Goal: Task Accomplishment & Management: Complete application form

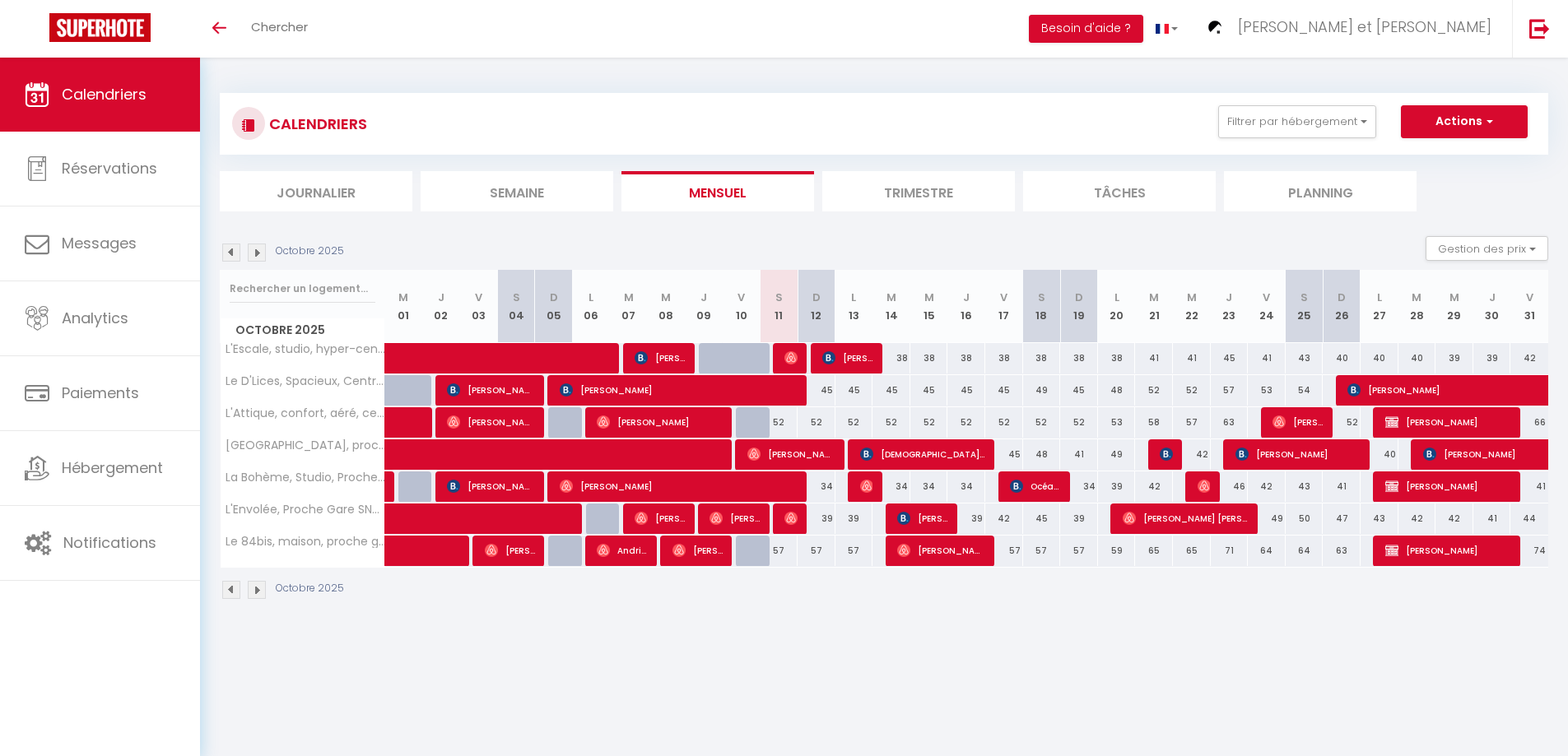
click at [802, 669] on body "🟢 Des questions ou besoin d'assistance pour la migration AirBnB? Prenez rdv >>>…" at bounding box center [784, 436] width 1568 height 756
click at [676, 385] on span "[PERSON_NAME]" at bounding box center [679, 390] width 239 height 31
select select "OK"
select select "1"
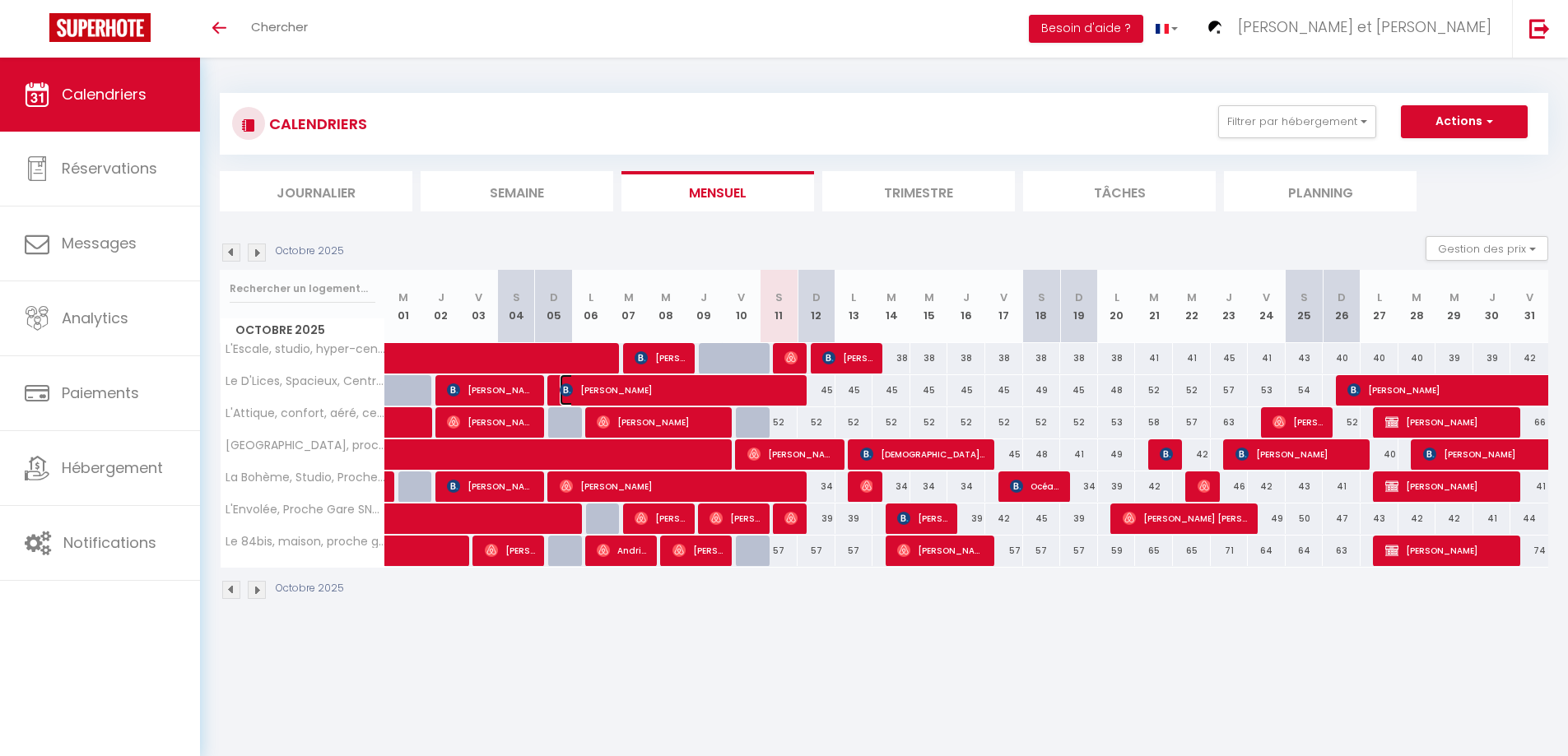
select select "0"
select select "1"
select select
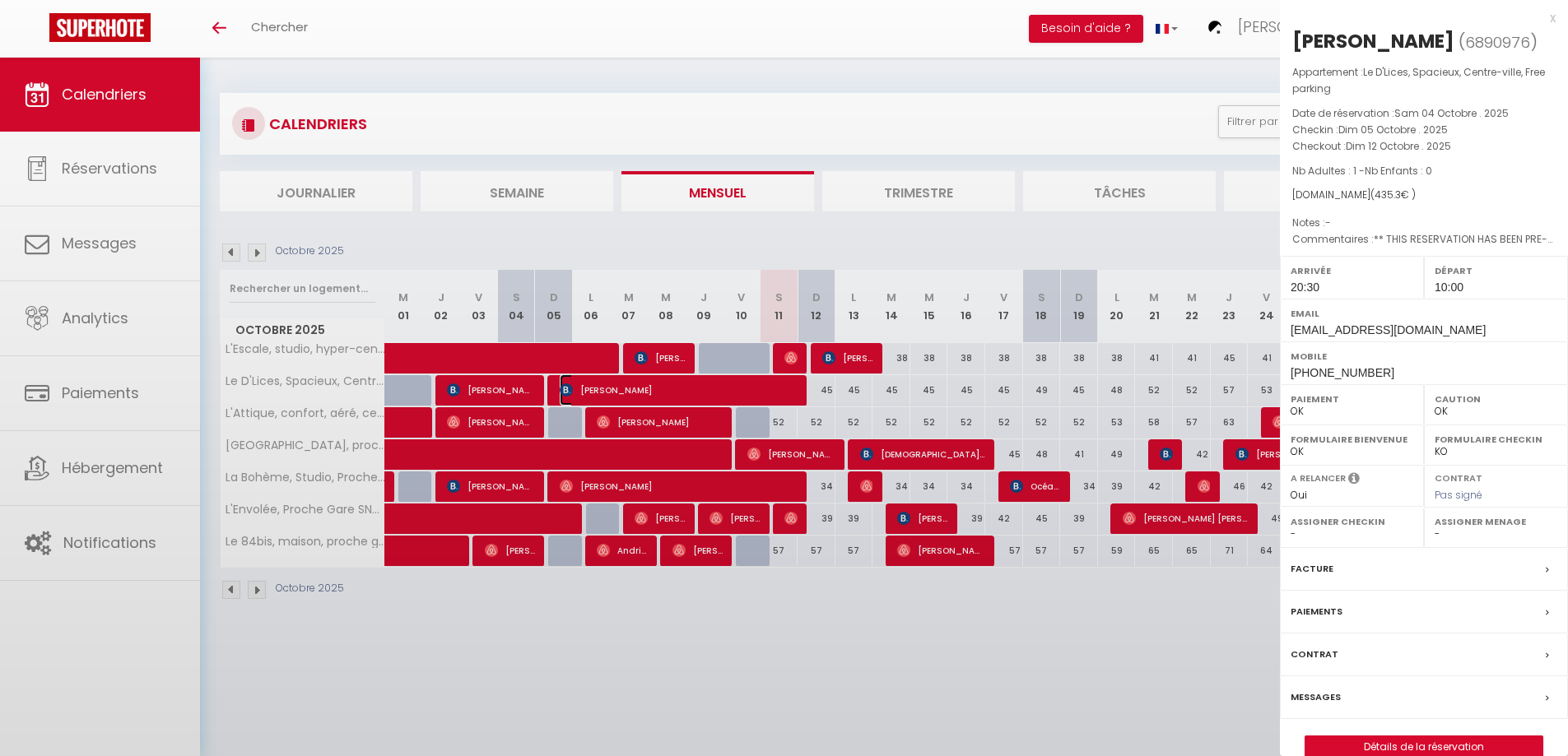
select select "44932"
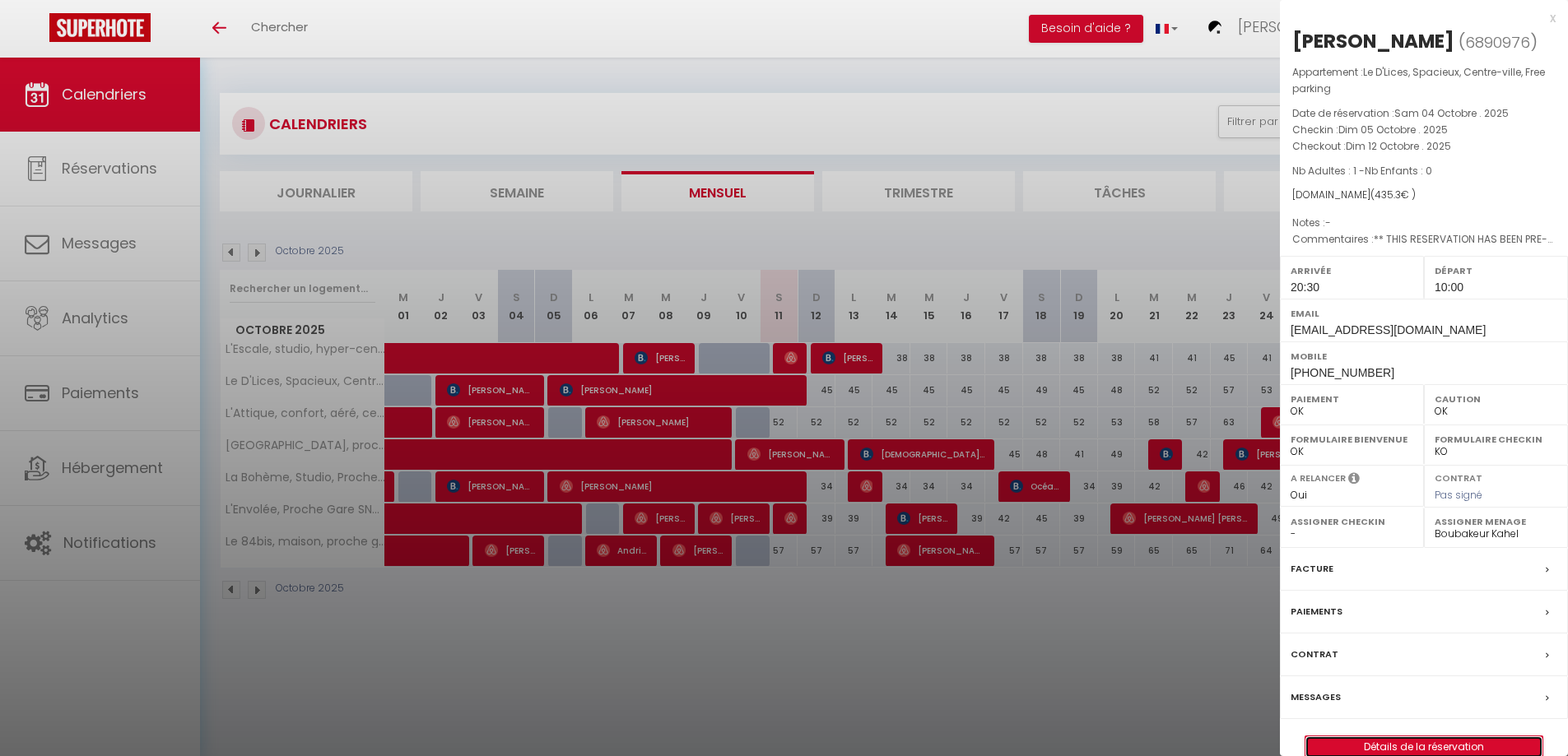
click at [1374, 746] on link "Détails de la réservation" at bounding box center [1423, 746] width 237 height 21
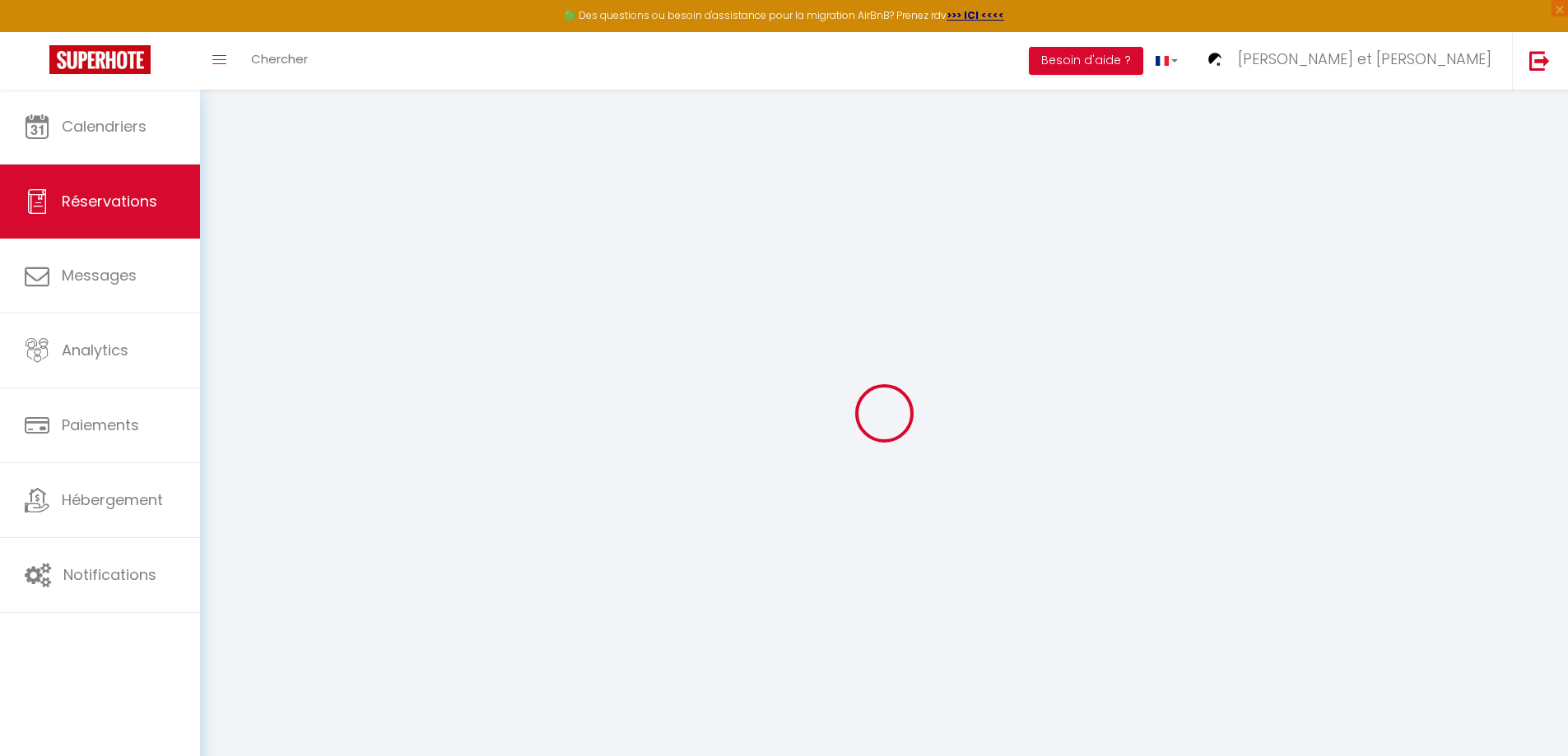
select select
checkbox input "false"
select select
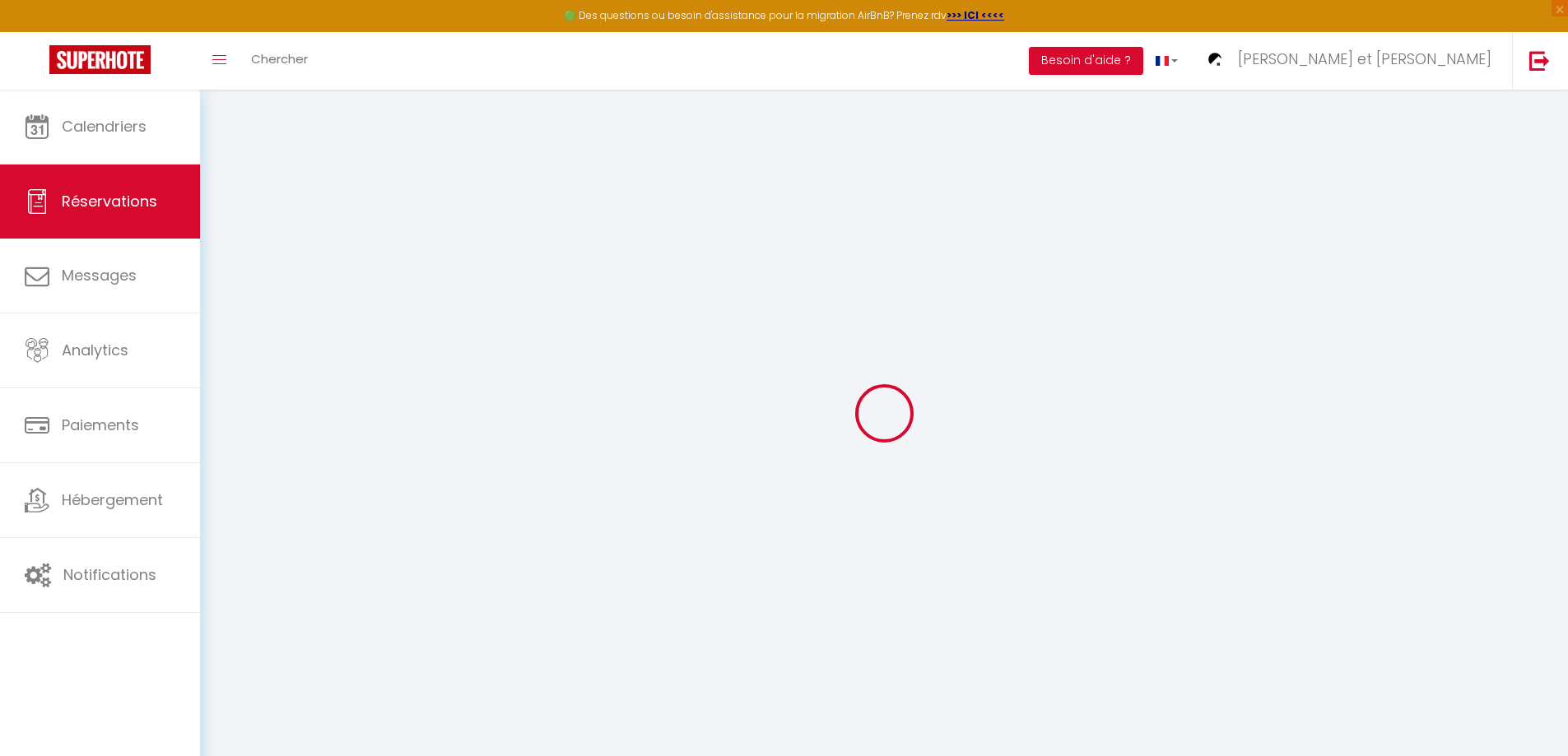
checkbox input "false"
type textarea "** THIS RESERVATION HAS BEEN PRE-PAID ** BOOKING NOTE : Payment charge is EUR 6…"
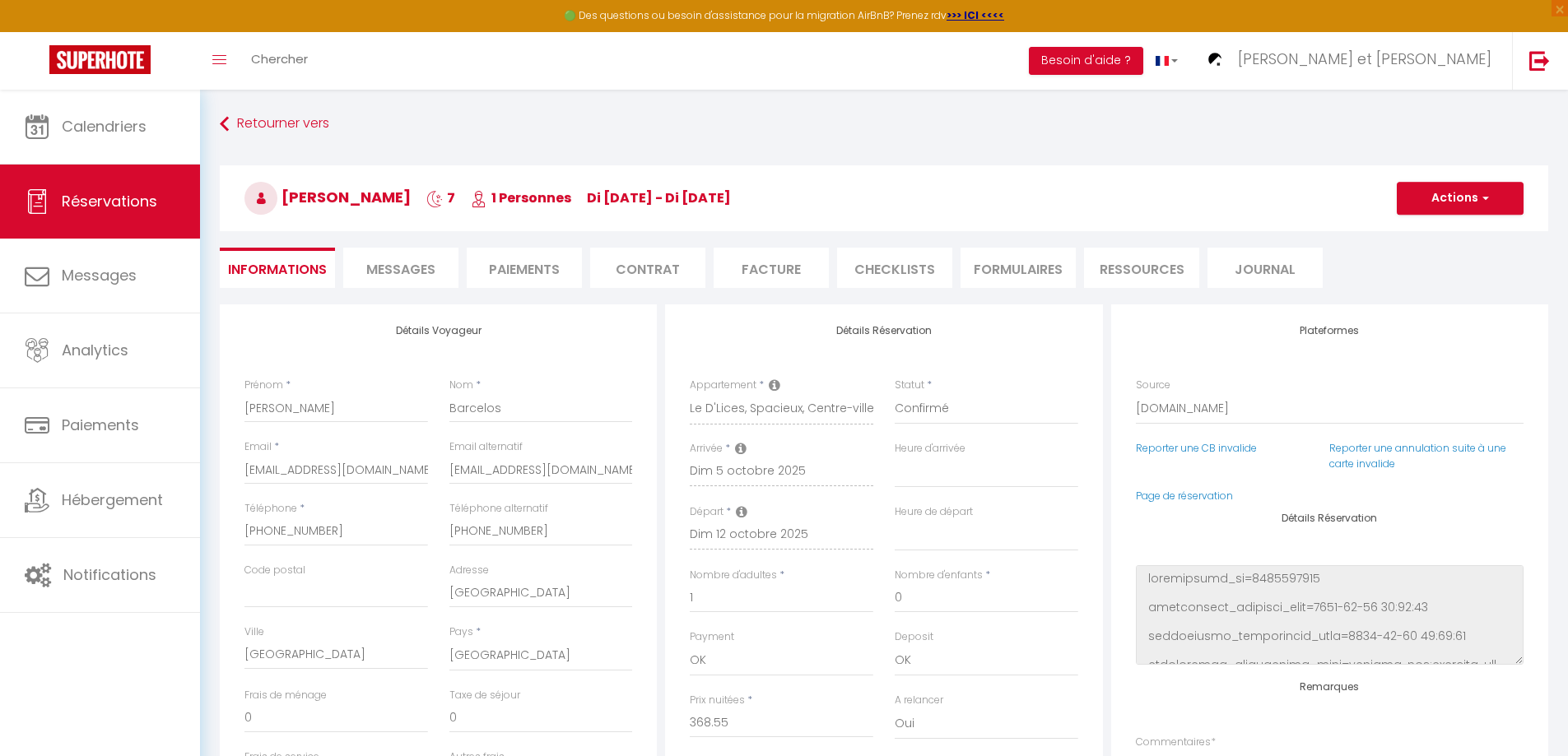
type input "35"
type input "16.75"
select select
checkbox input "false"
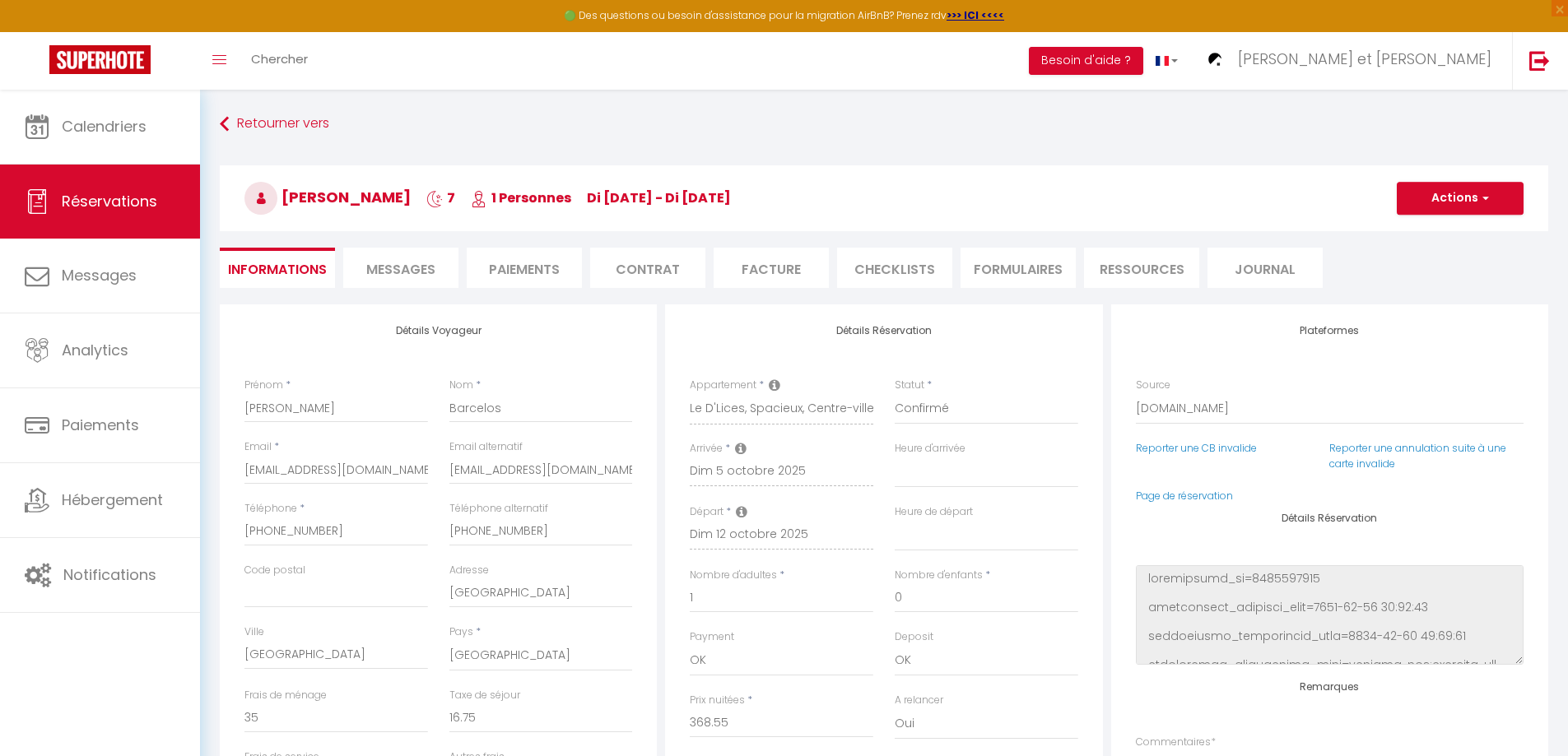
select select "20:30"
select select "10:00"
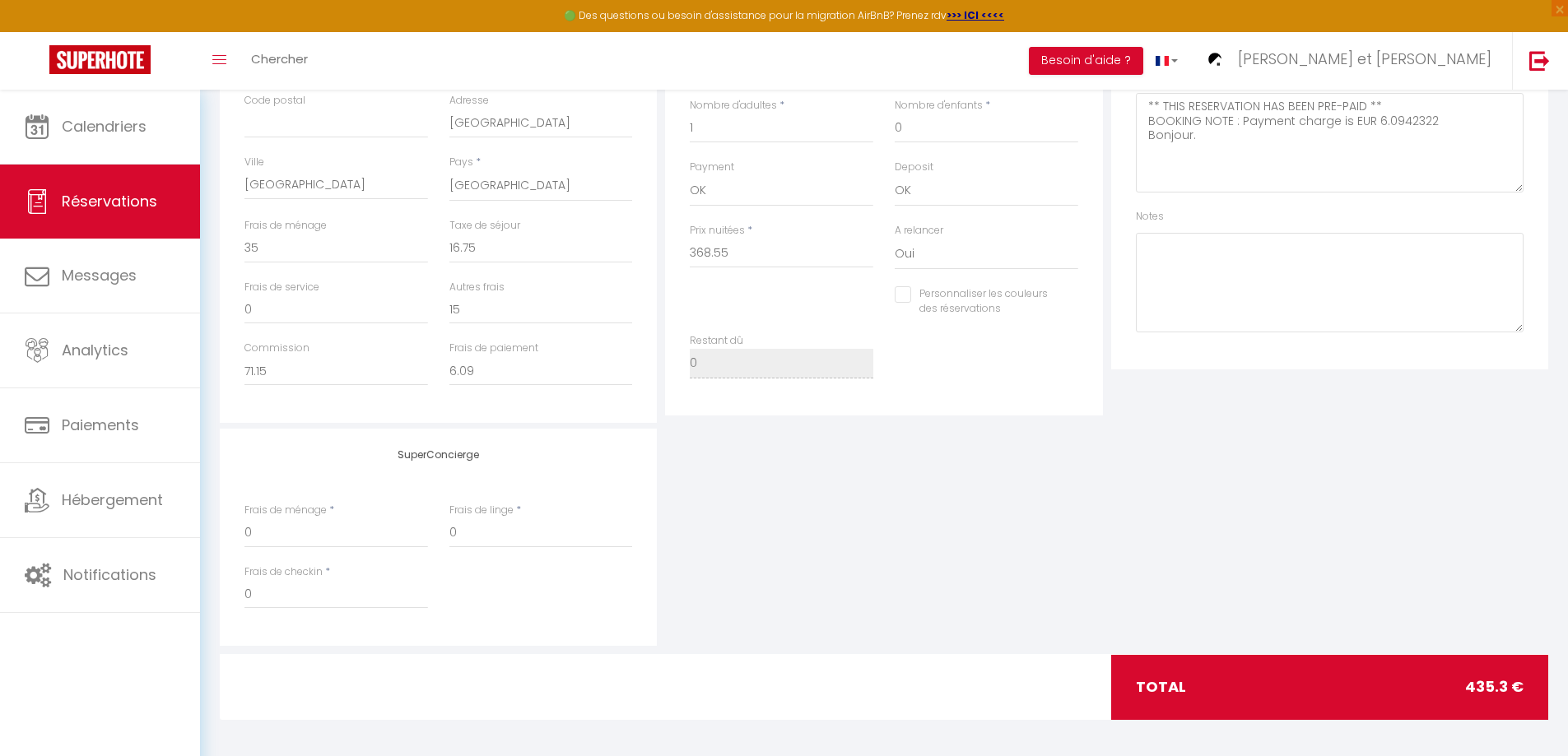
scroll to position [475, 0]
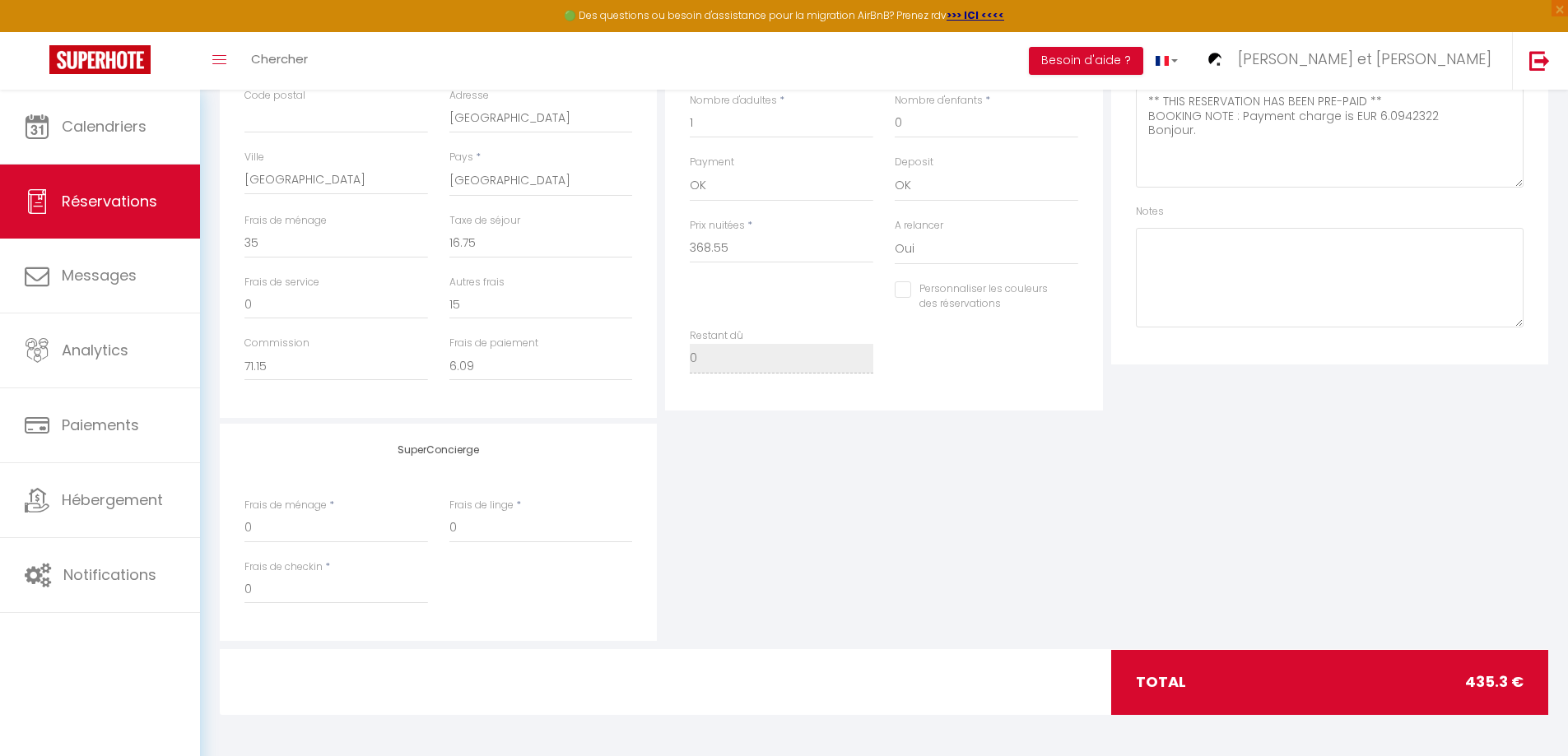
click at [793, 570] on div "SuperConcierge Frais de ménage * 0 Frais de linge * 0 Frais de checkin * 0" at bounding box center [884, 532] width 1336 height 218
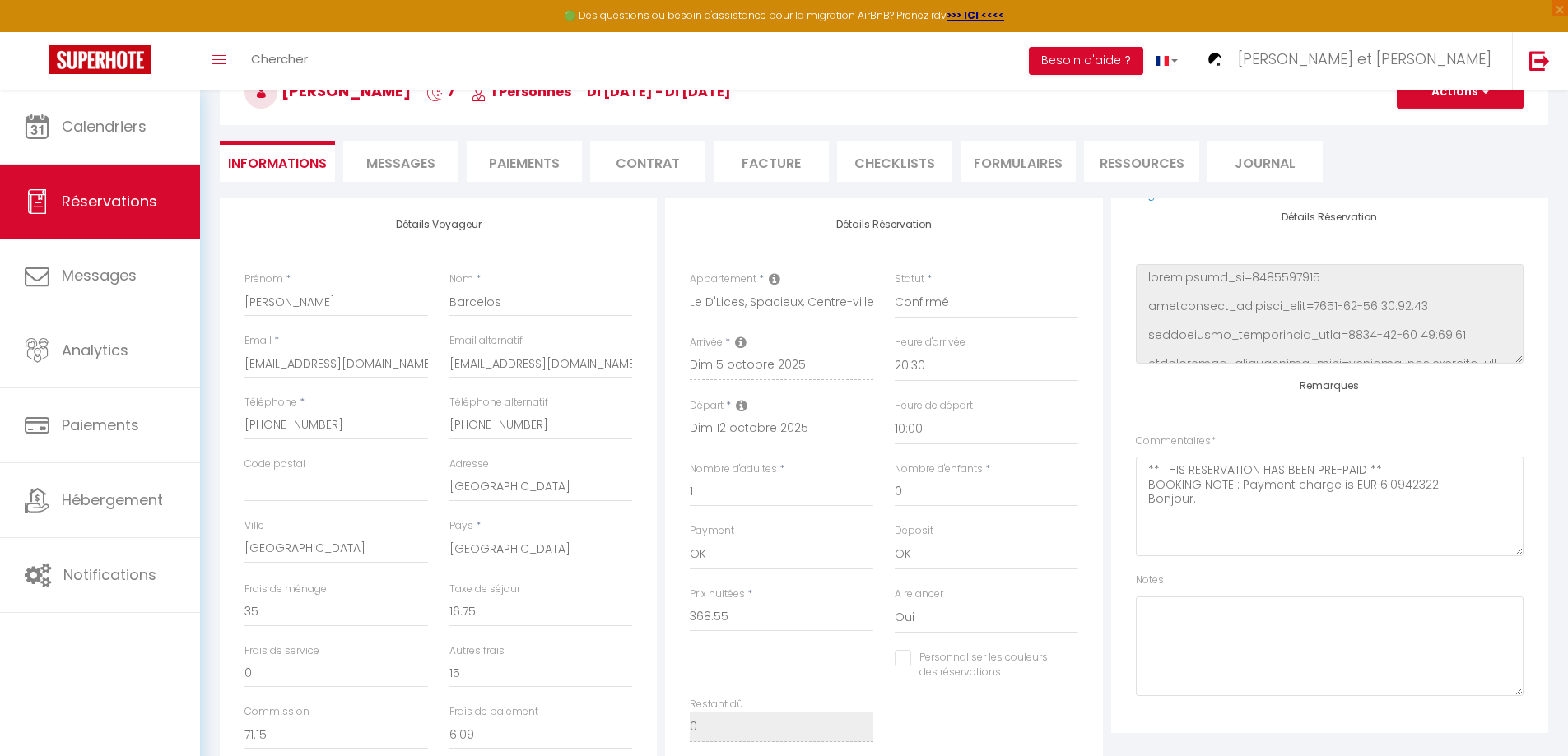
scroll to position [63, 0]
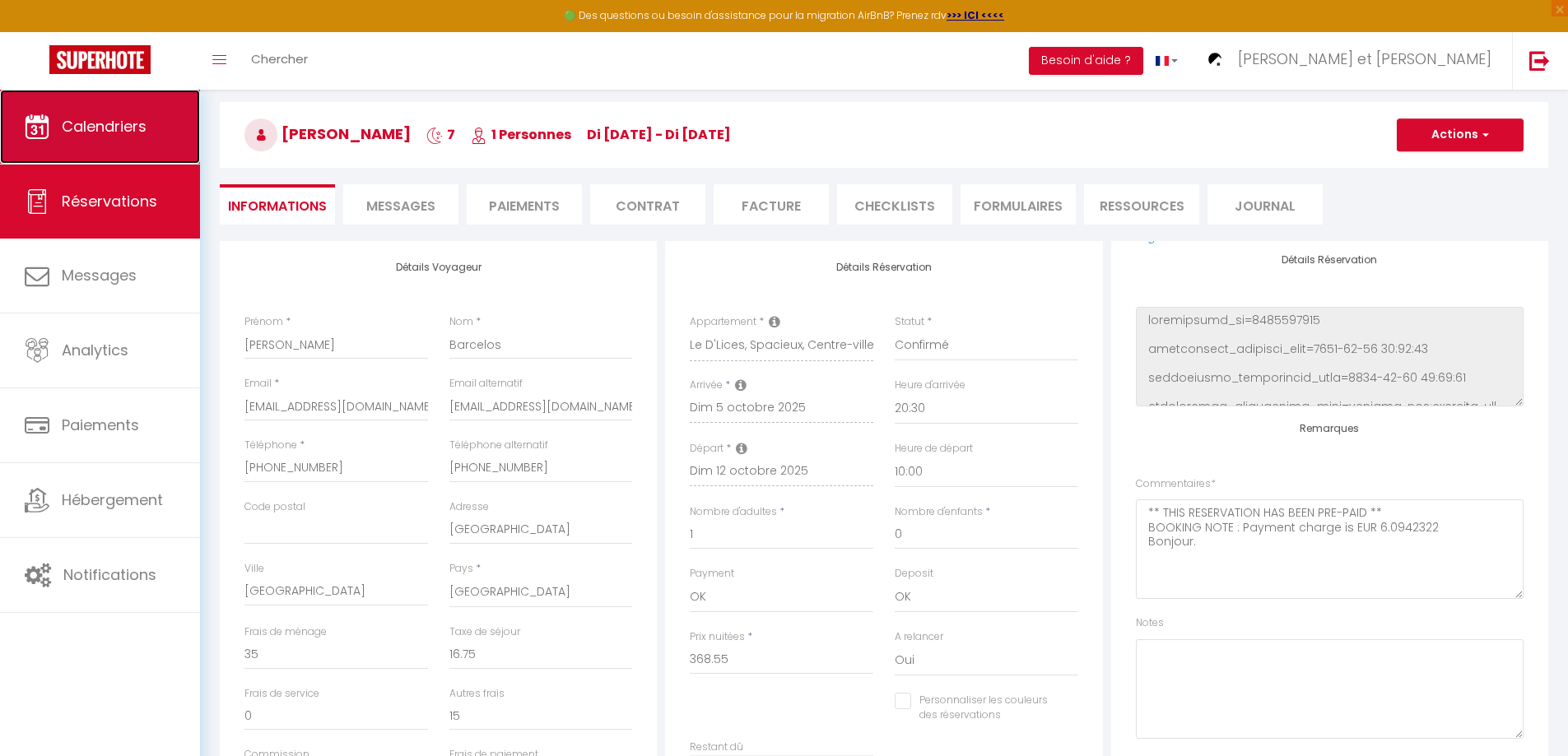
click at [85, 129] on span "Calendriers" at bounding box center [103, 126] width 85 height 20
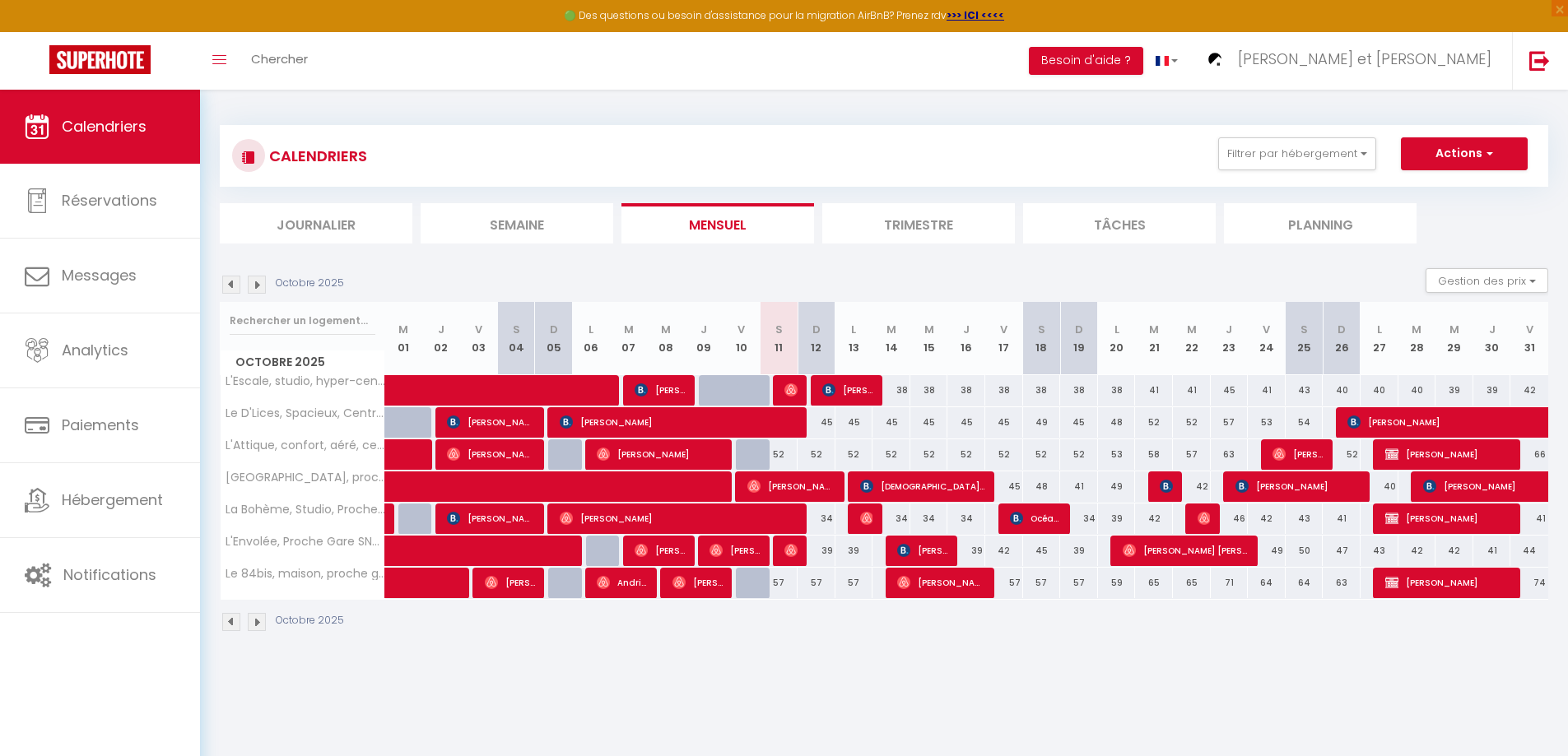
click at [227, 287] on img at bounding box center [231, 285] width 18 height 18
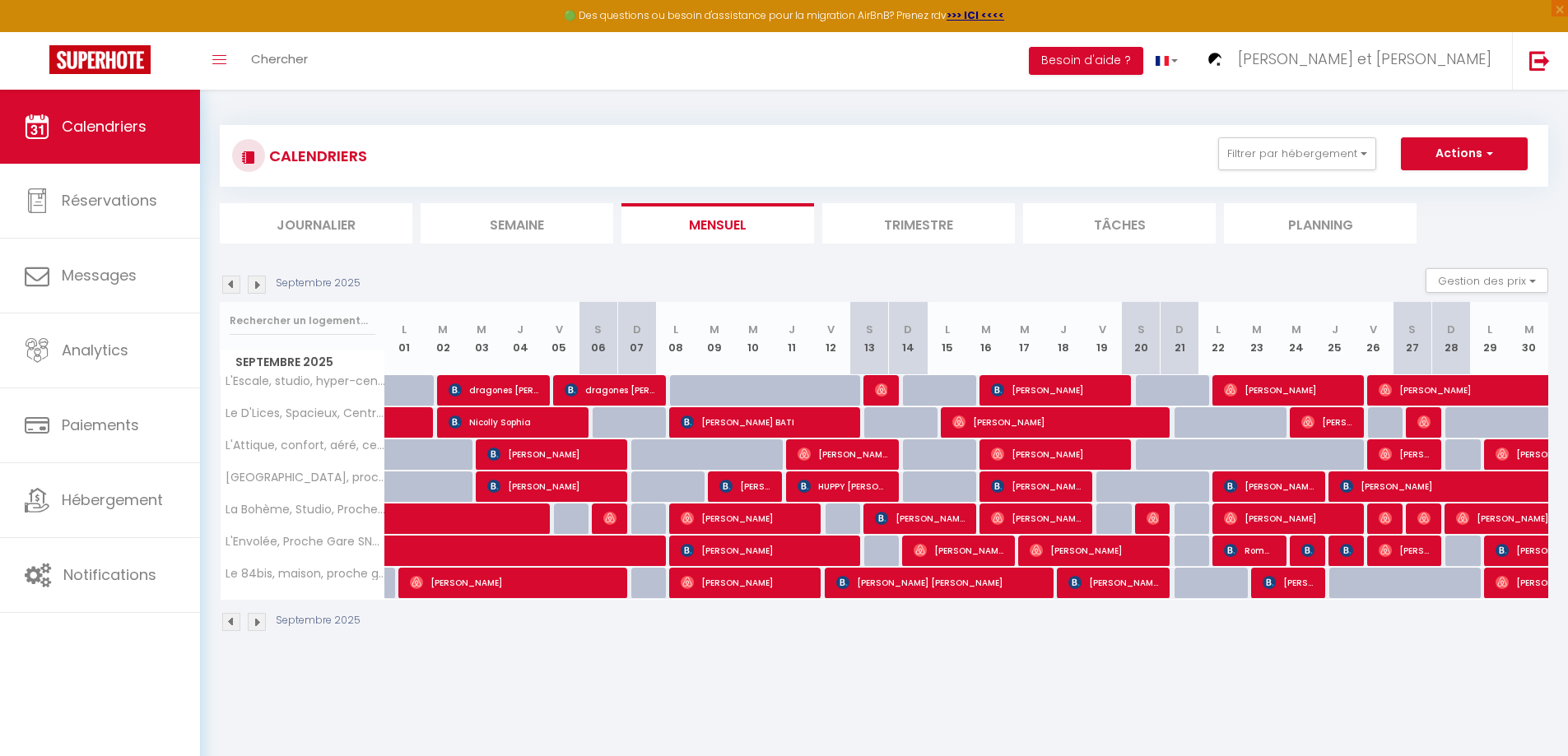
click at [227, 287] on img at bounding box center [231, 285] width 18 height 18
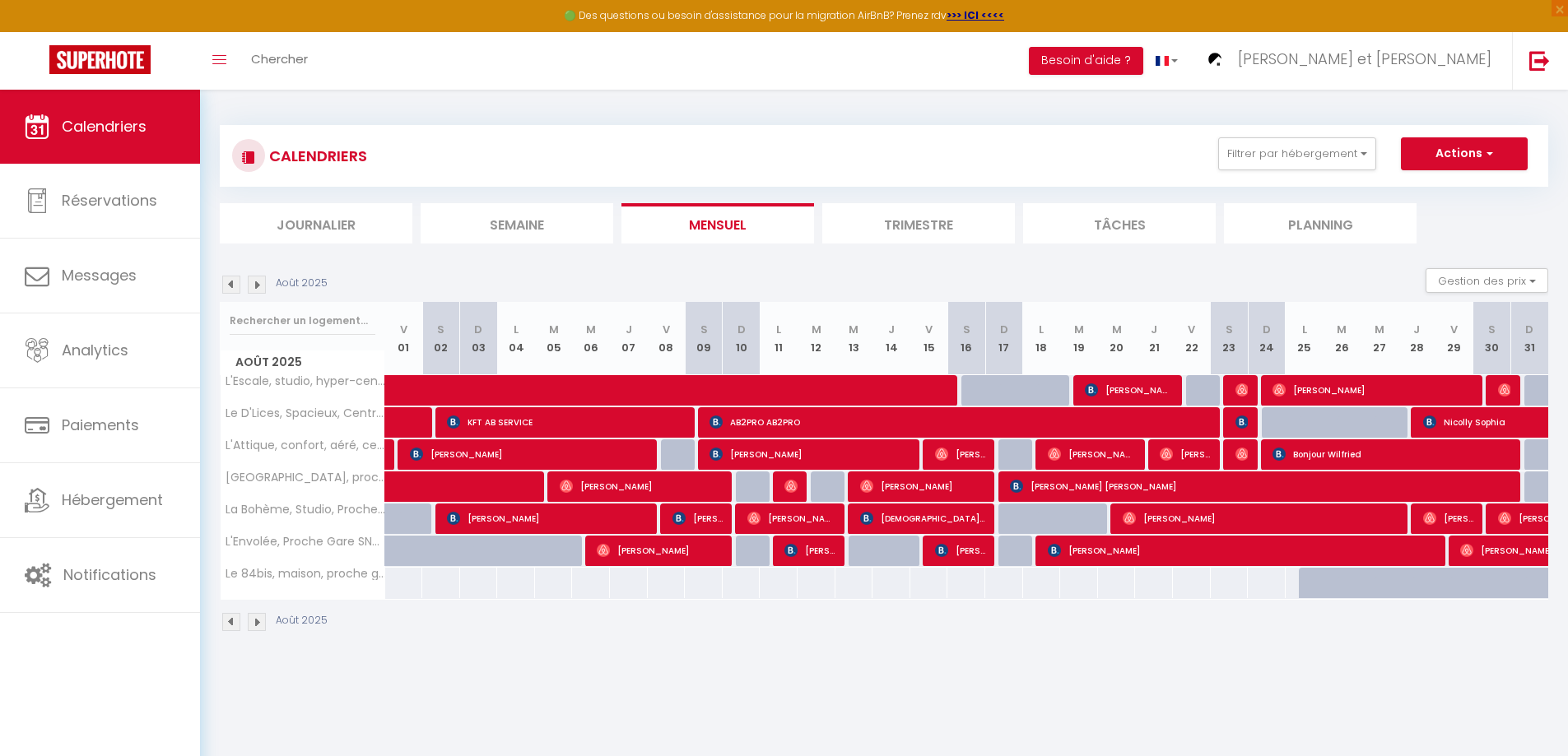
click at [233, 282] on img at bounding box center [231, 285] width 18 height 18
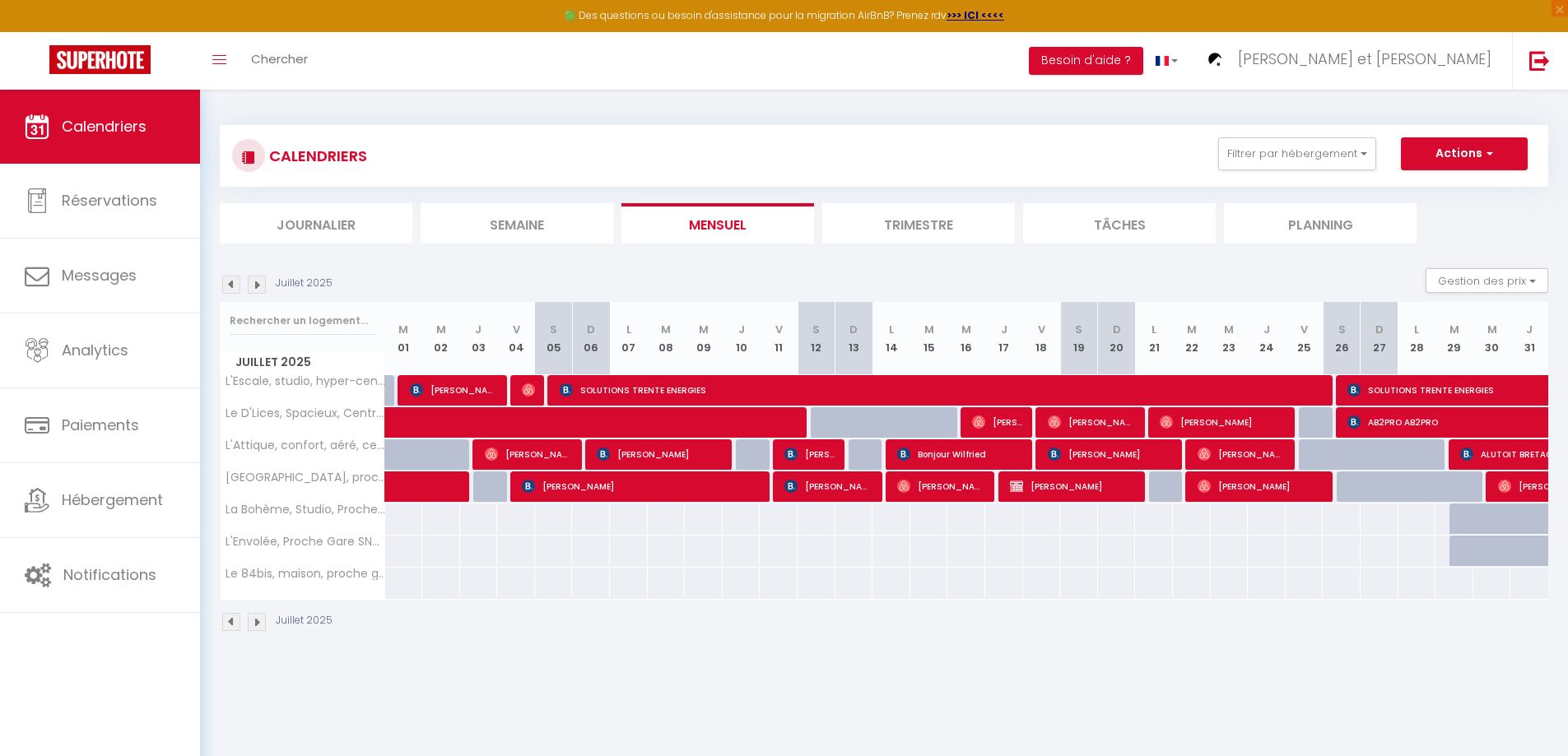
click at [224, 282] on img at bounding box center [231, 285] width 18 height 18
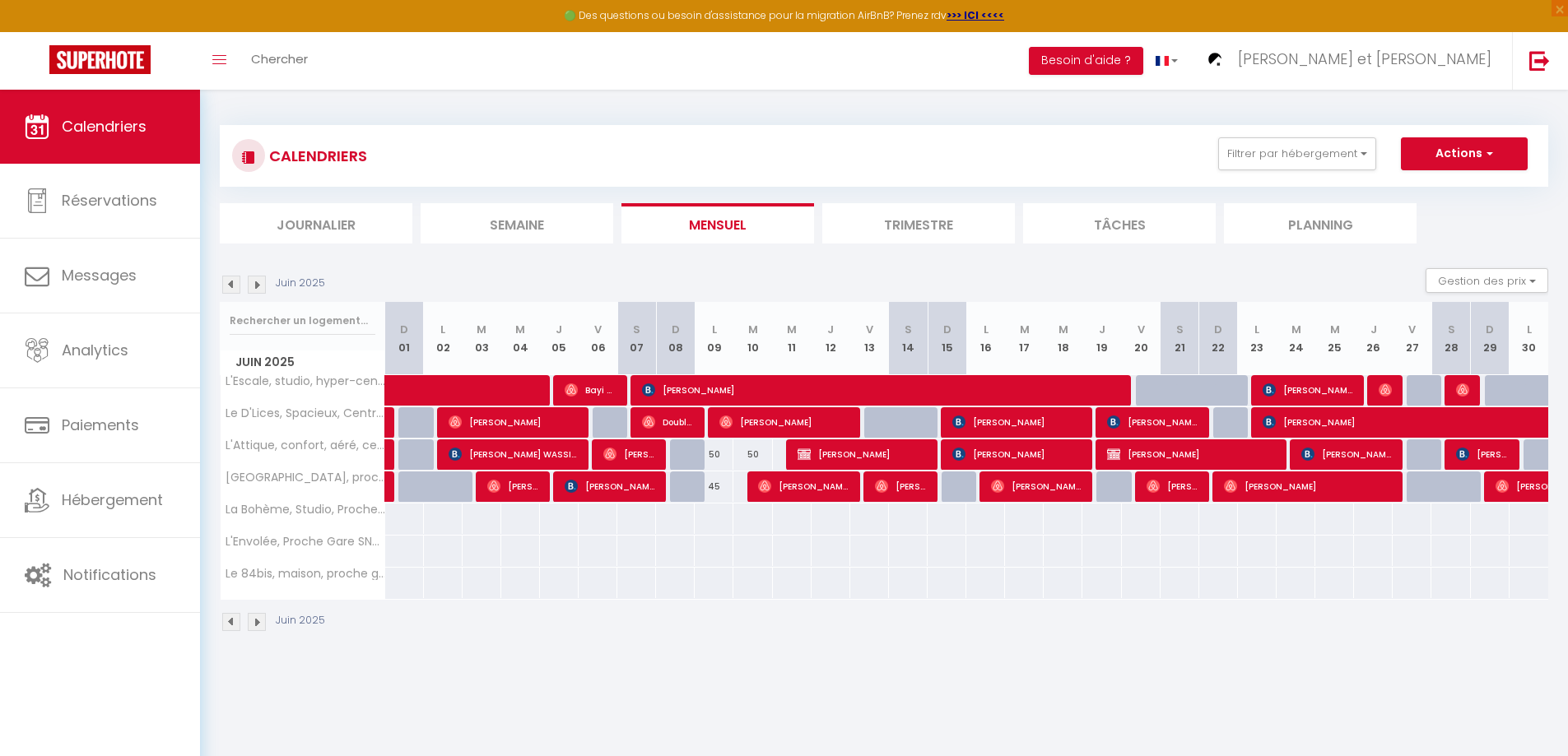
click at [259, 280] on img at bounding box center [257, 285] width 18 height 18
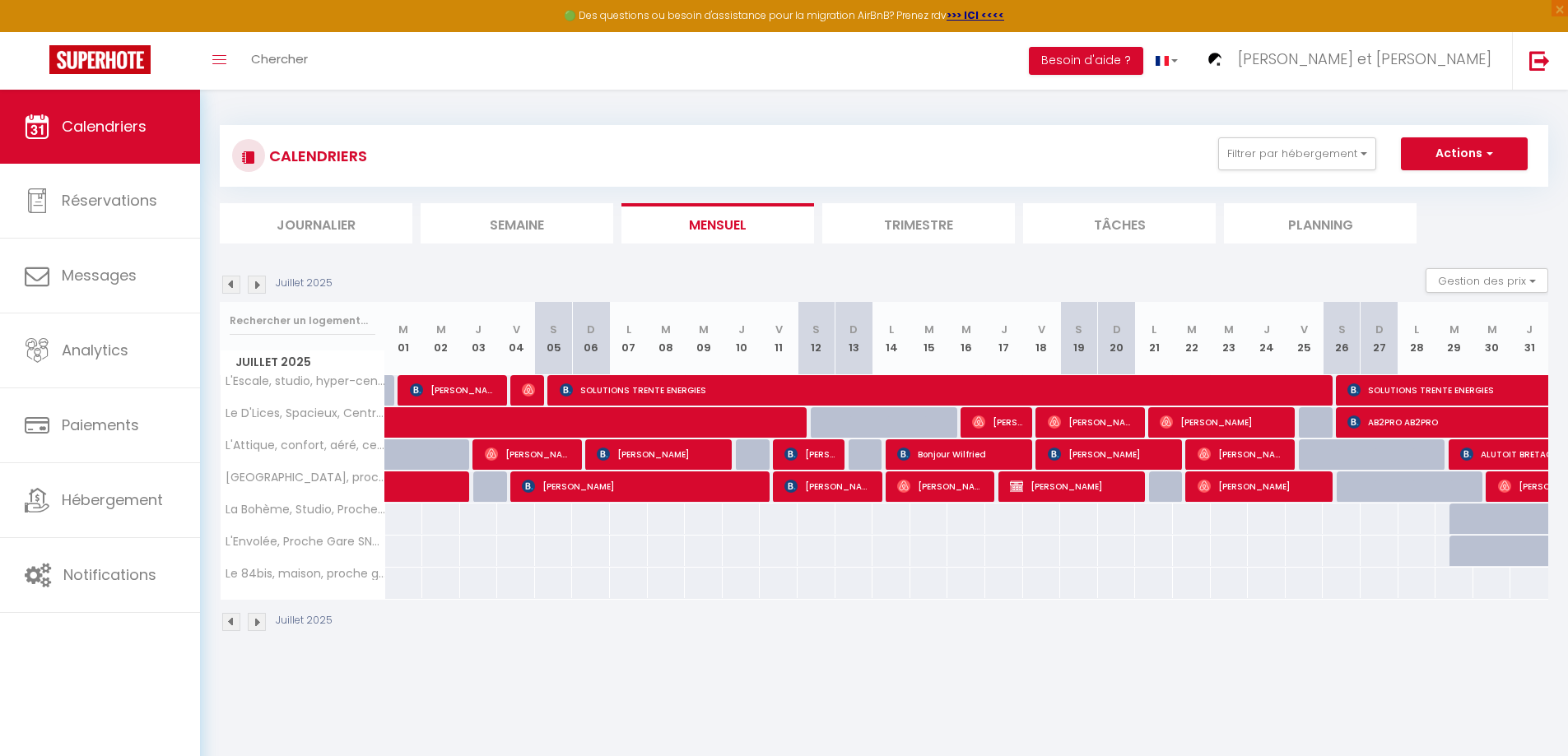
click at [239, 280] on img at bounding box center [231, 285] width 18 height 18
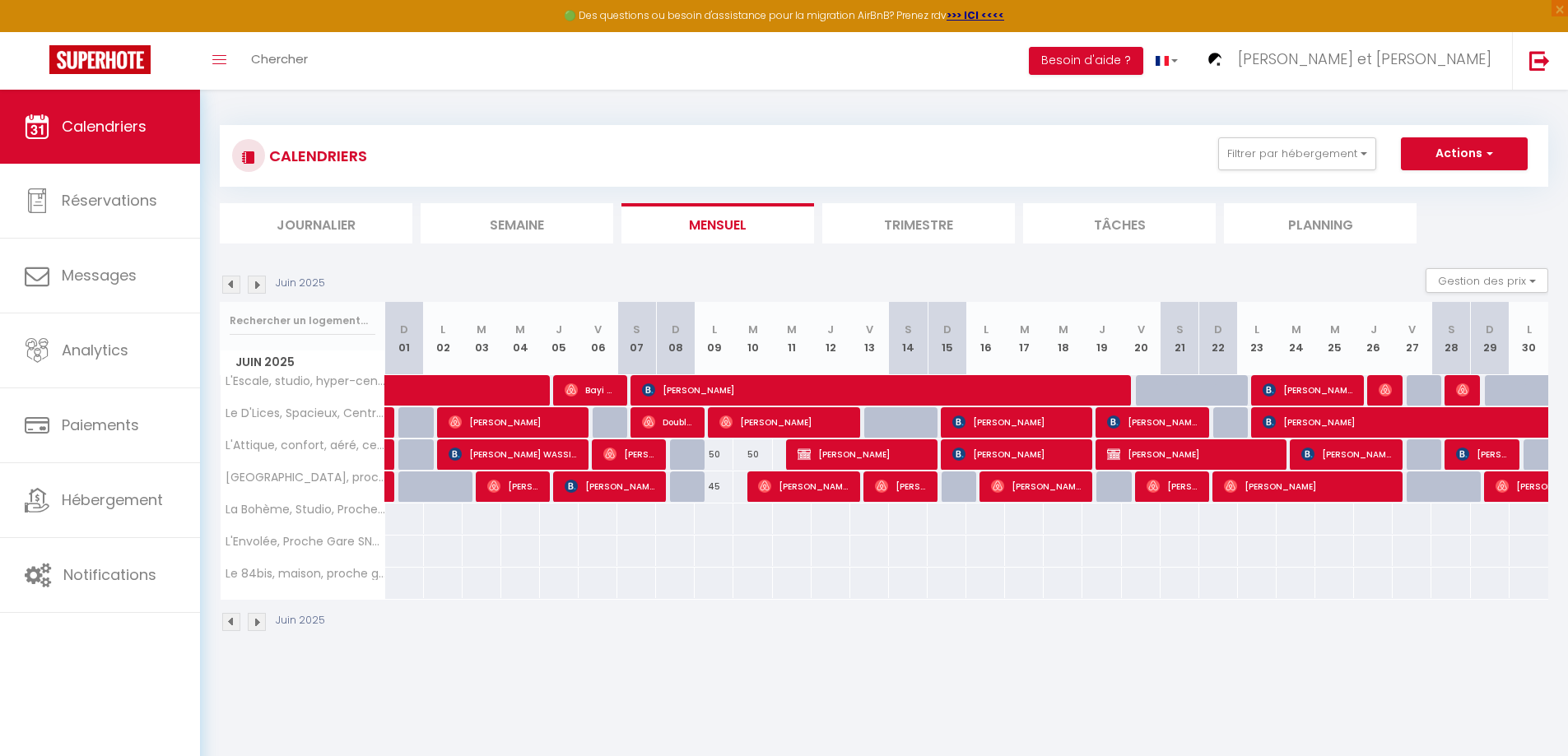
click at [230, 282] on img at bounding box center [231, 285] width 18 height 18
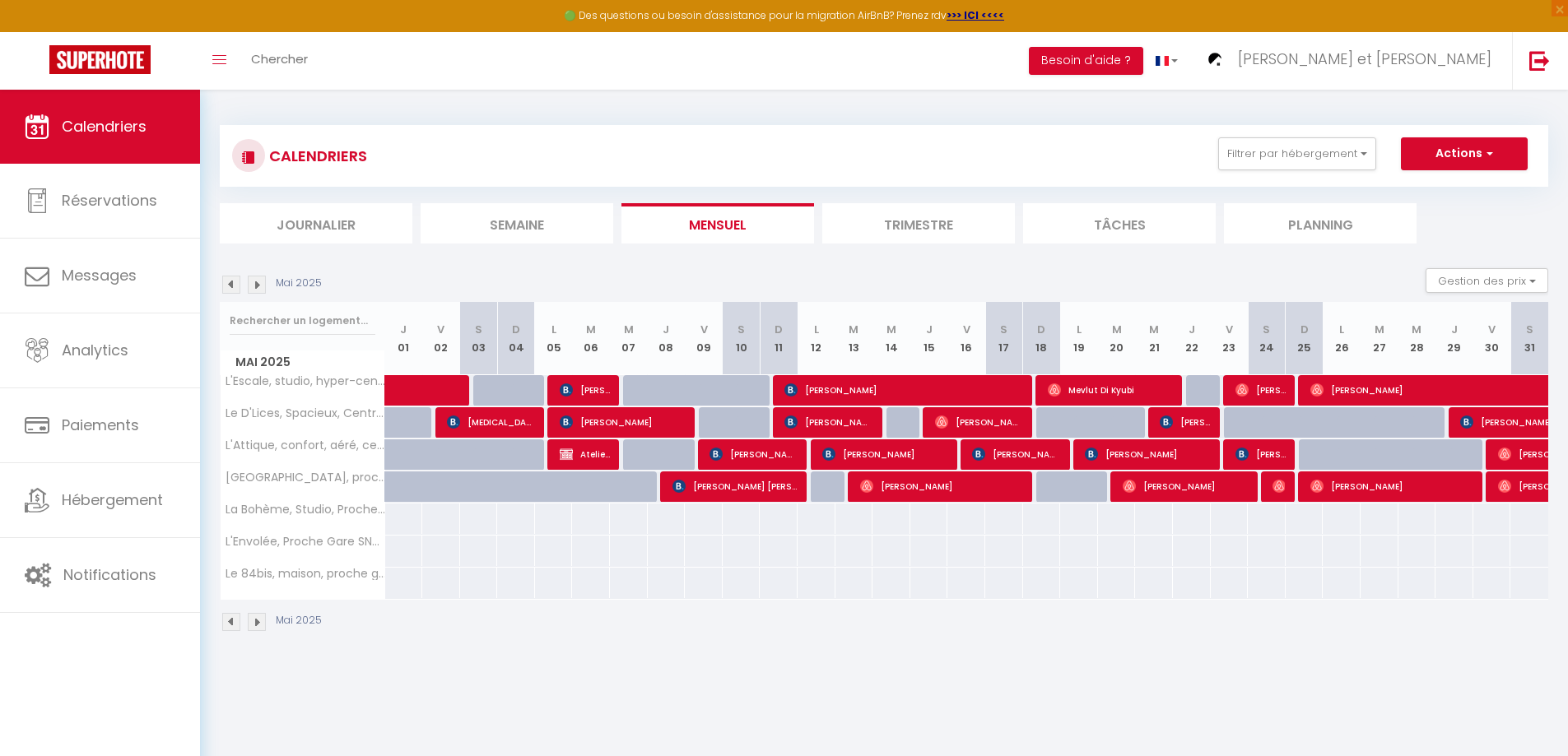
click at [230, 282] on img at bounding box center [231, 285] width 18 height 18
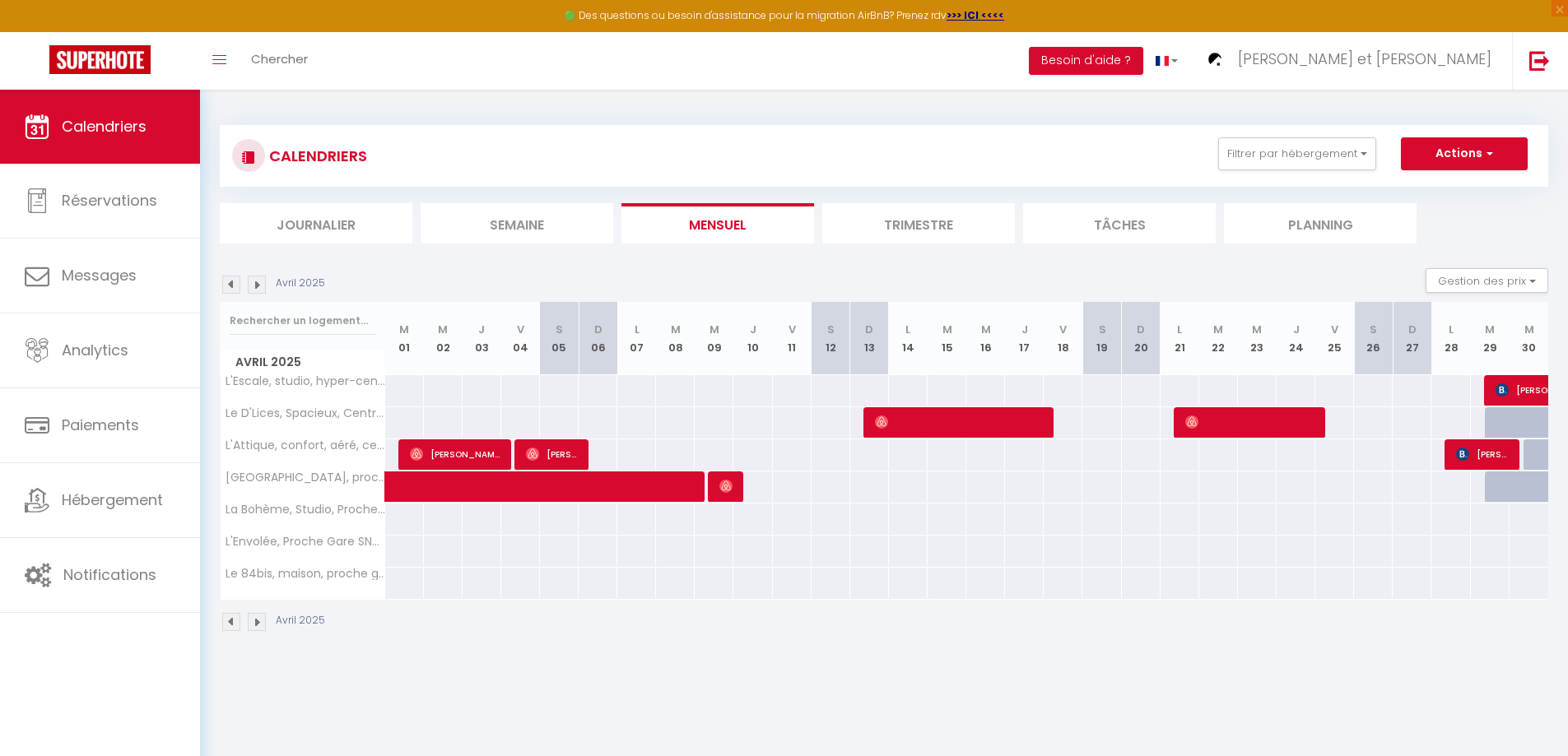
click at [260, 286] on img at bounding box center [257, 285] width 18 height 18
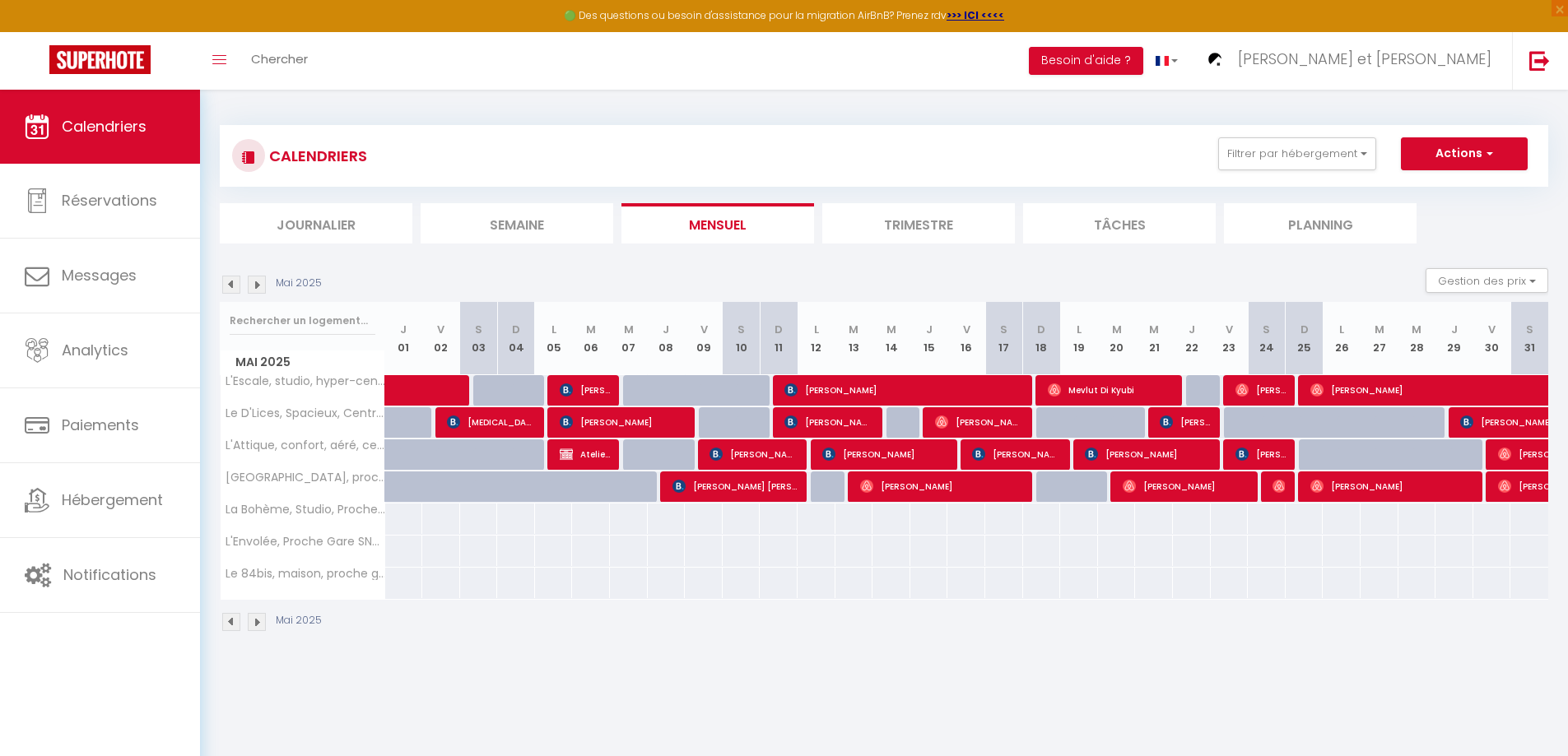
click at [260, 286] on img at bounding box center [257, 285] width 18 height 18
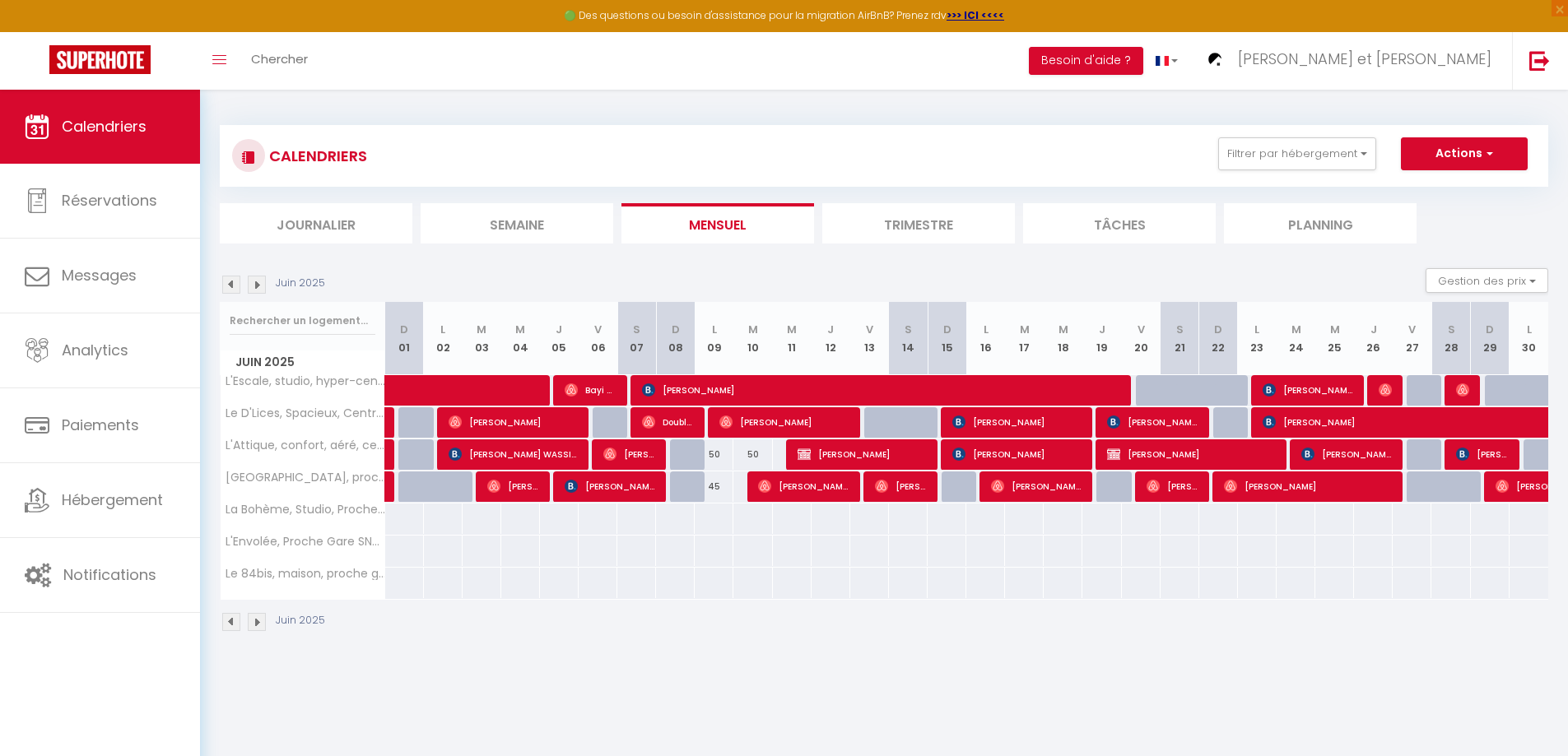
click at [260, 286] on img at bounding box center [257, 285] width 18 height 18
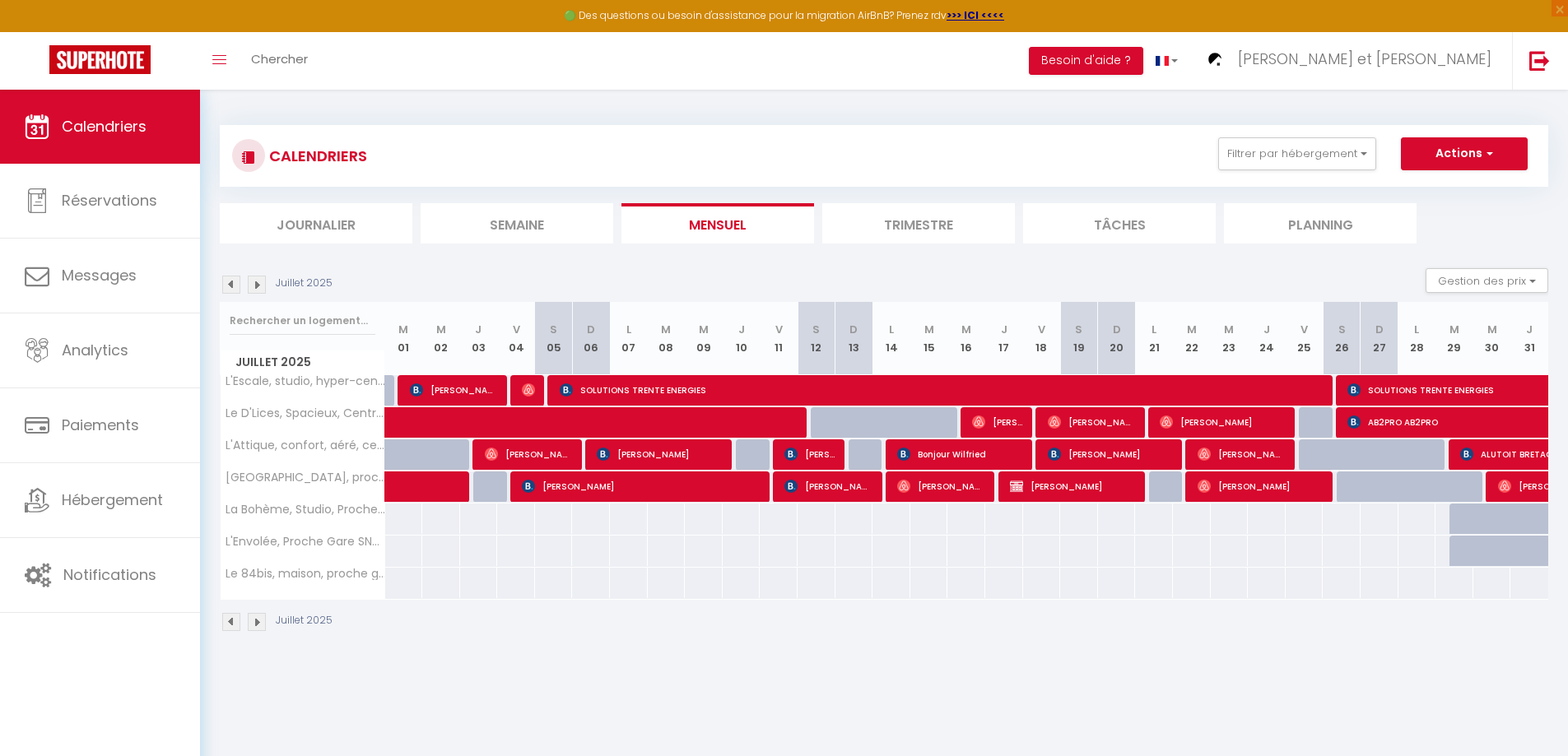
click at [260, 286] on img at bounding box center [257, 285] width 18 height 18
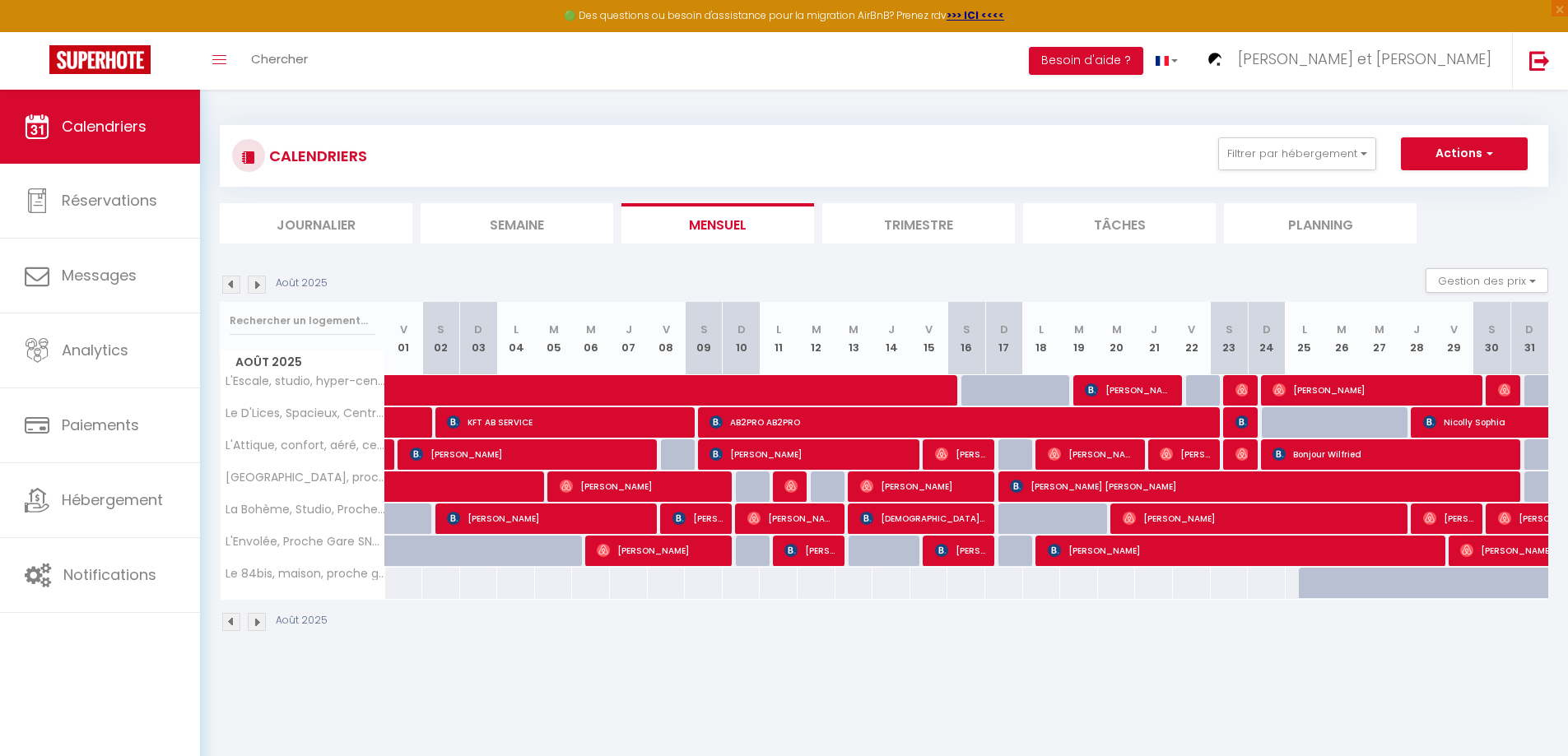
click at [260, 286] on img at bounding box center [257, 285] width 18 height 18
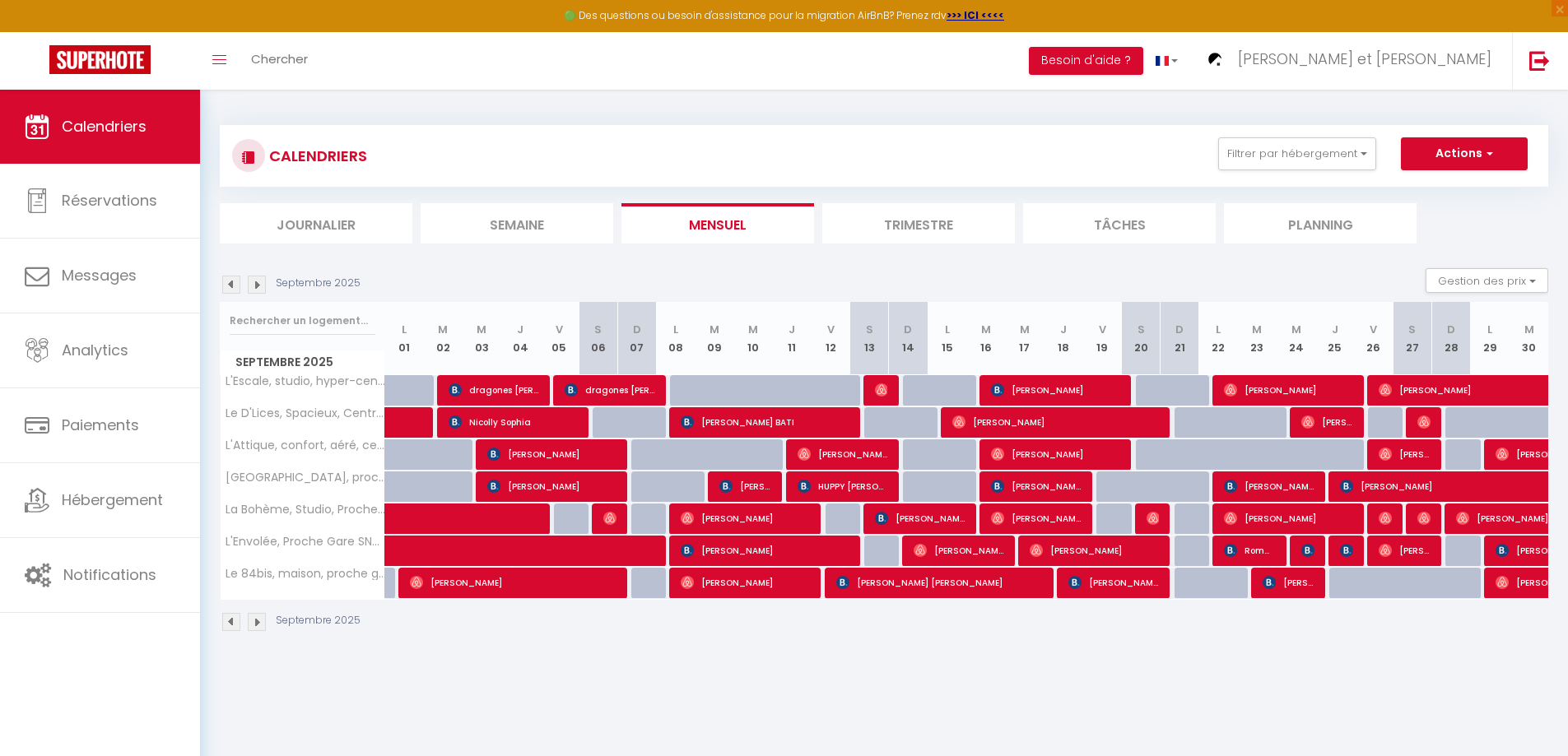
click at [260, 286] on img at bounding box center [257, 285] width 18 height 18
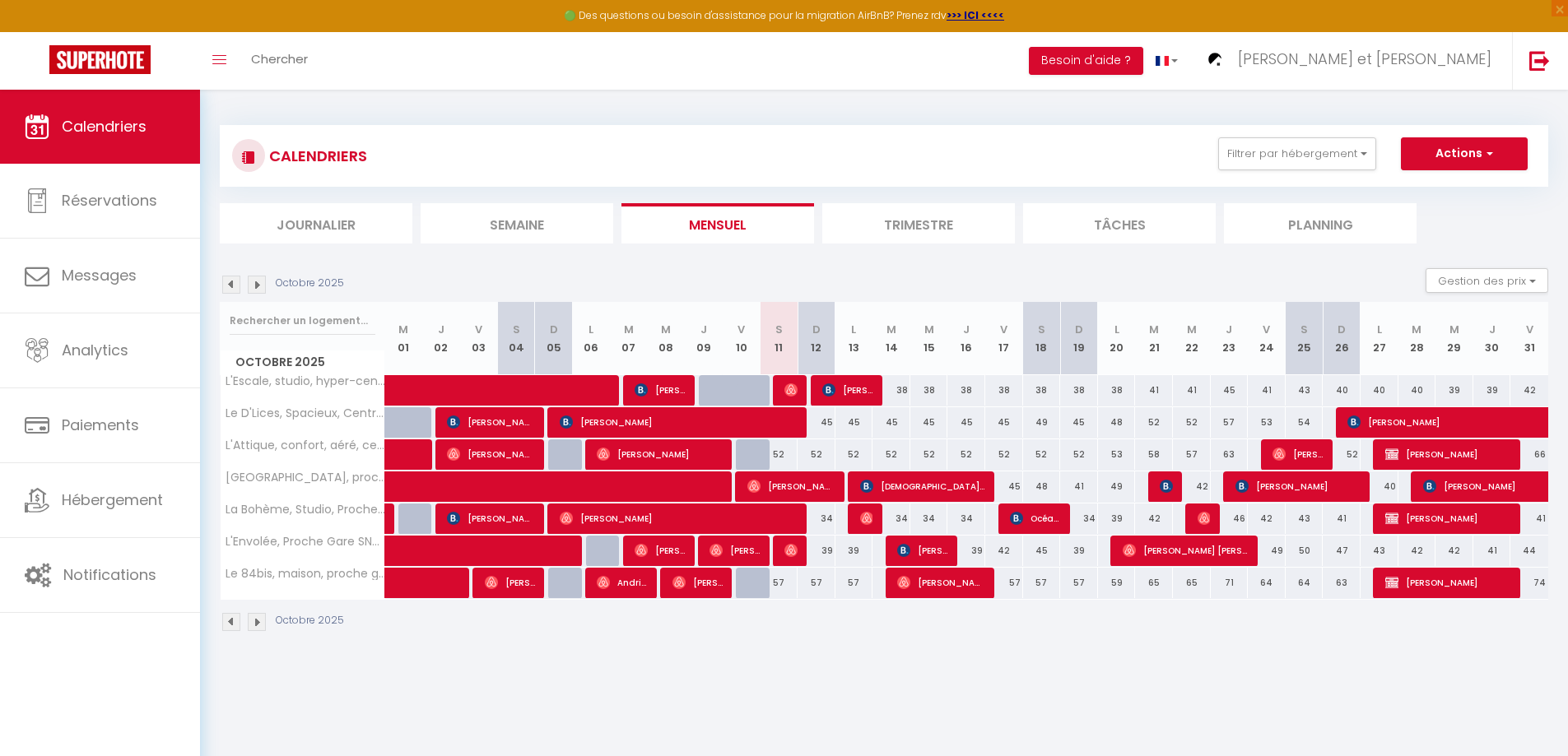
click at [823, 422] on div "45" at bounding box center [816, 423] width 38 height 30
type input "45"
type input "Dim 12 Octobre 2025"
type input "Lun 13 Octobre 2025"
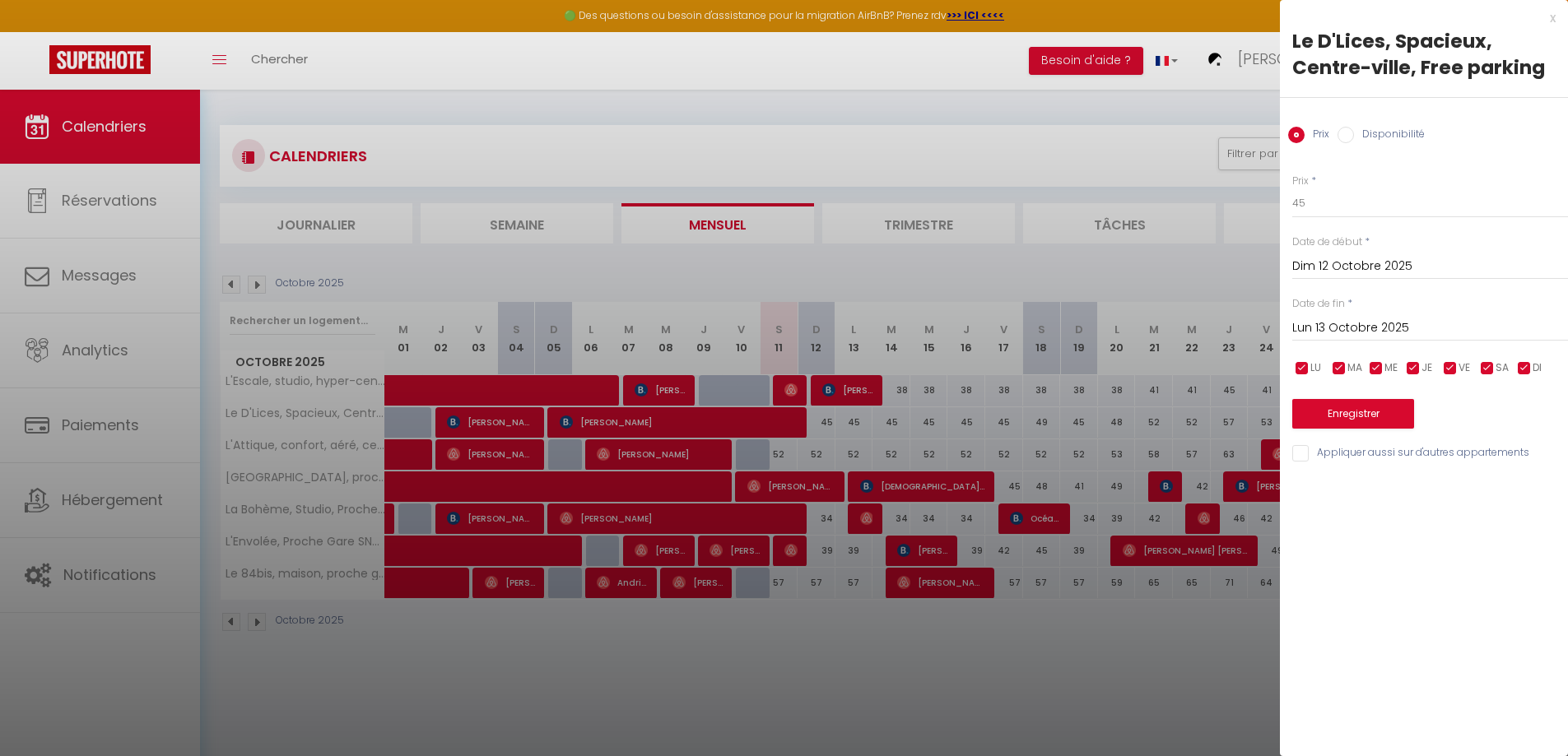
click at [1347, 134] on input "Disponibilité" at bounding box center [1345, 135] width 17 height 17
radio input "true"
radio input "false"
click at [1325, 202] on select "Disponible Indisponible" at bounding box center [1430, 203] width 276 height 31
click at [1292, 188] on select "Disponible Indisponible" at bounding box center [1430, 203] width 276 height 31
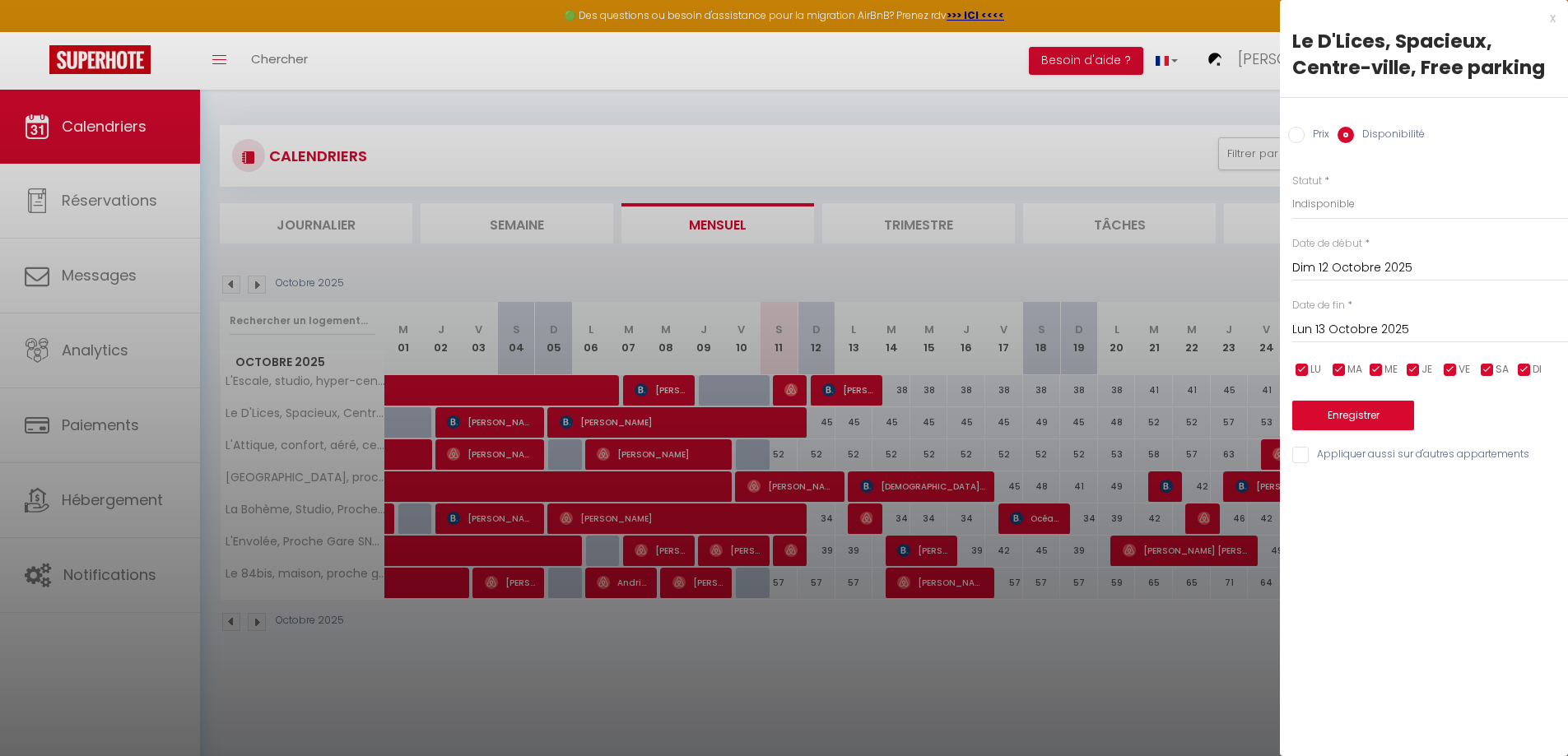
click at [1327, 328] on input "Lun 13 Octobre 2025" at bounding box center [1430, 329] width 276 height 21
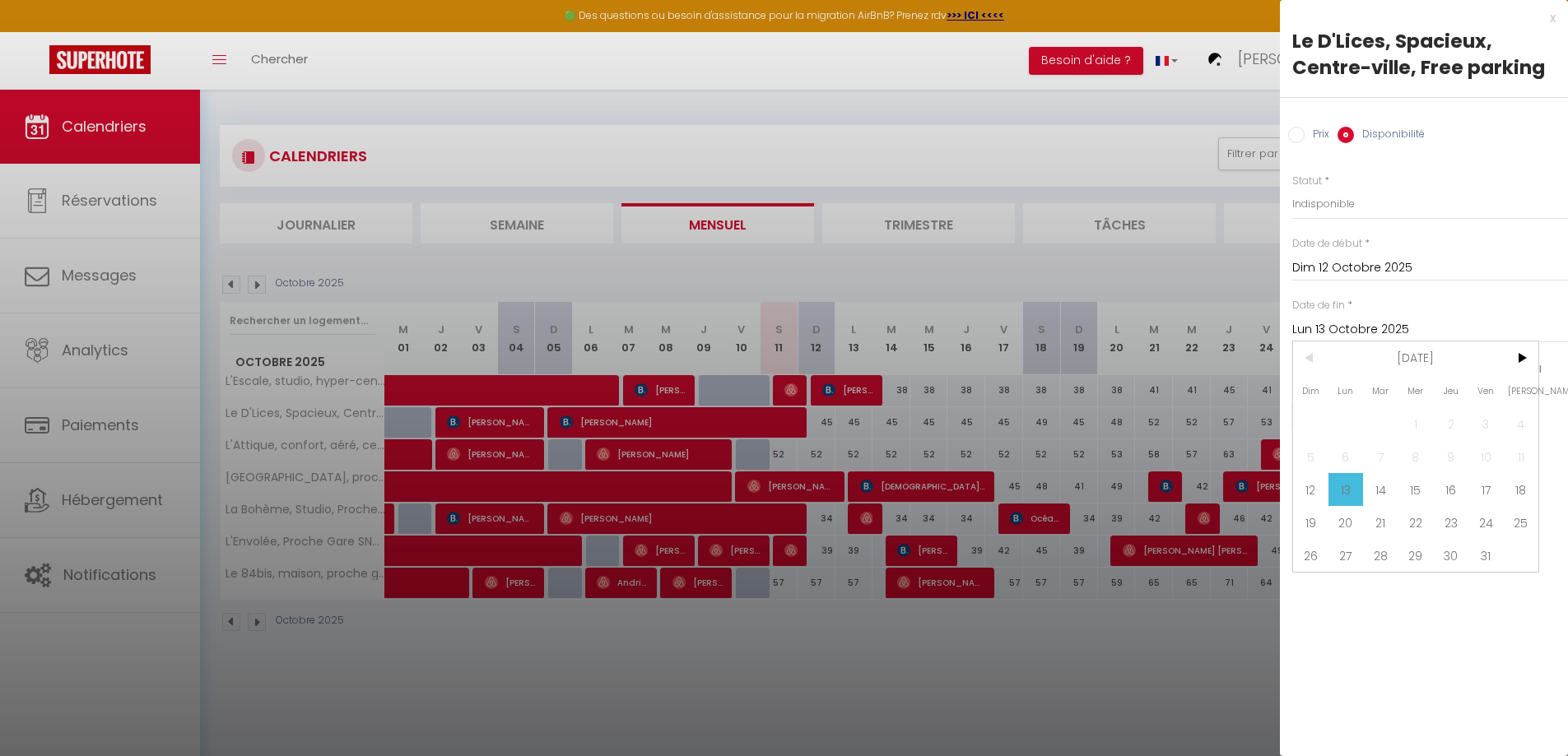
click at [1212, 627] on div at bounding box center [784, 378] width 1568 height 756
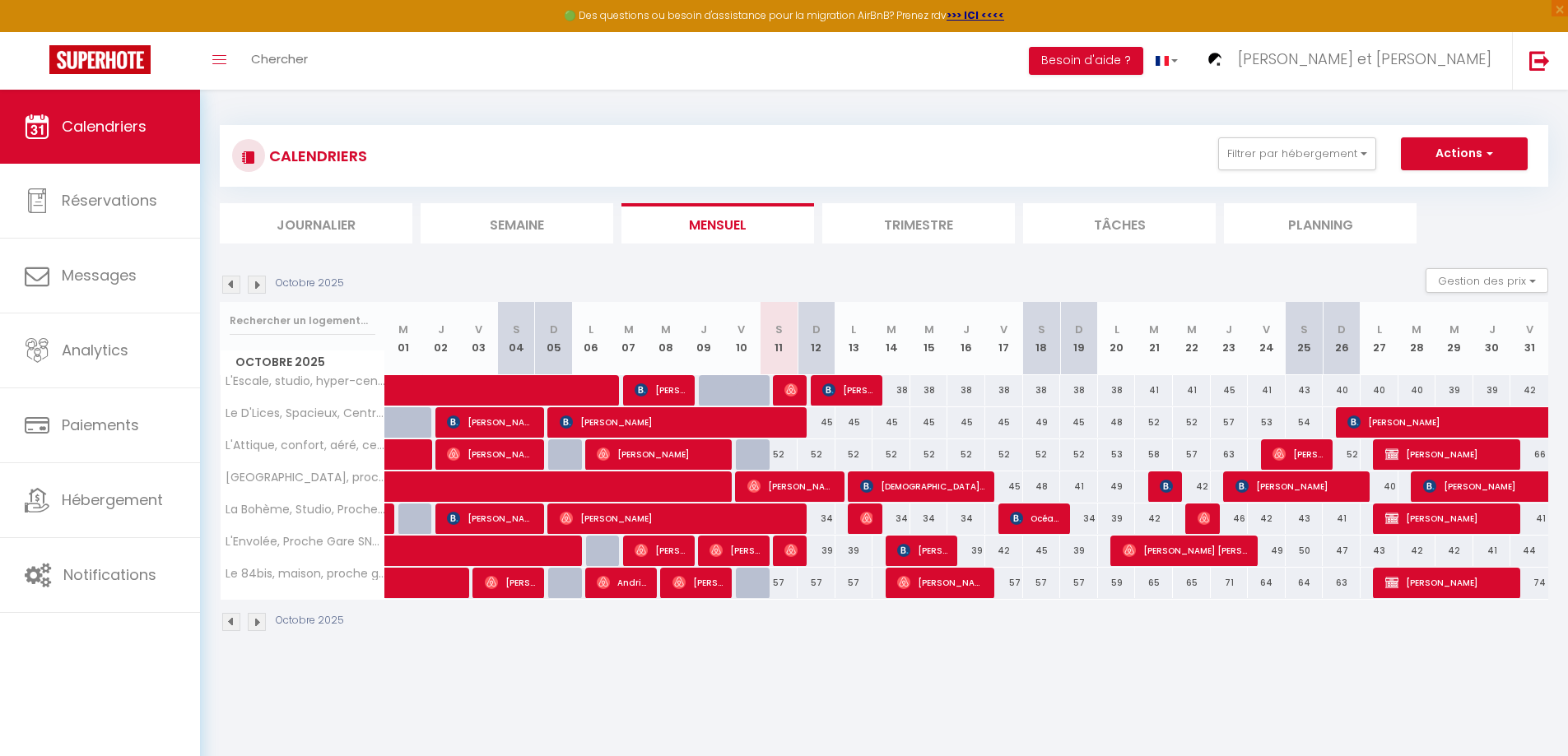
click at [825, 425] on div "45" at bounding box center [816, 423] width 38 height 30
select select "1"
type input "Dim 12 Octobre 2025"
type input "Lun 13 Octobre 2025"
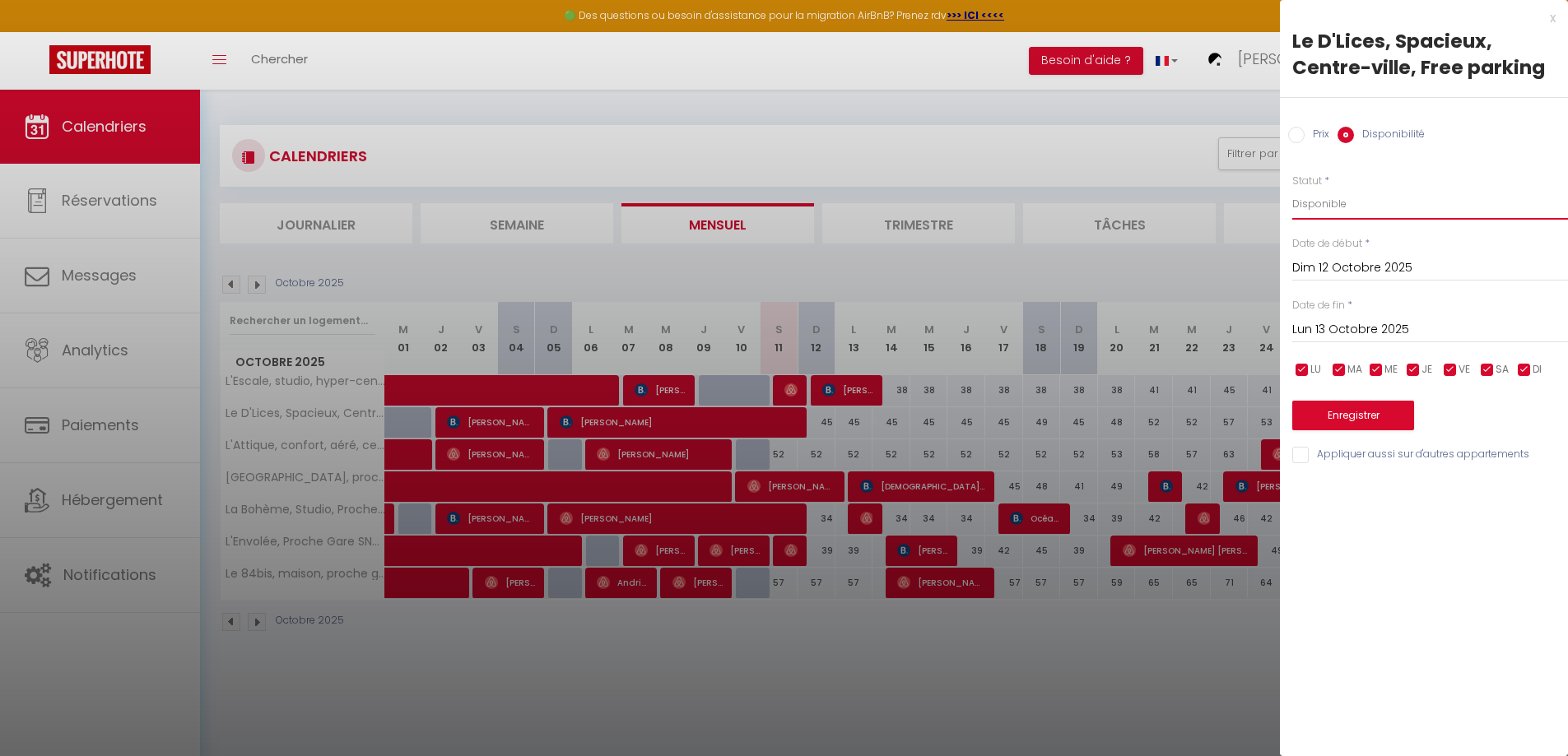
click at [1329, 201] on select "Disponible Indisponible" at bounding box center [1430, 203] width 276 height 31
select select "0"
click at [1292, 188] on select "Disponible Indisponible" at bounding box center [1430, 203] width 276 height 31
click at [1342, 329] on input "Lun 13 Octobre 2025" at bounding box center [1430, 329] width 276 height 21
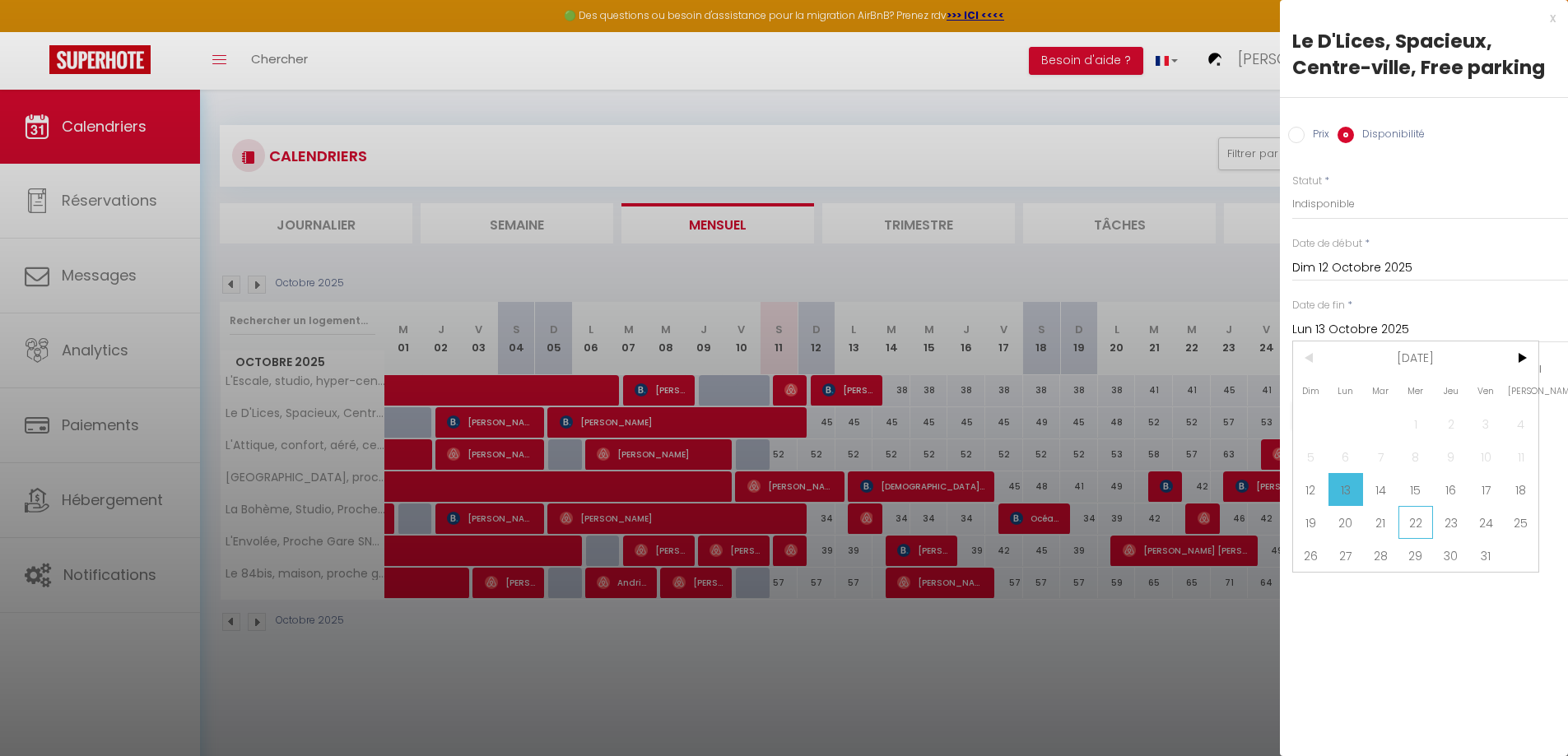
click at [1416, 528] on span "22" at bounding box center [1416, 522] width 35 height 33
type input "Mer 22 Octobre 2025"
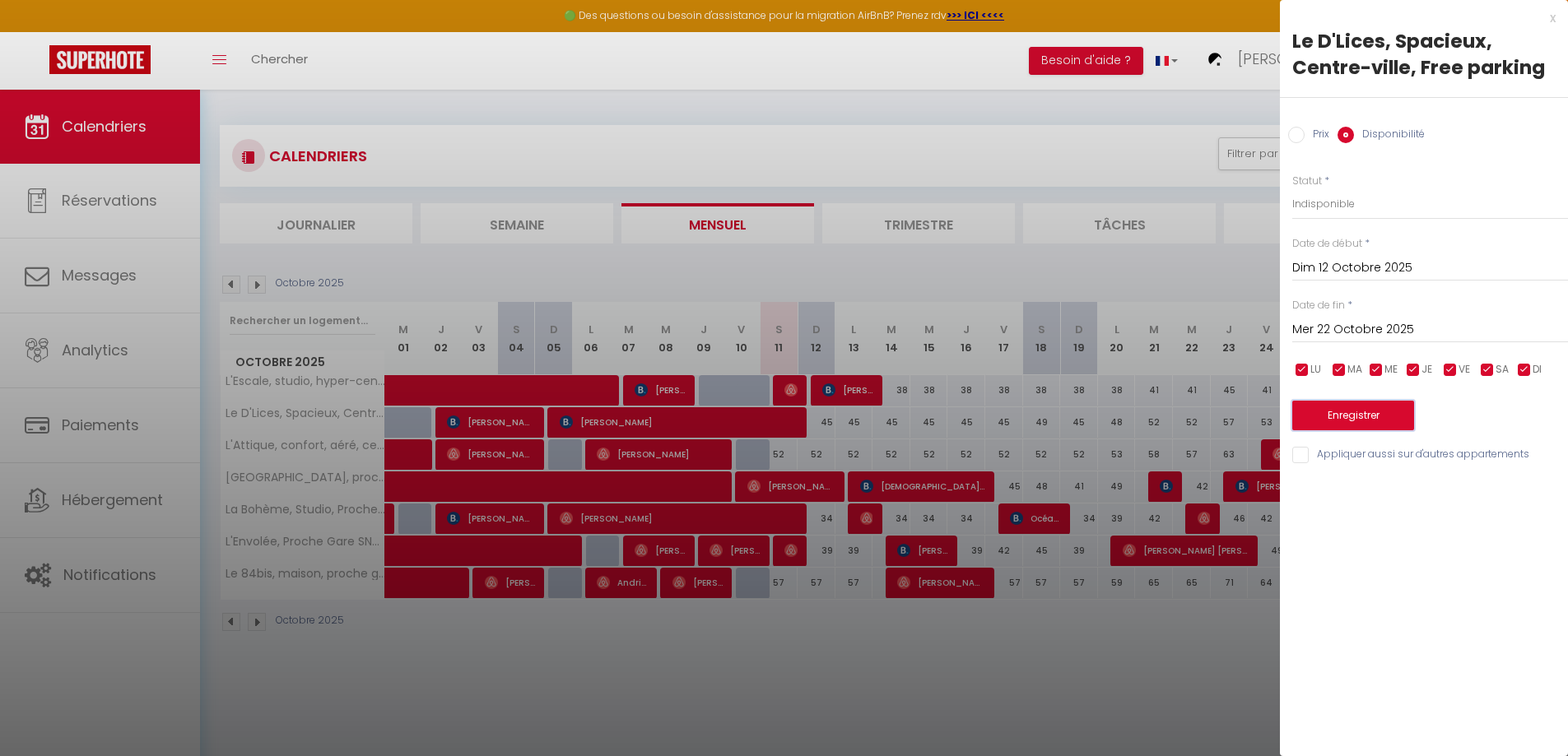
click at [1376, 414] on button "Enregistrer" at bounding box center [1353, 415] width 122 height 29
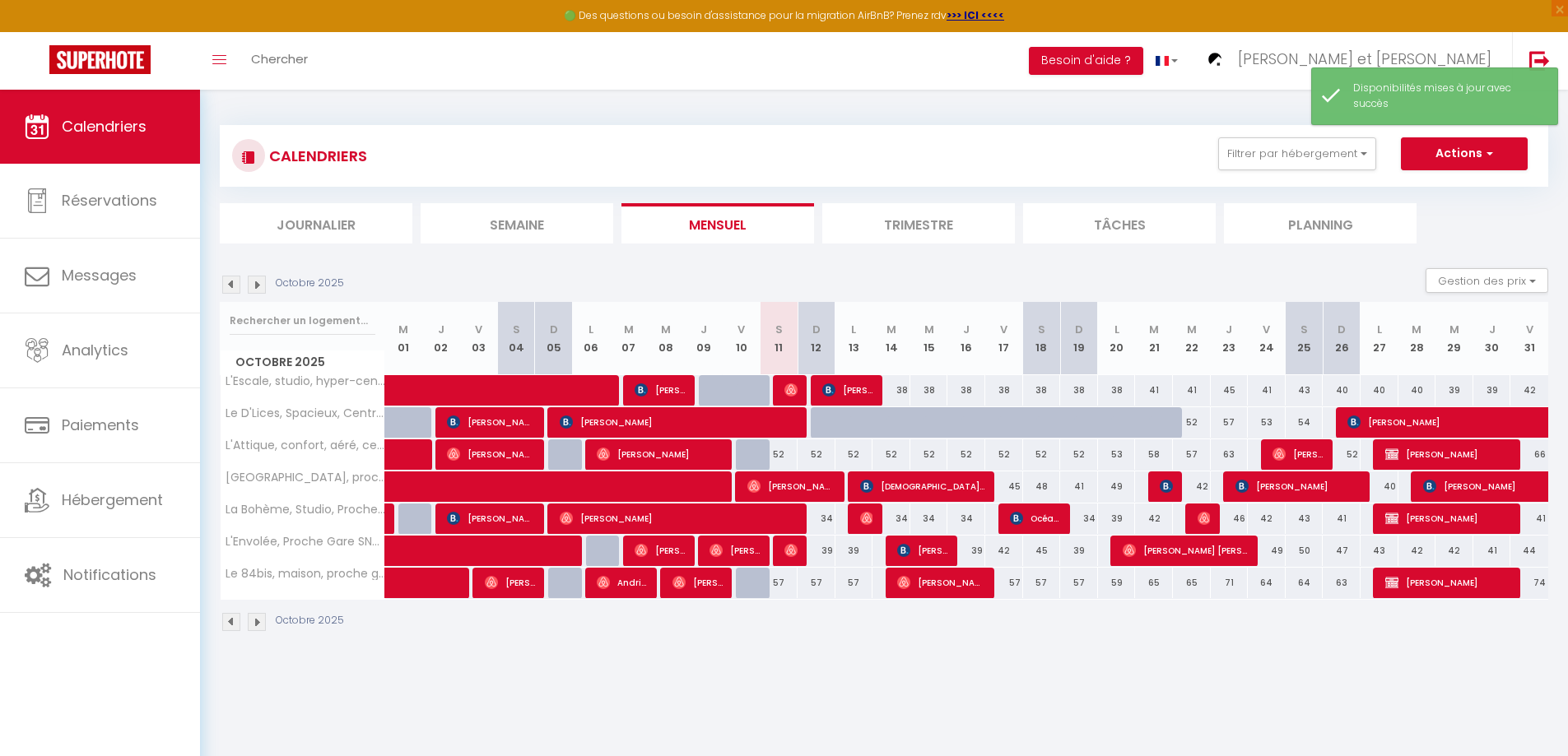
click at [822, 423] on div at bounding box center [829, 423] width 38 height 31
select select "1"
type input "Dim 12 Octobre 2025"
type input "Lun 13 Octobre 2025"
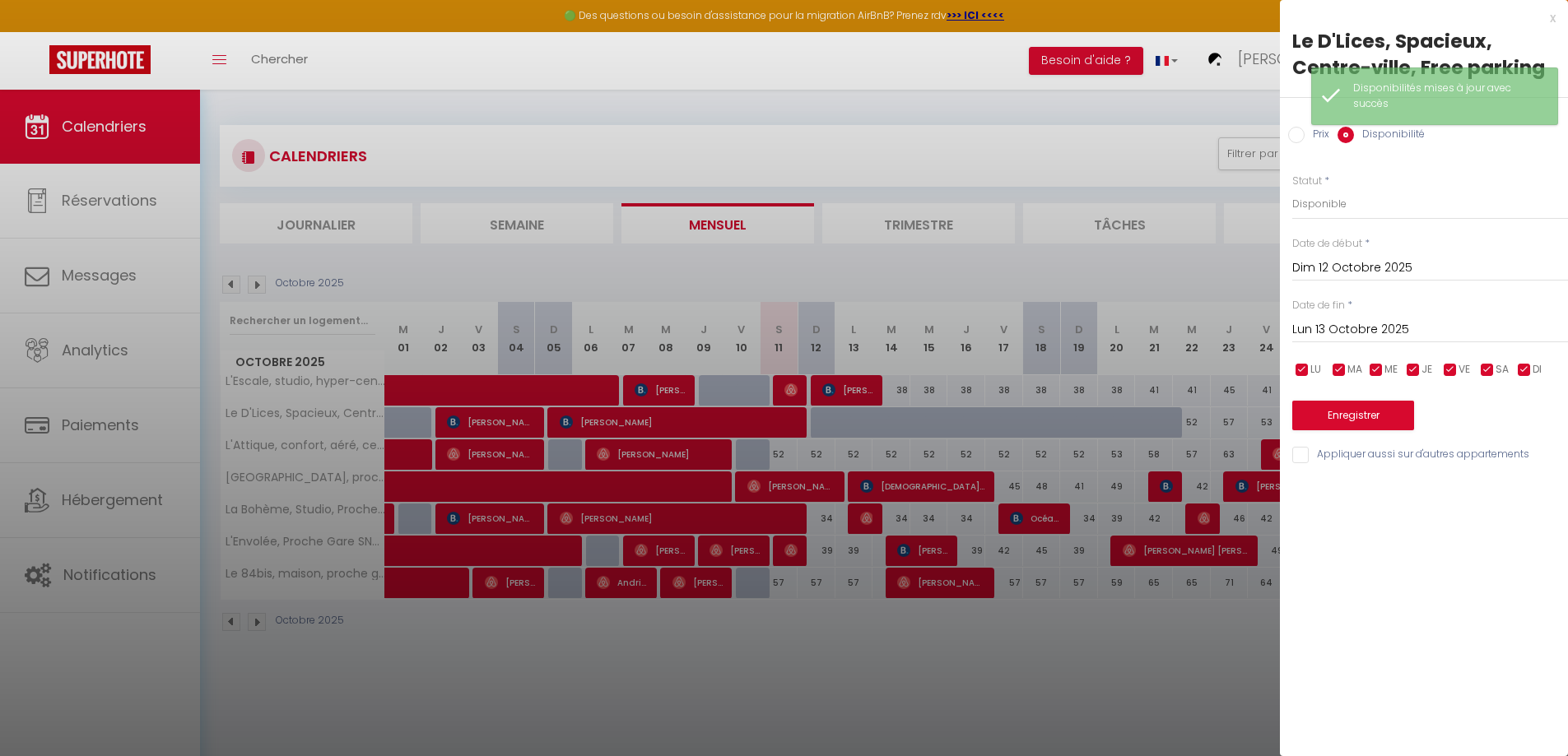
click at [1008, 105] on div at bounding box center [784, 378] width 1568 height 756
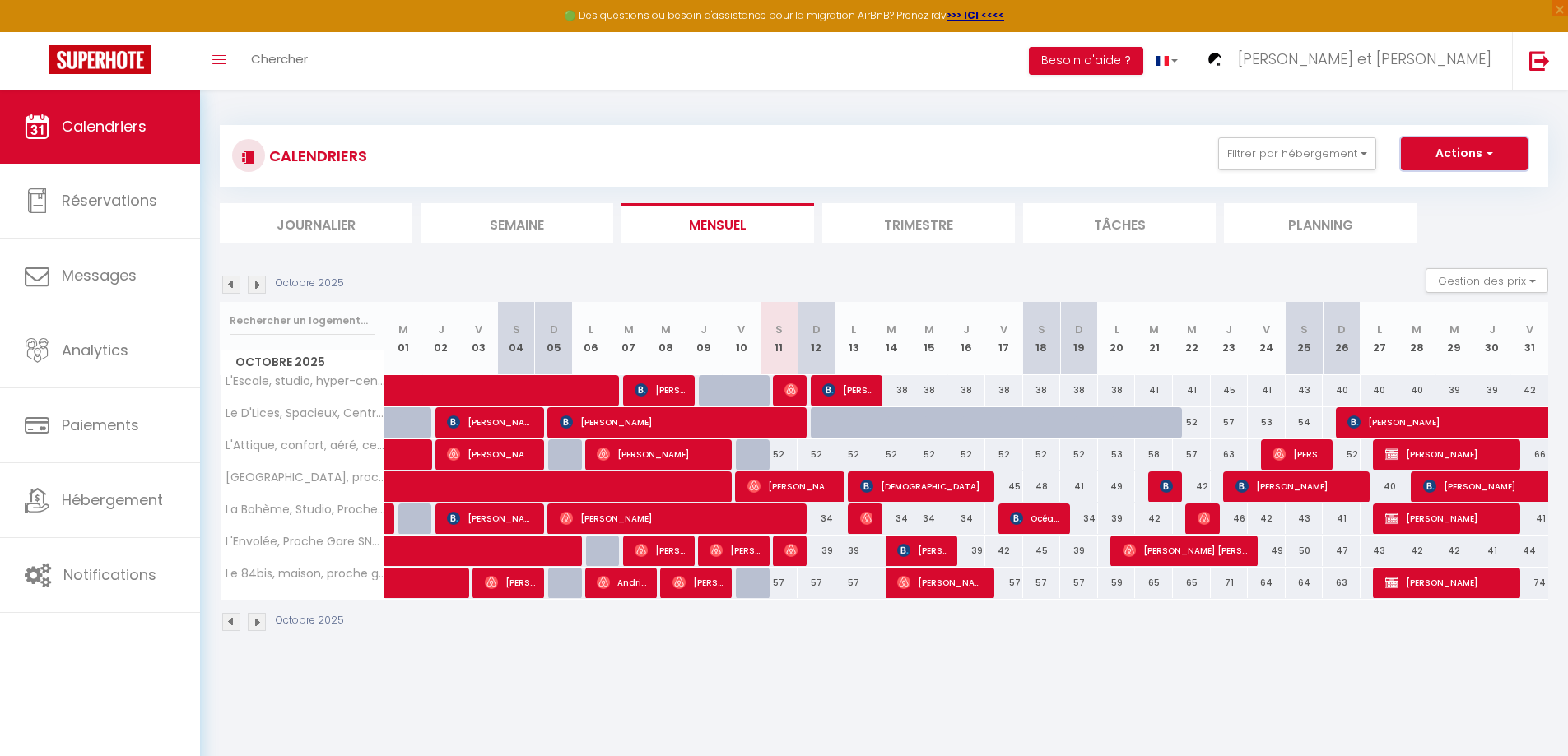
click at [1448, 165] on button "Actions" at bounding box center [1464, 154] width 127 height 33
click at [1434, 186] on link "Nouvelle réservation" at bounding box center [1446, 191] width 143 height 24
select select
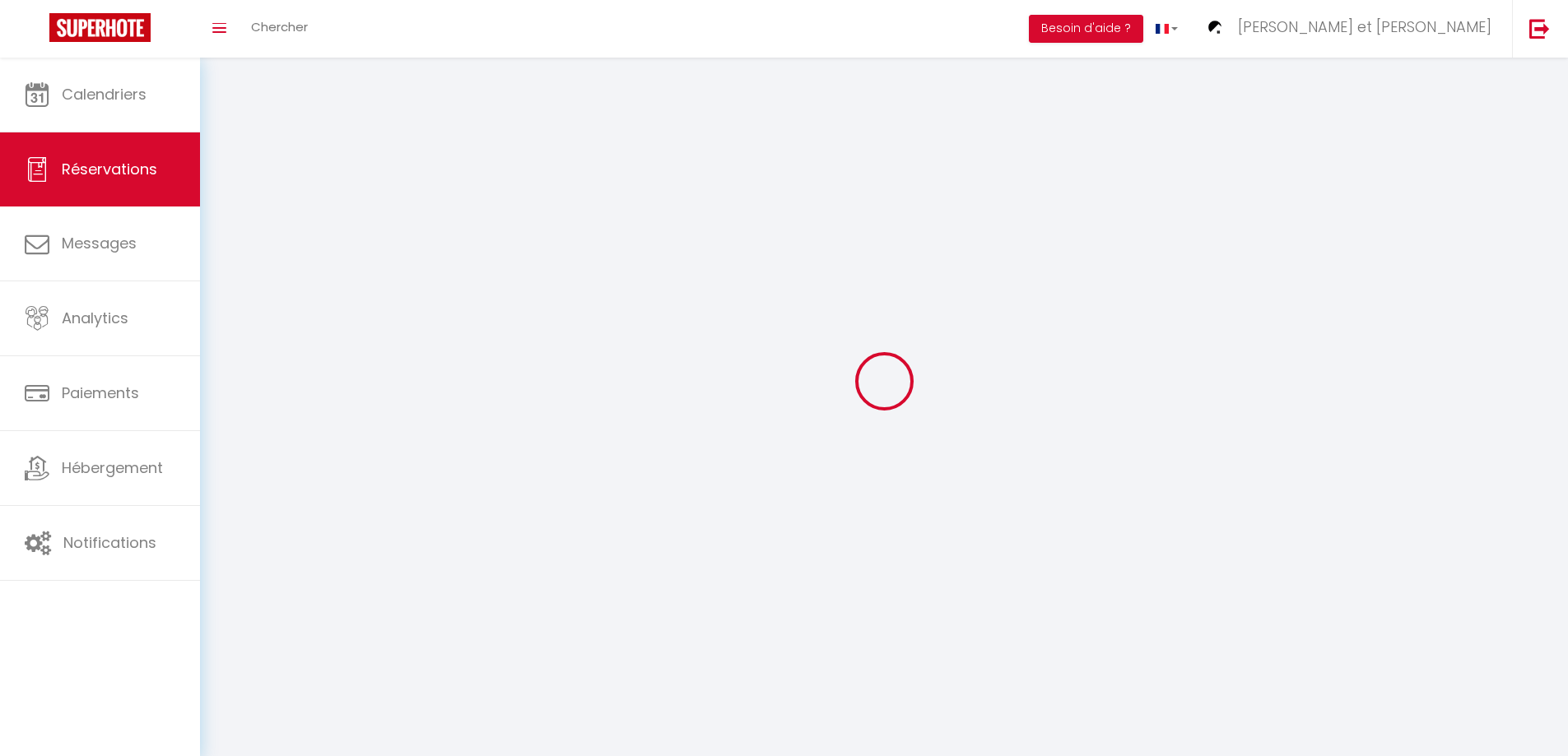
select select
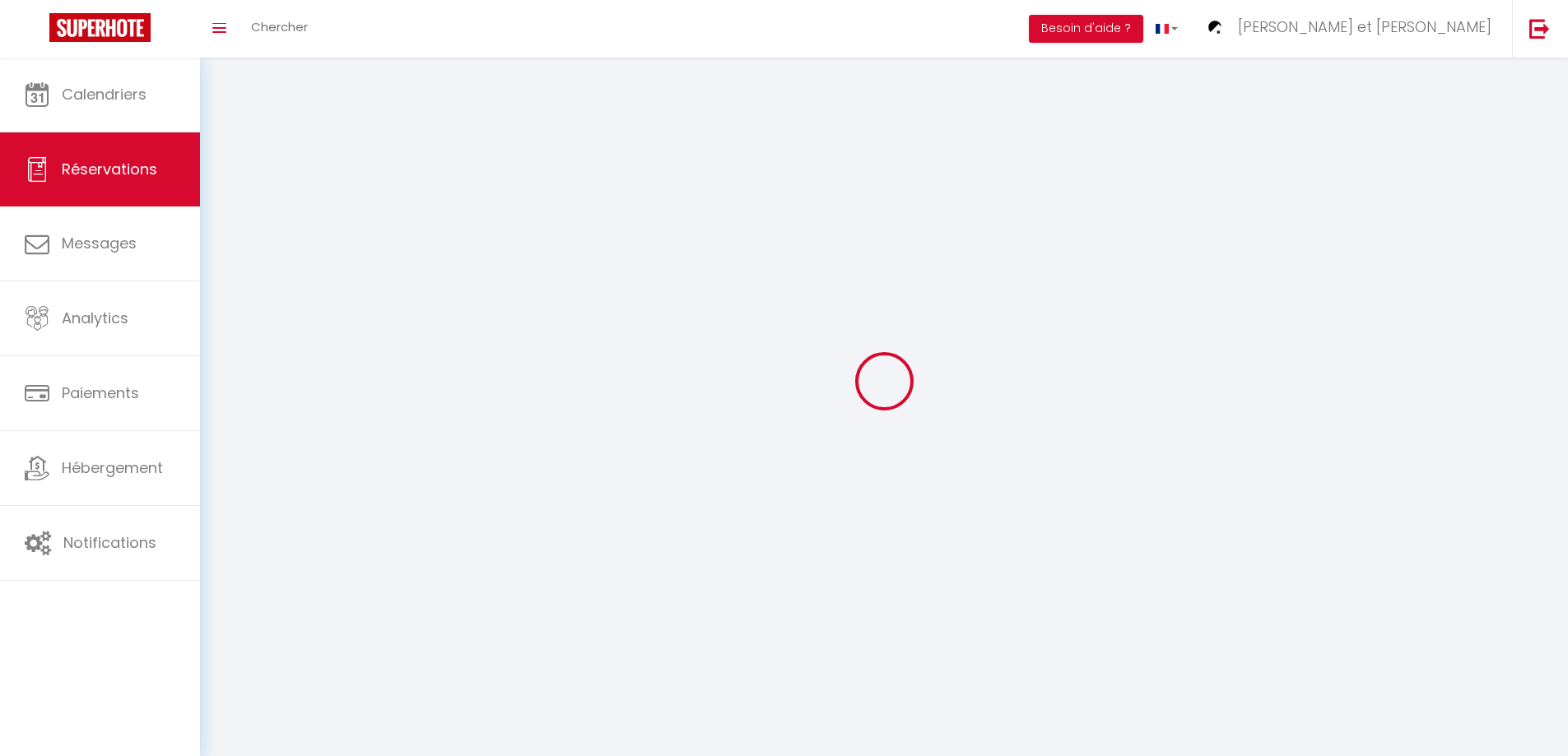
select select
checkbox input "false"
select select
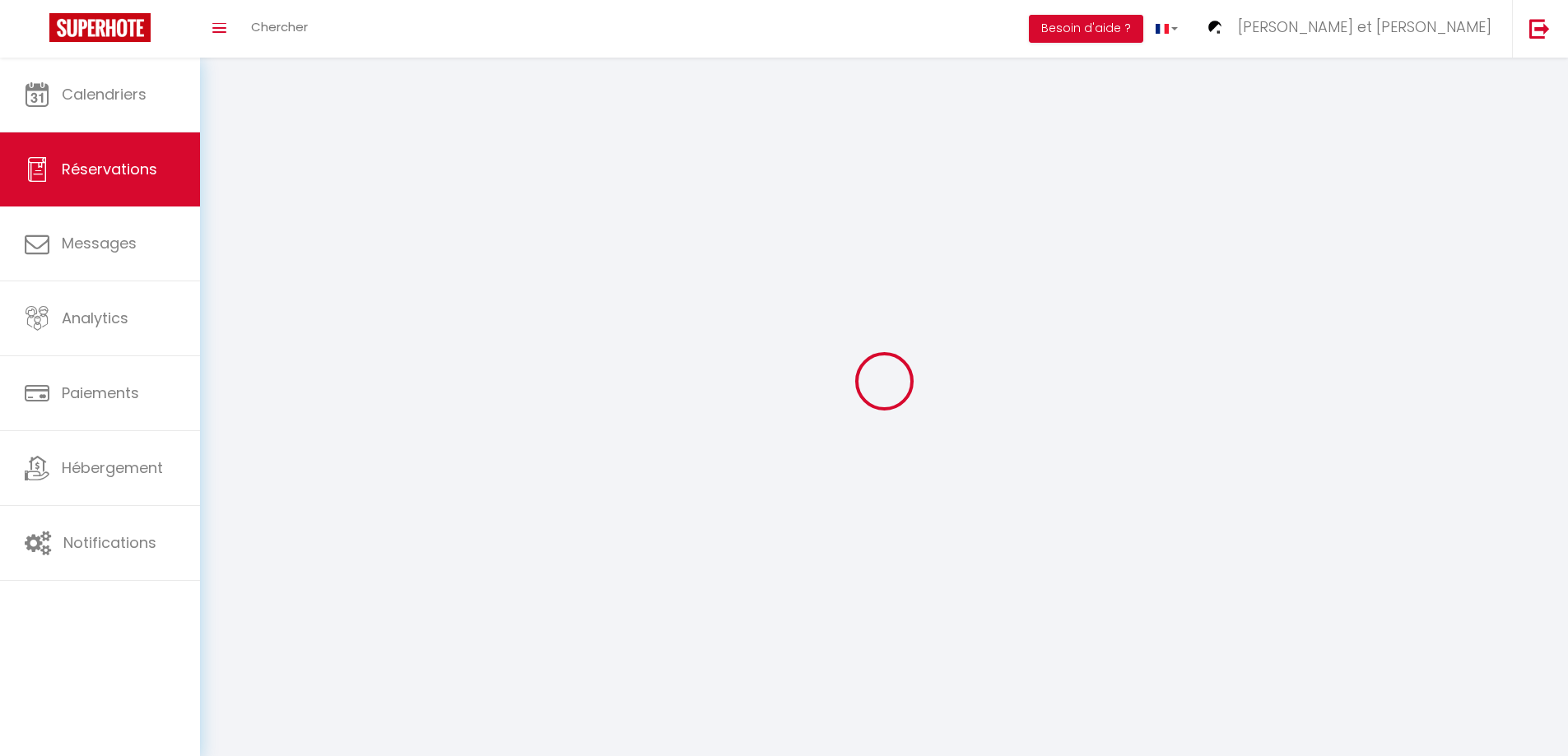
select select
checkbox input "false"
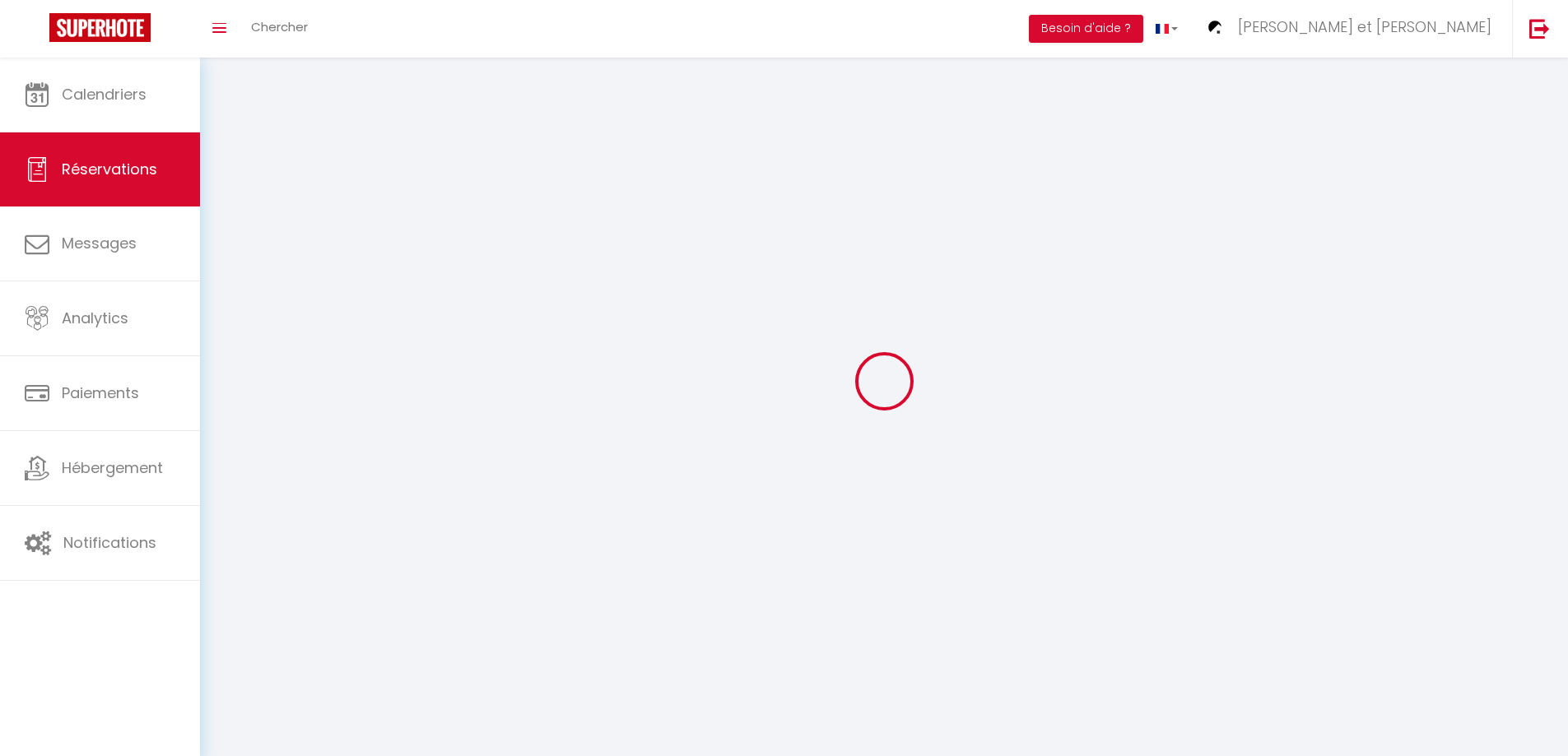
select select
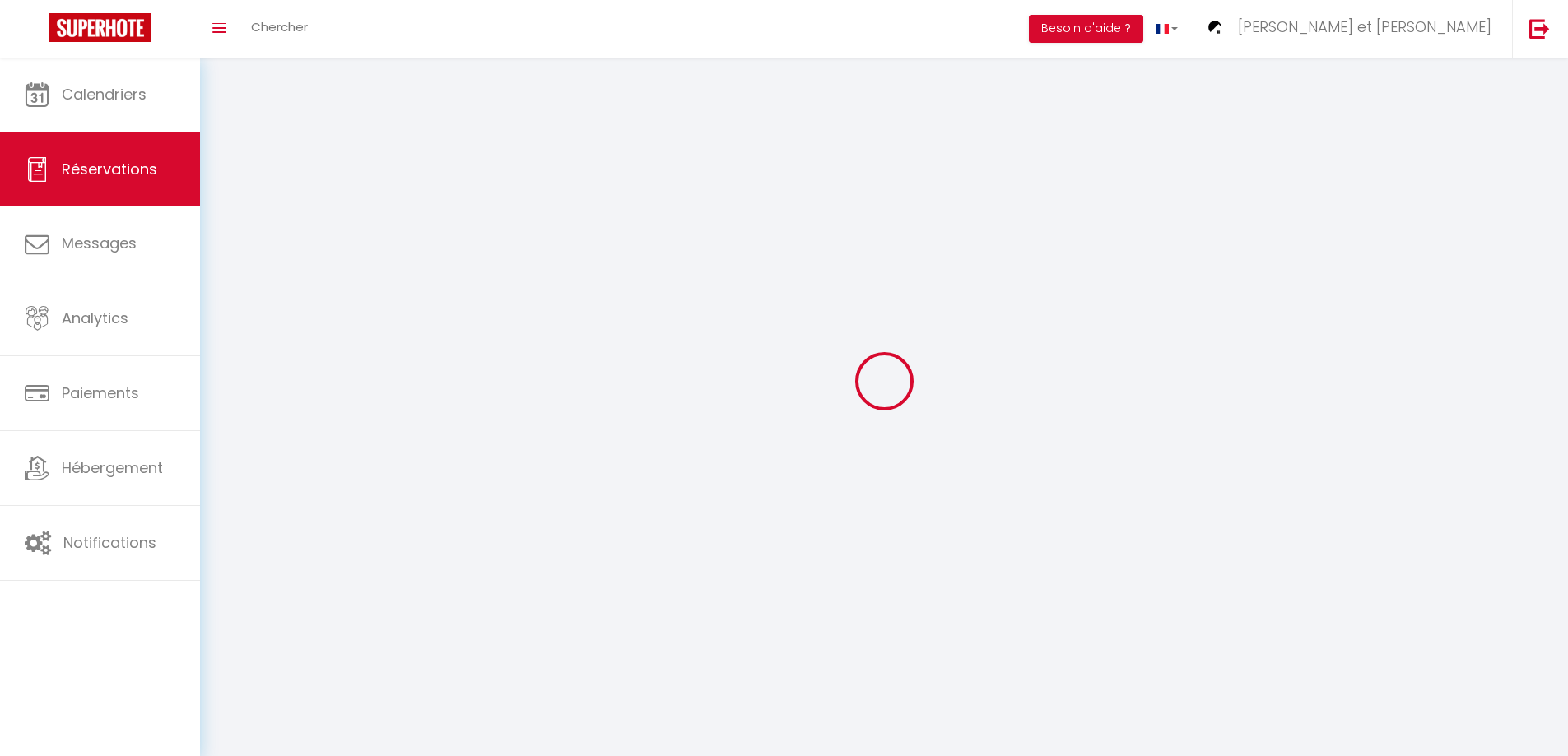
checkbox input "false"
select select
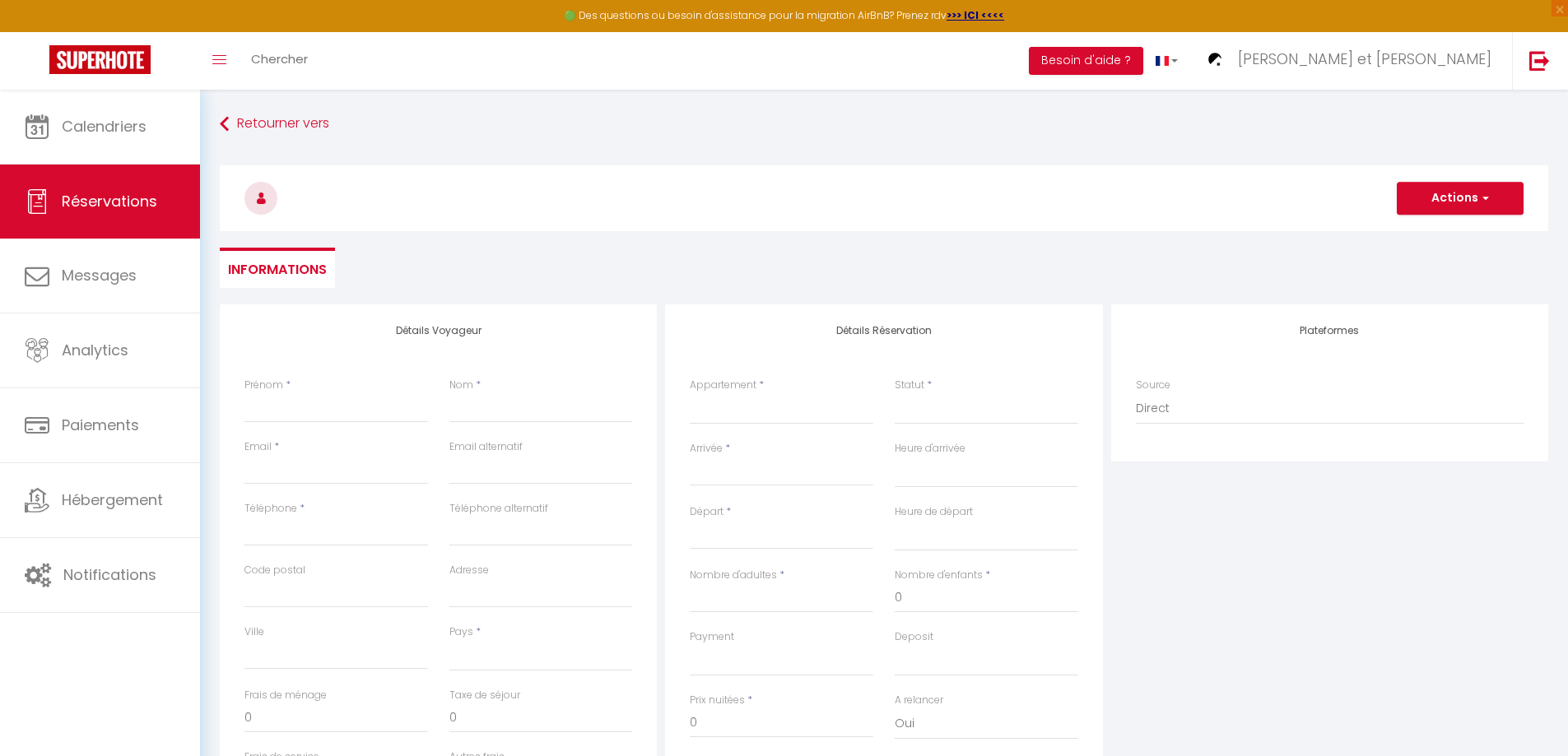
select select
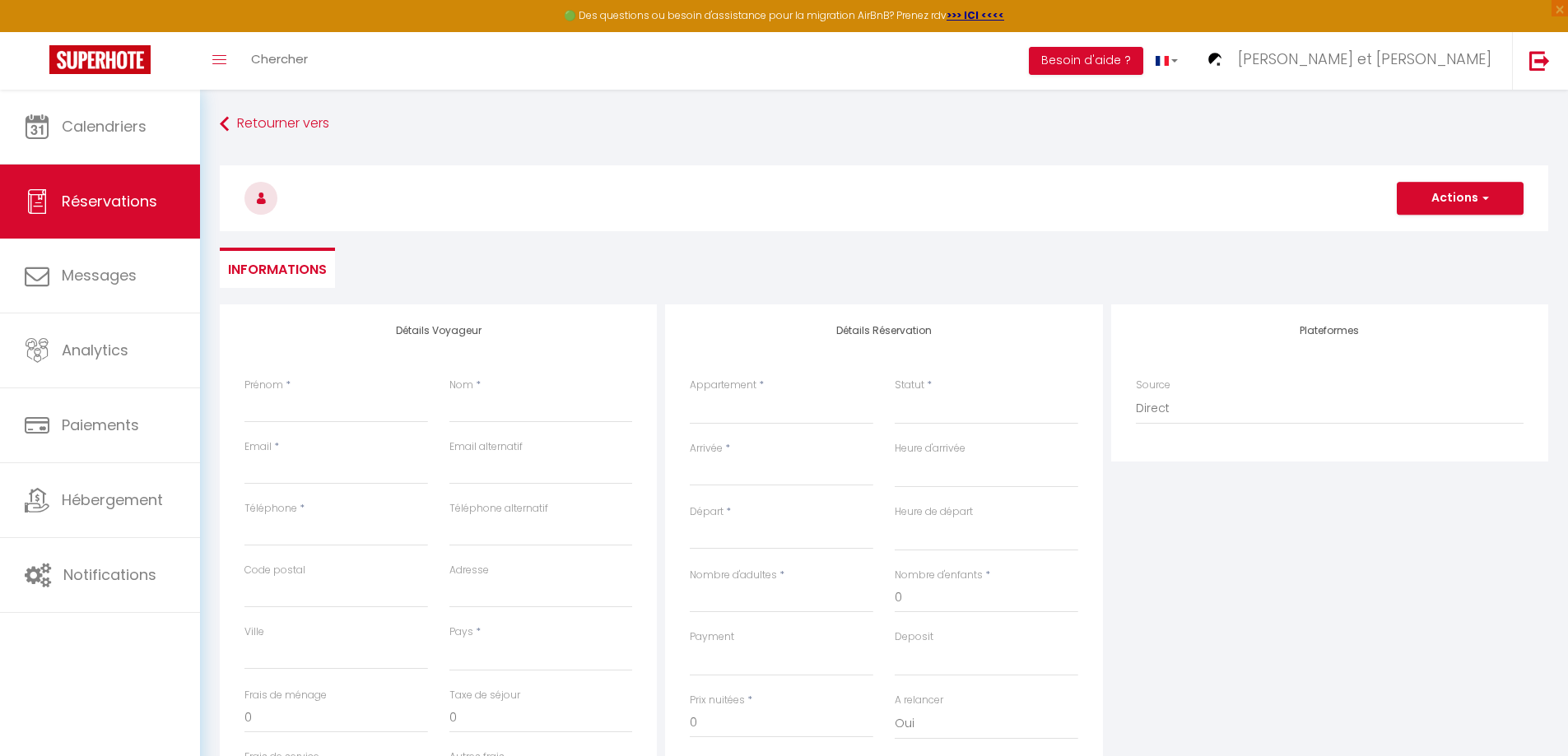
select select
checkbox input "false"
select select
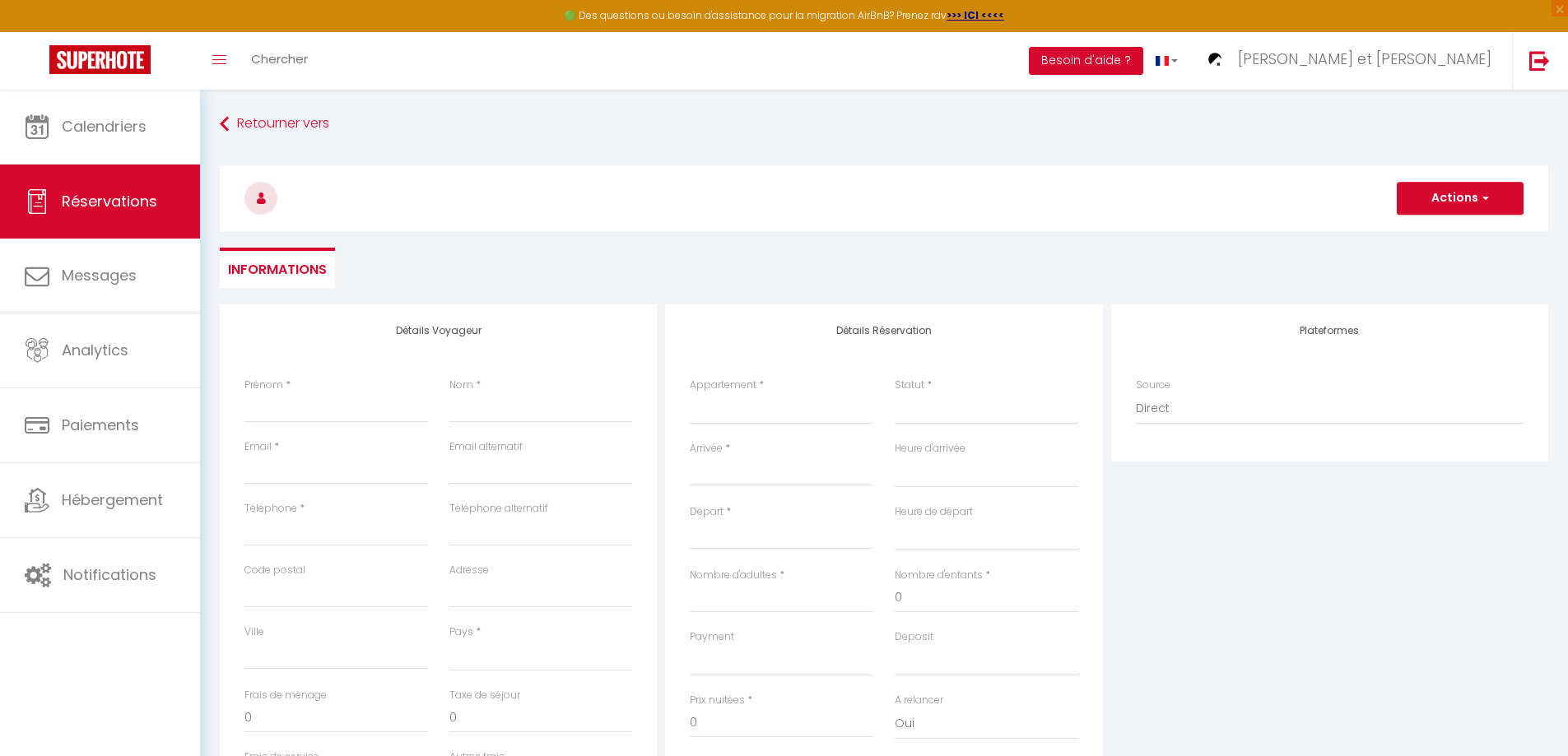
select select
checkbox input "false"
select select
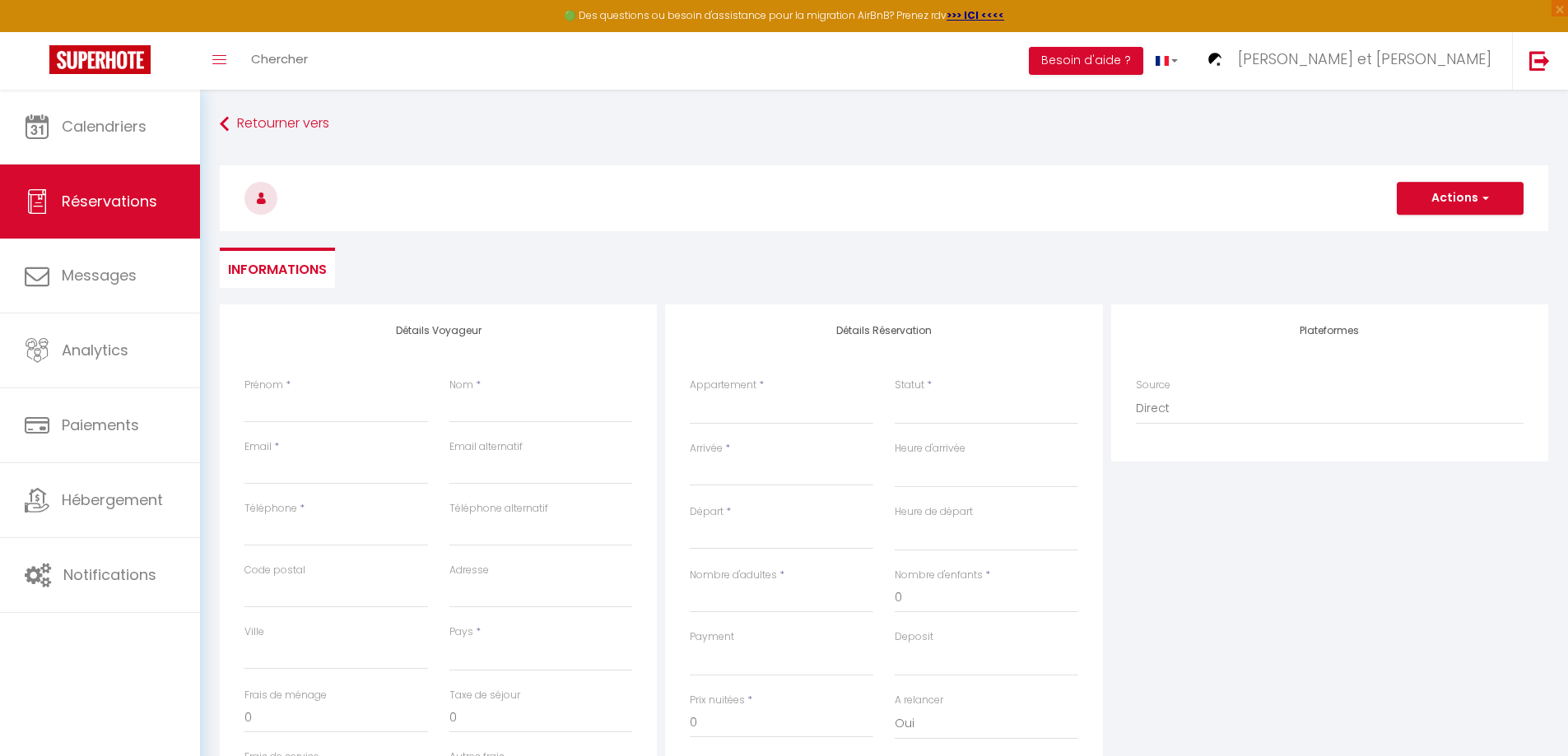
select select
click at [735, 412] on select "La Bohème, Studio, Proche Gare SNCF, Netflix L'Envolée, Proche Gare SNCF, [GEOG…" at bounding box center [781, 408] width 183 height 31
select select "66922"
click at [690, 393] on select "La Bohème, Studio, Proche Gare SNCF, Netflix L'Envolée, Proche Gare SNCF, [GEOG…" at bounding box center [781, 408] width 183 height 31
select select
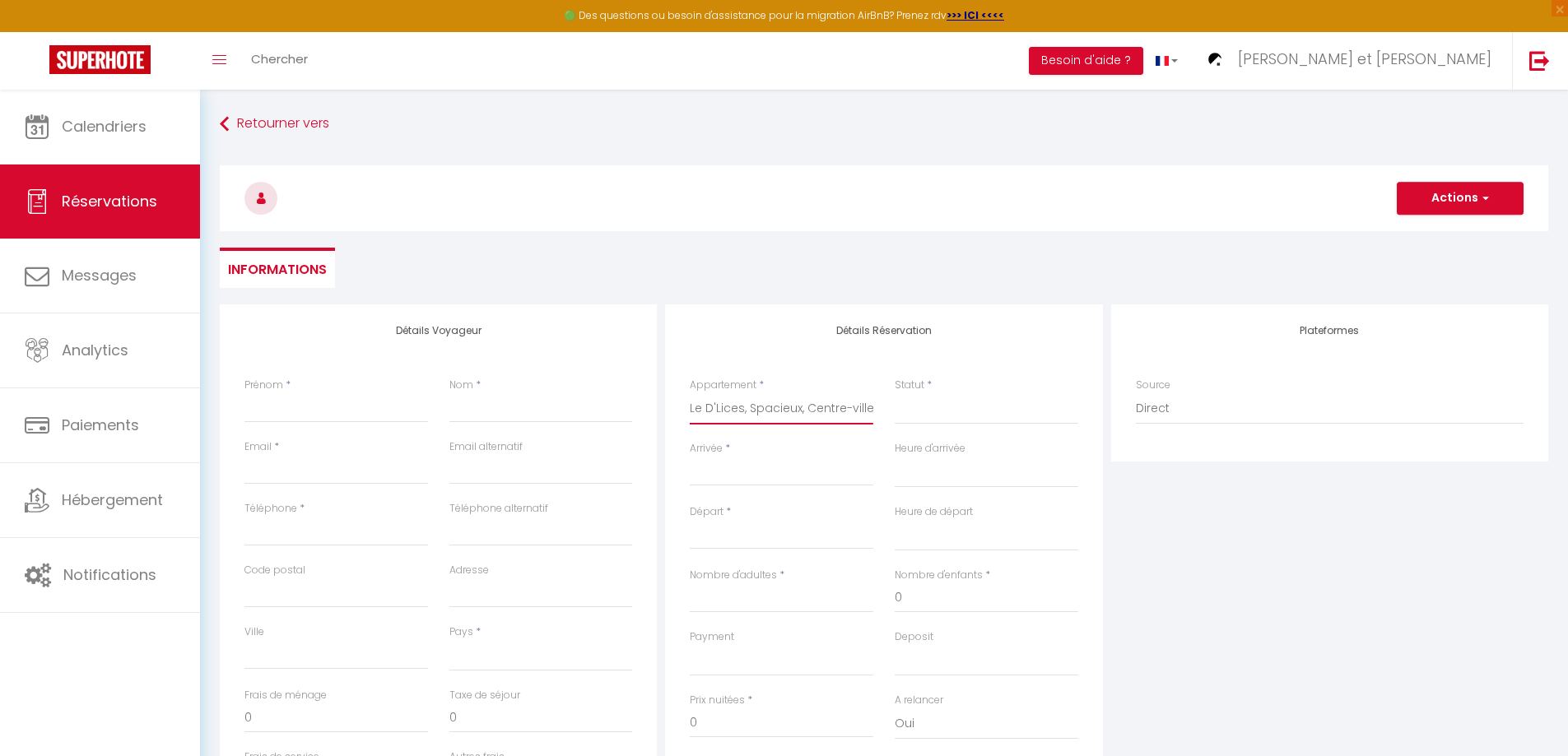
select select
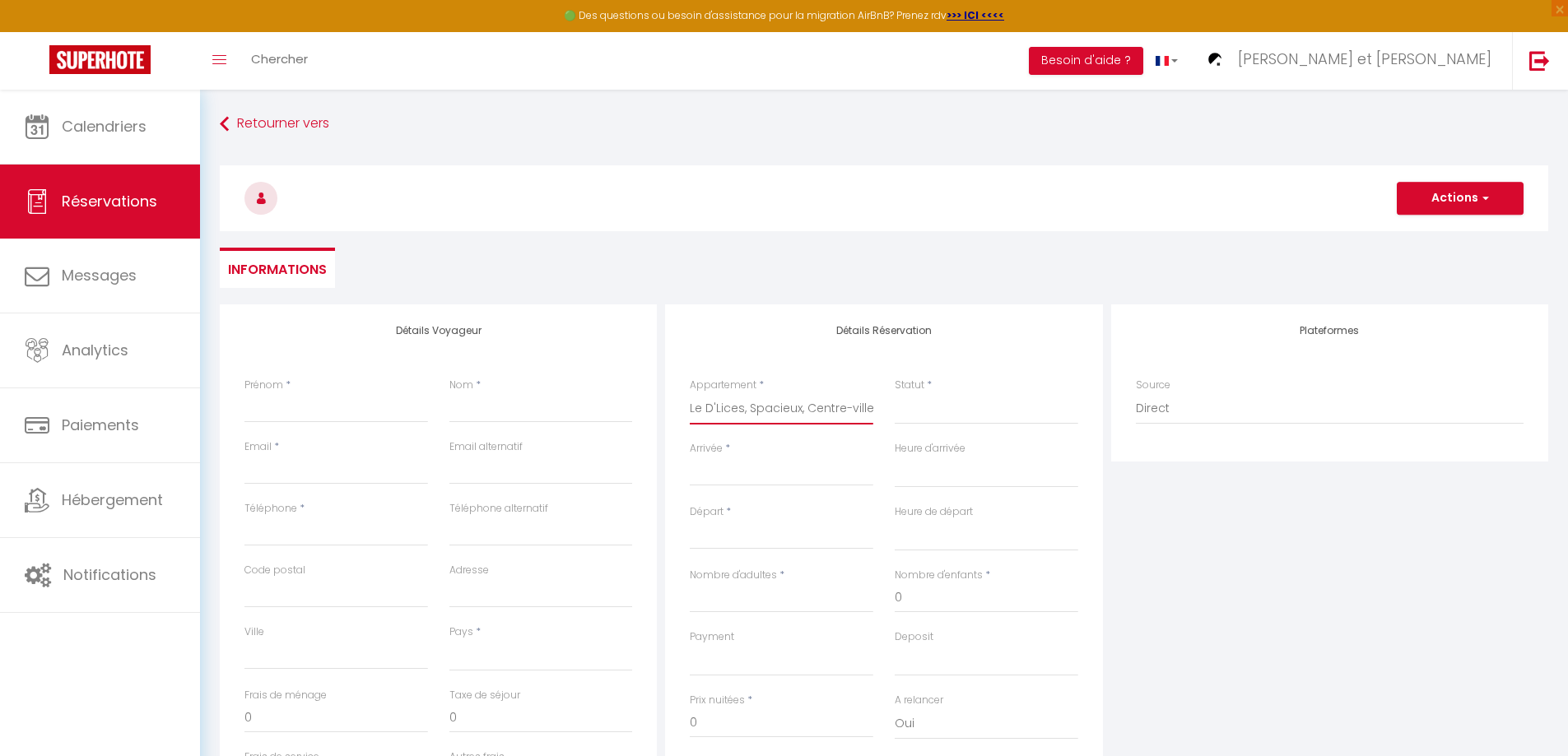
checkbox input "false"
select select
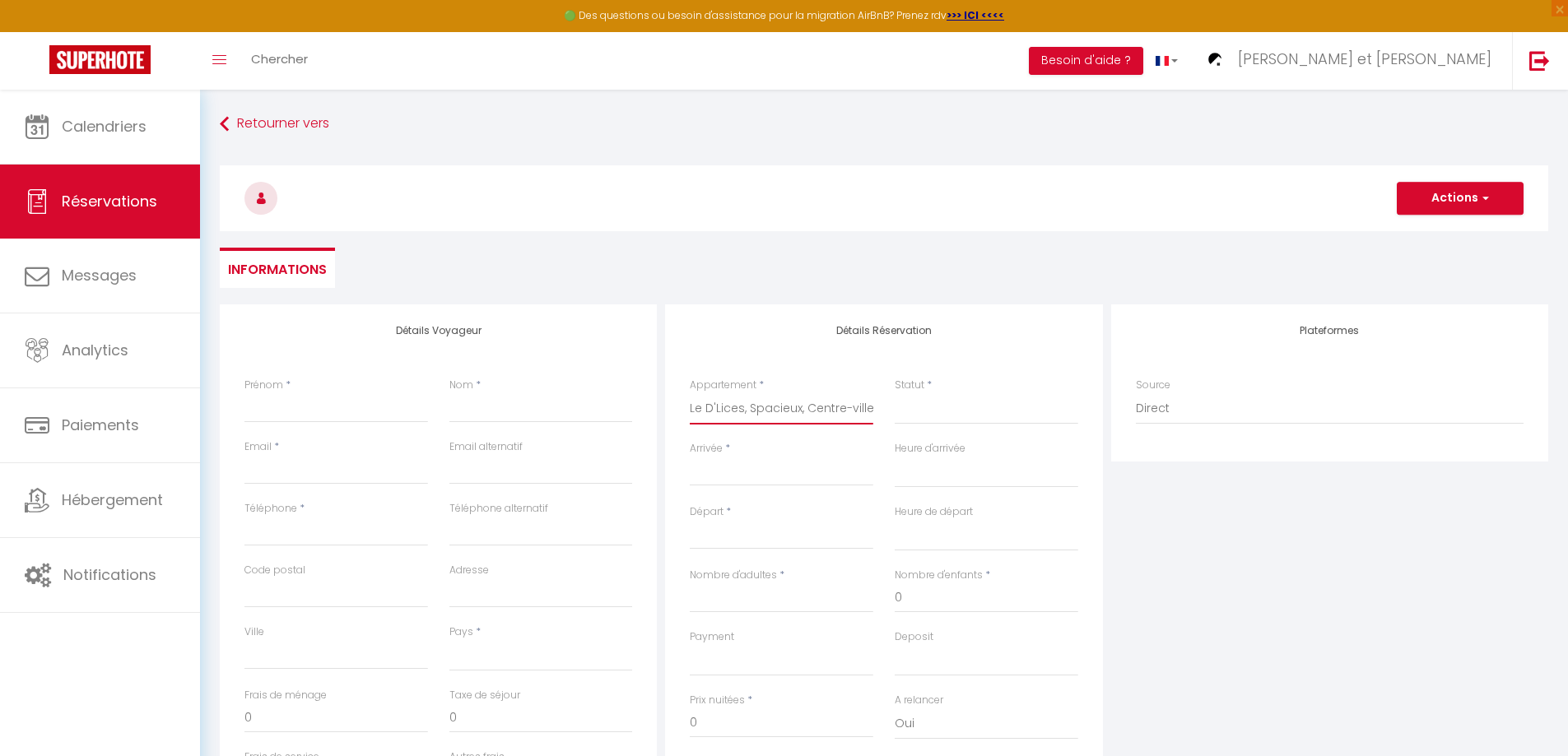
select select
checkbox input "false"
click at [723, 476] on input "Arrivée" at bounding box center [781, 472] width 183 height 21
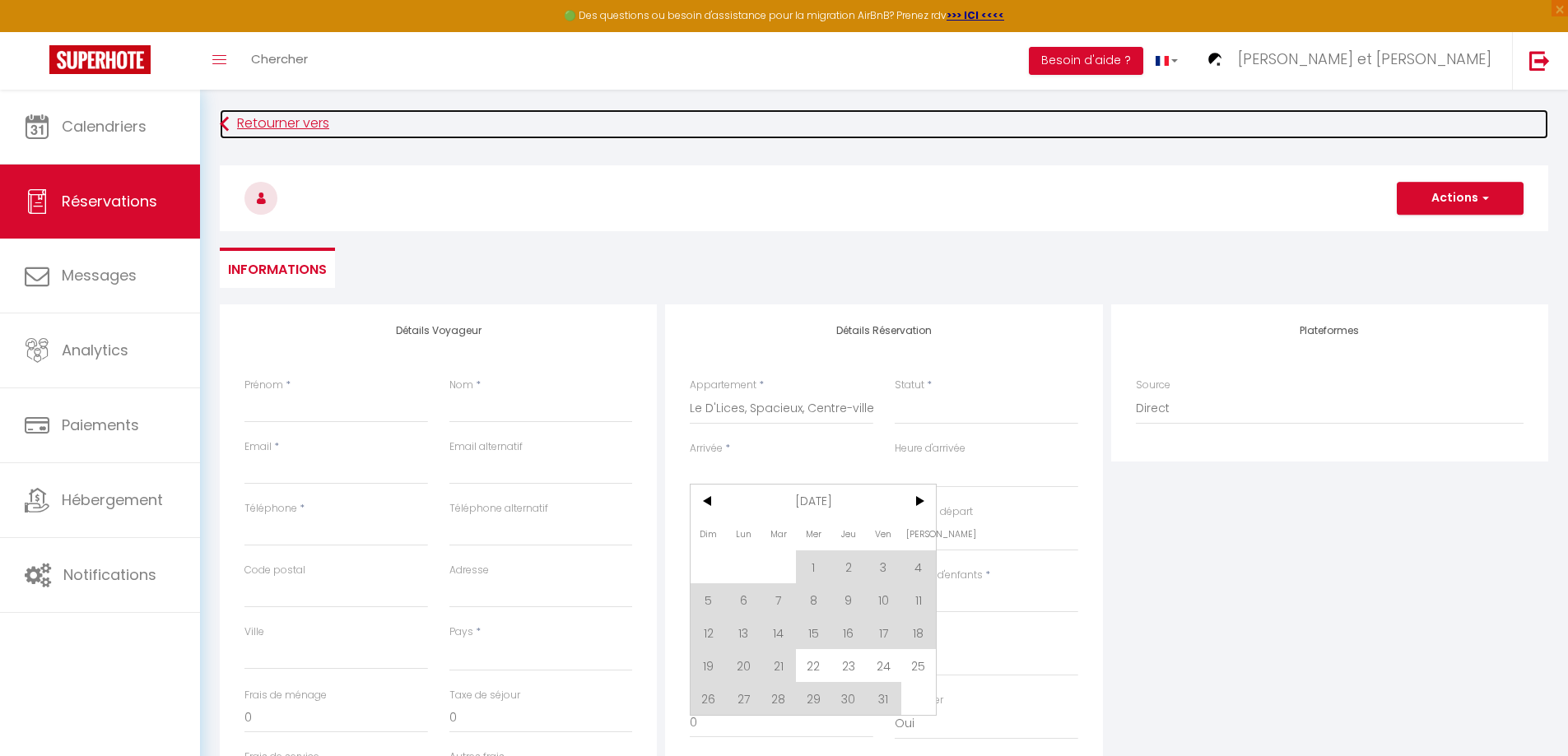
click at [224, 118] on icon at bounding box center [224, 123] width 9 height 29
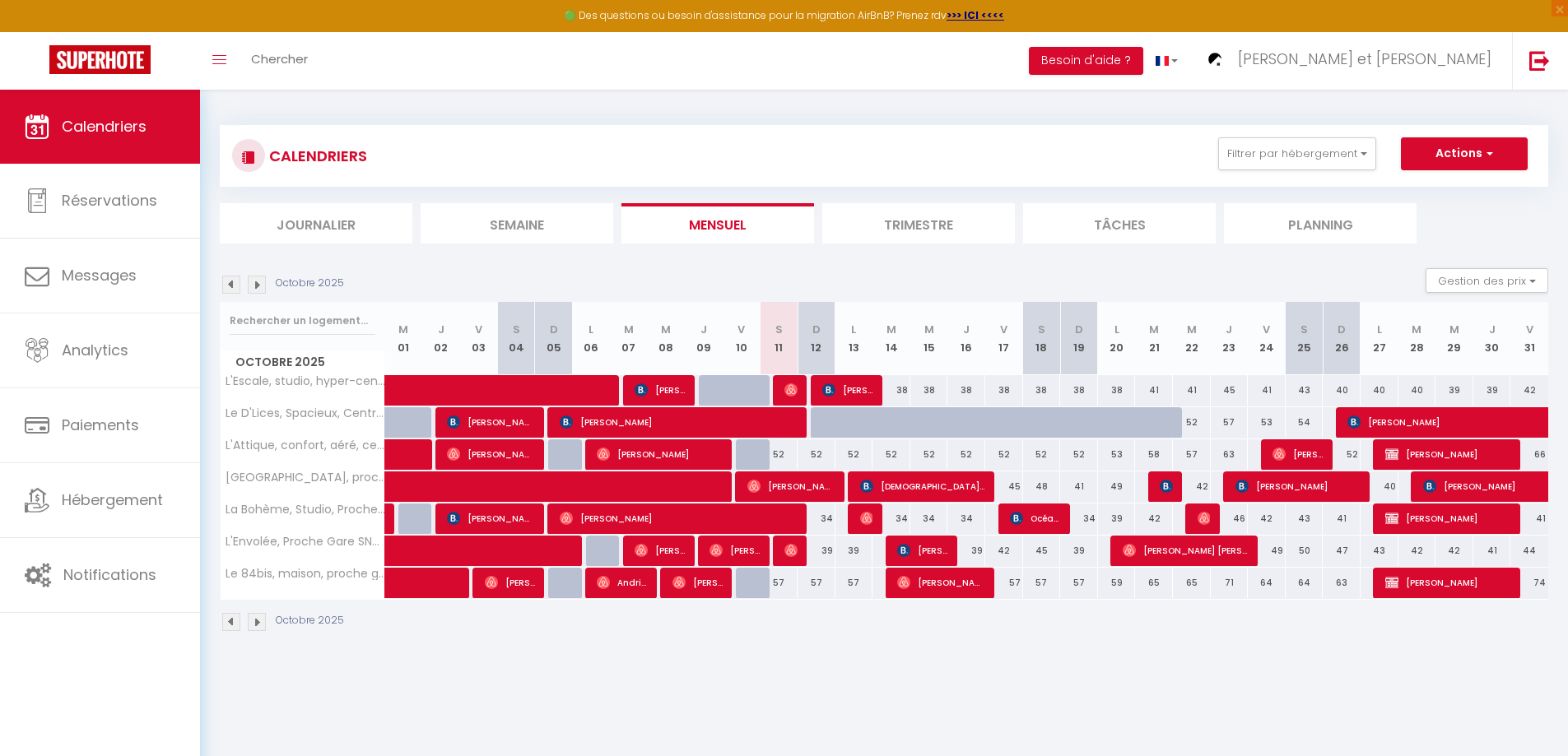
click at [820, 419] on div at bounding box center [829, 423] width 38 height 31
type input "45"
type input "Dim 12 Octobre 2025"
type input "Lun 13 Octobre 2025"
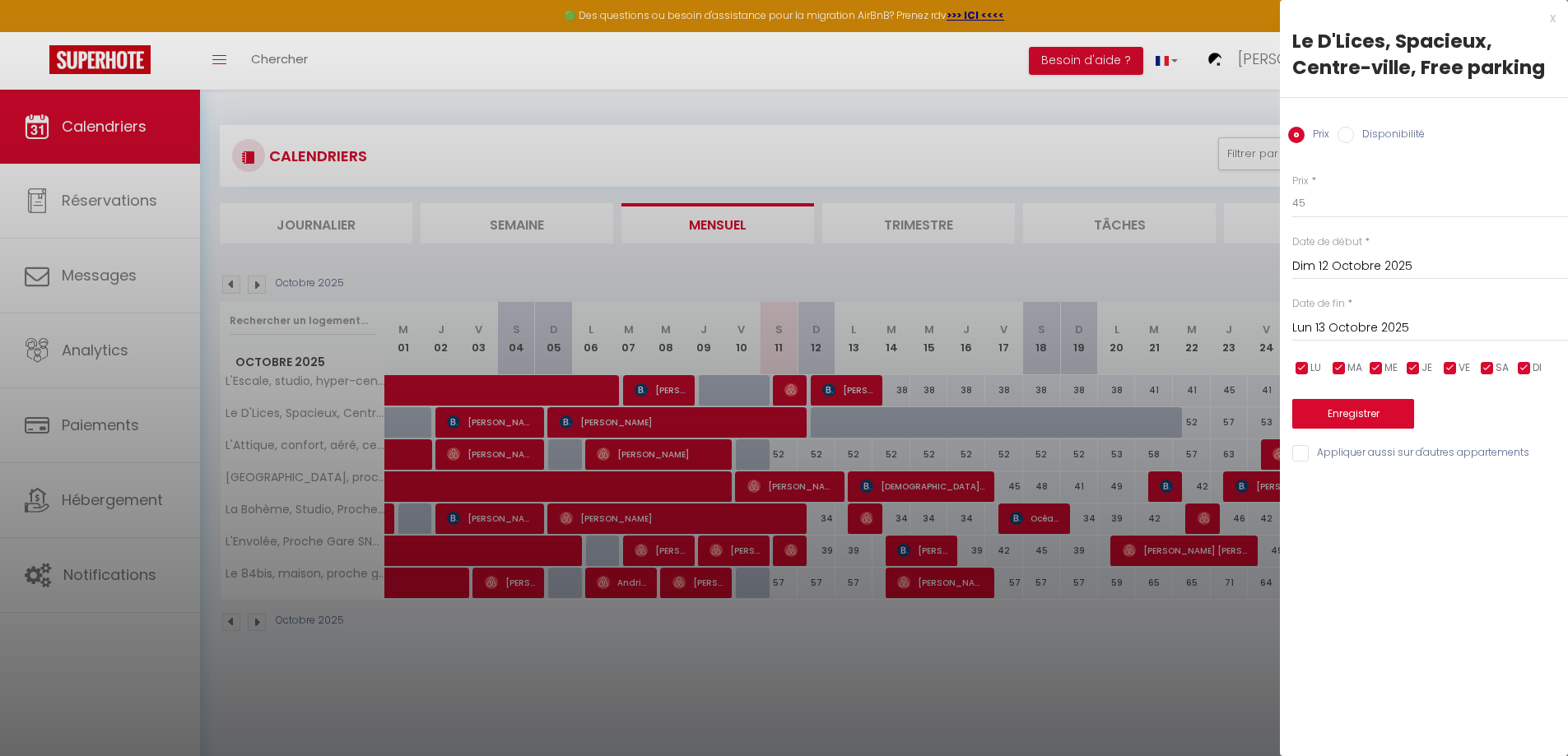
click at [1351, 132] on input "Disponibilité" at bounding box center [1345, 135] width 17 height 17
radio input "true"
radio input "false"
click at [1348, 334] on input "Lun 13 Octobre 2025" at bounding box center [1430, 329] width 276 height 21
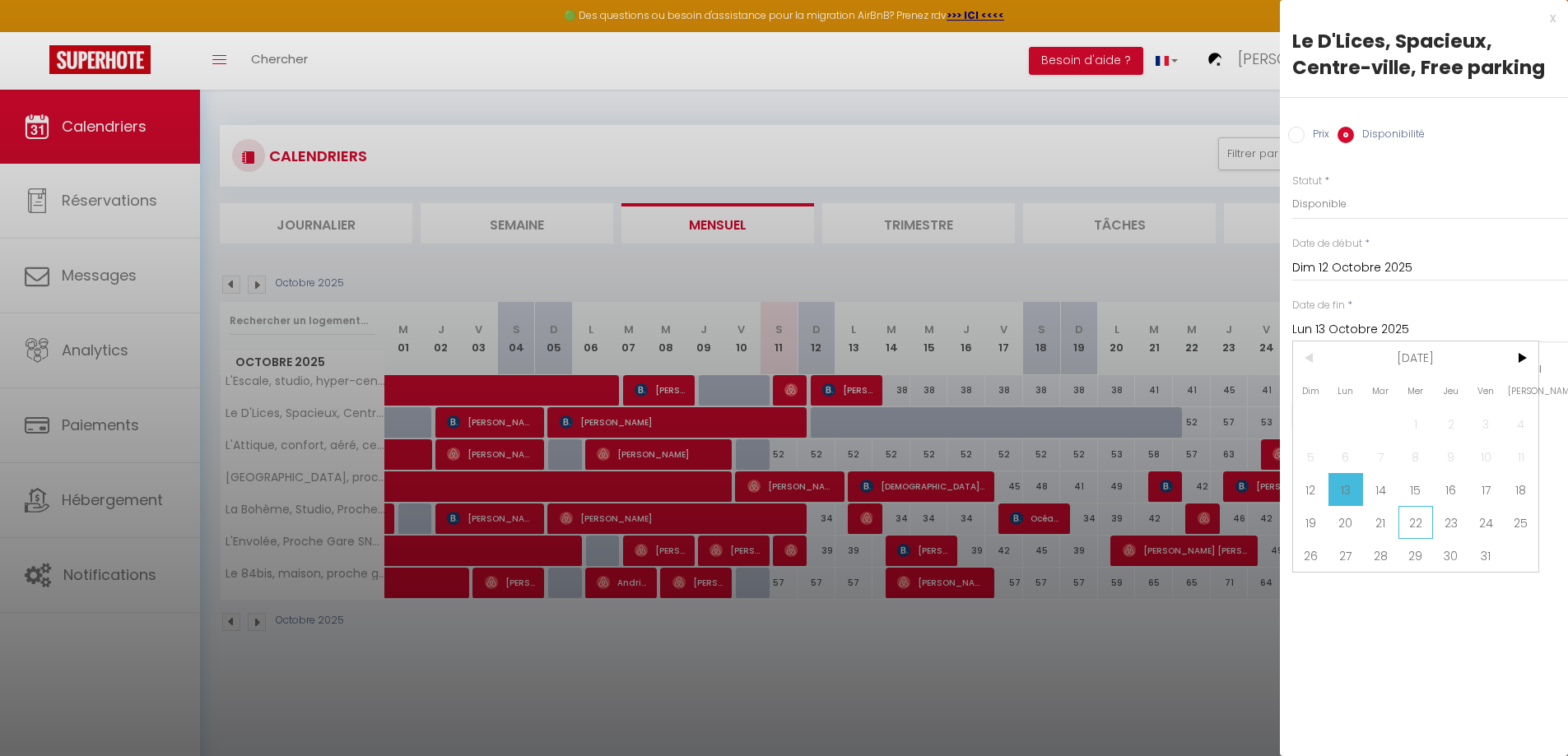
click at [1420, 523] on span "22" at bounding box center [1416, 522] width 35 height 33
type input "Mer 22 Octobre 2025"
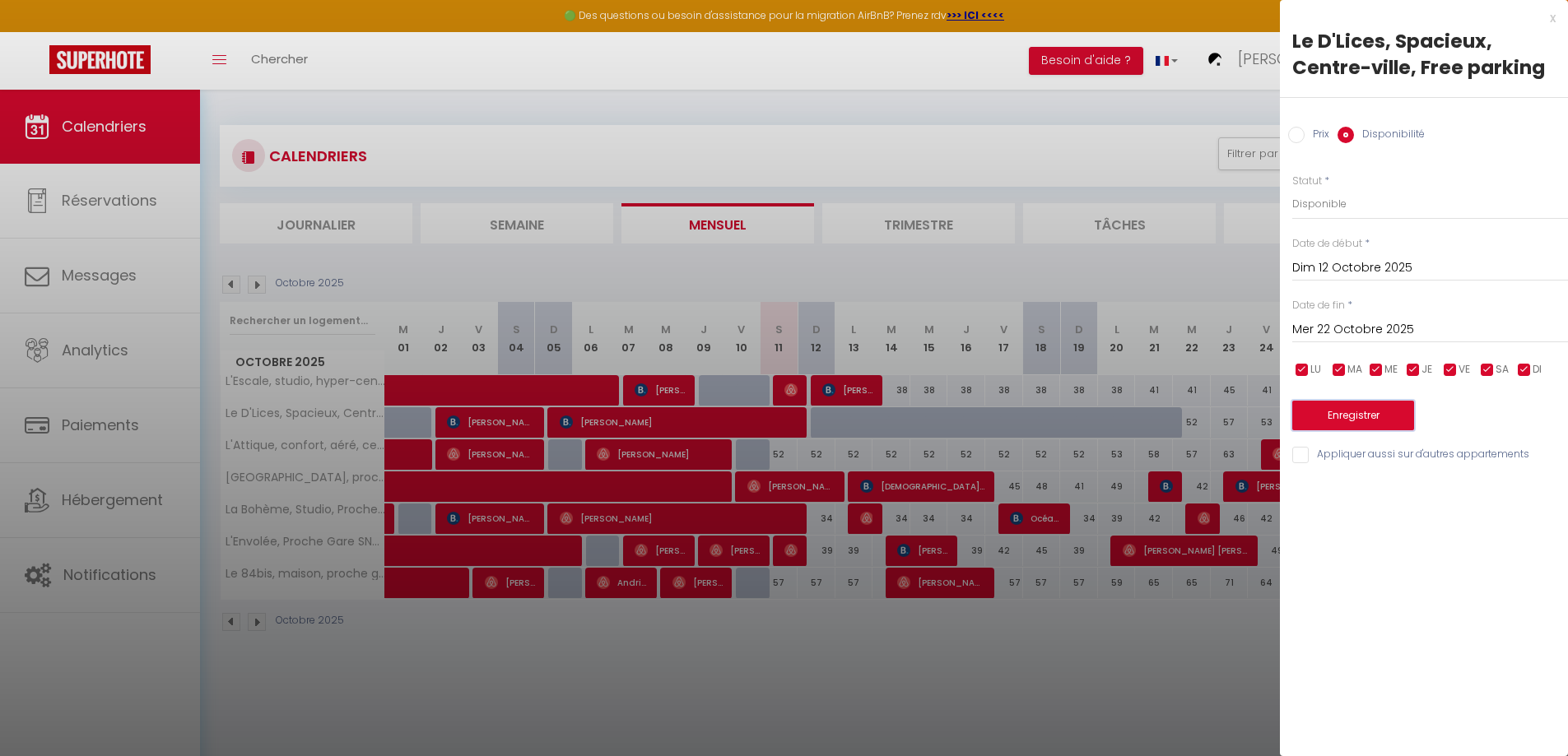
click at [1340, 415] on button "Enregistrer" at bounding box center [1353, 415] width 122 height 29
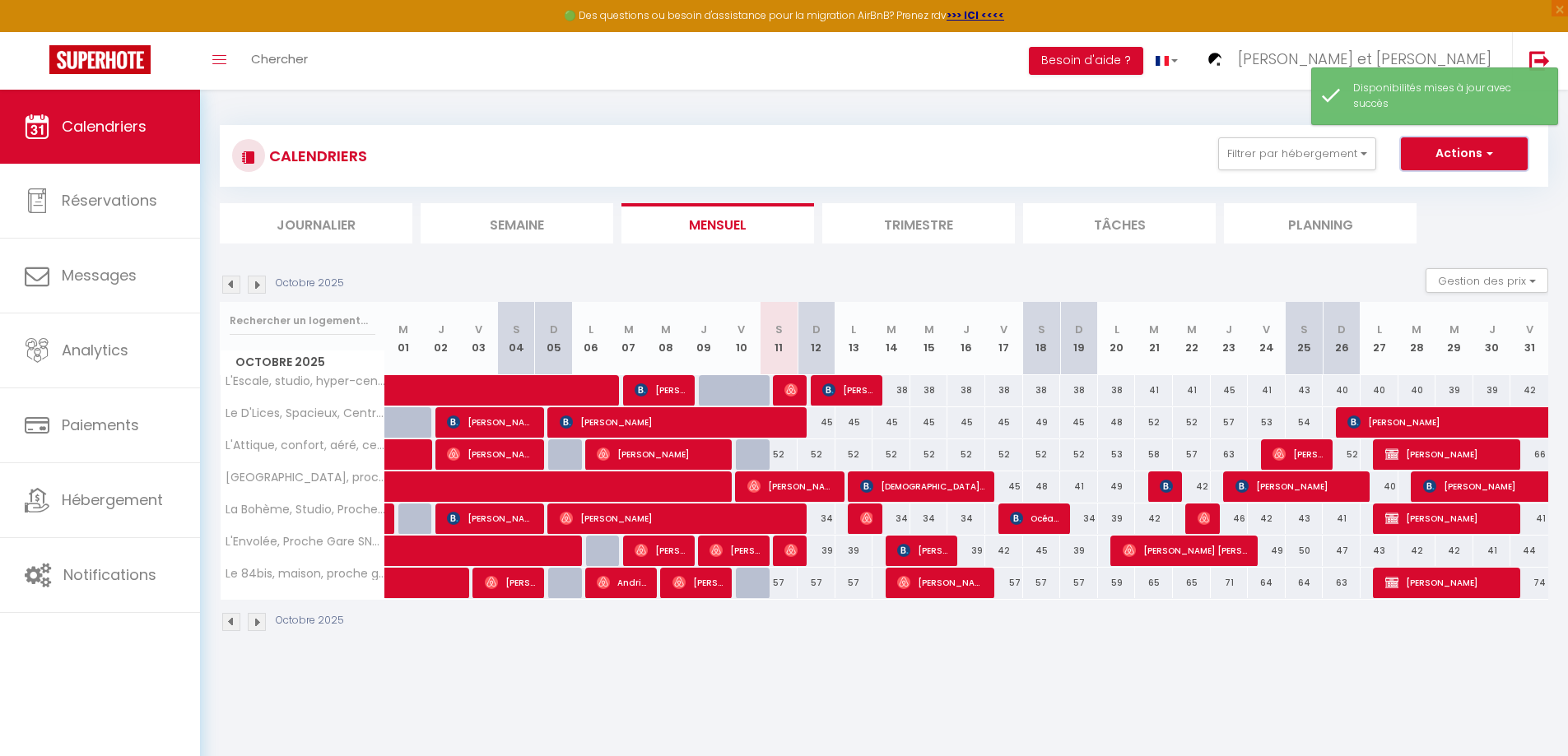
click at [1444, 158] on button "Actions" at bounding box center [1464, 154] width 127 height 33
click at [1424, 192] on link "Nouvelle réservation" at bounding box center [1446, 191] width 143 height 24
select select
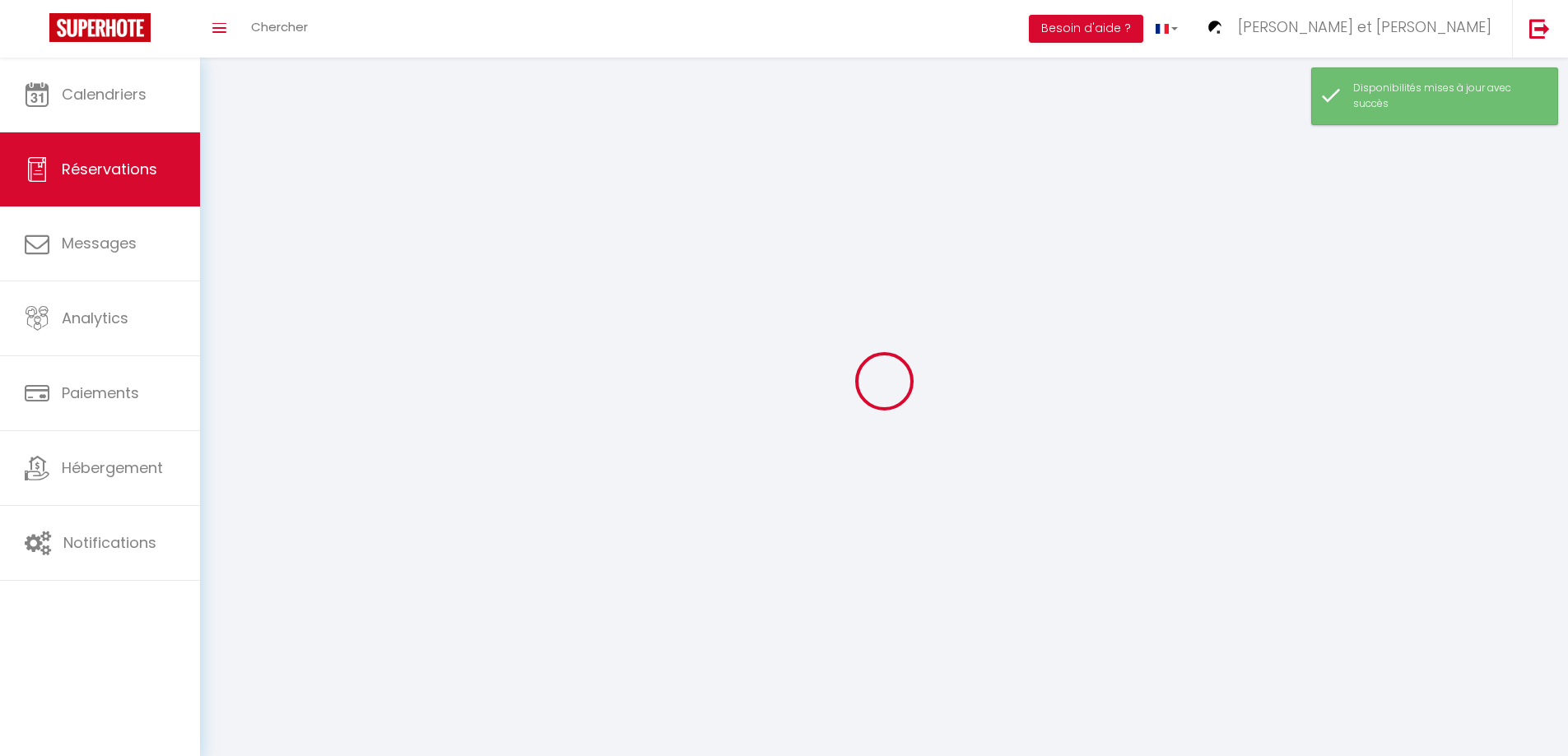
select select
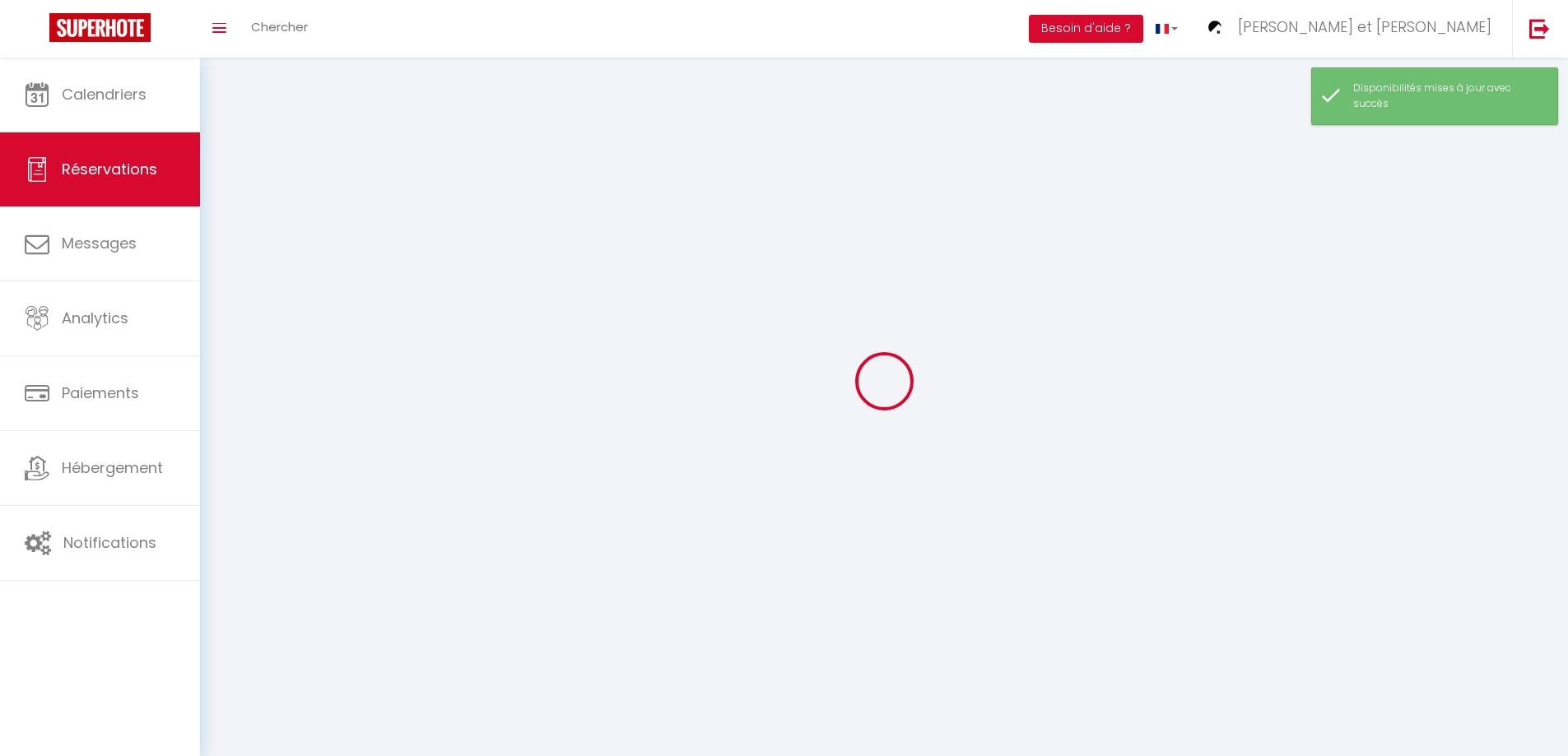
select select
checkbox input "false"
select select
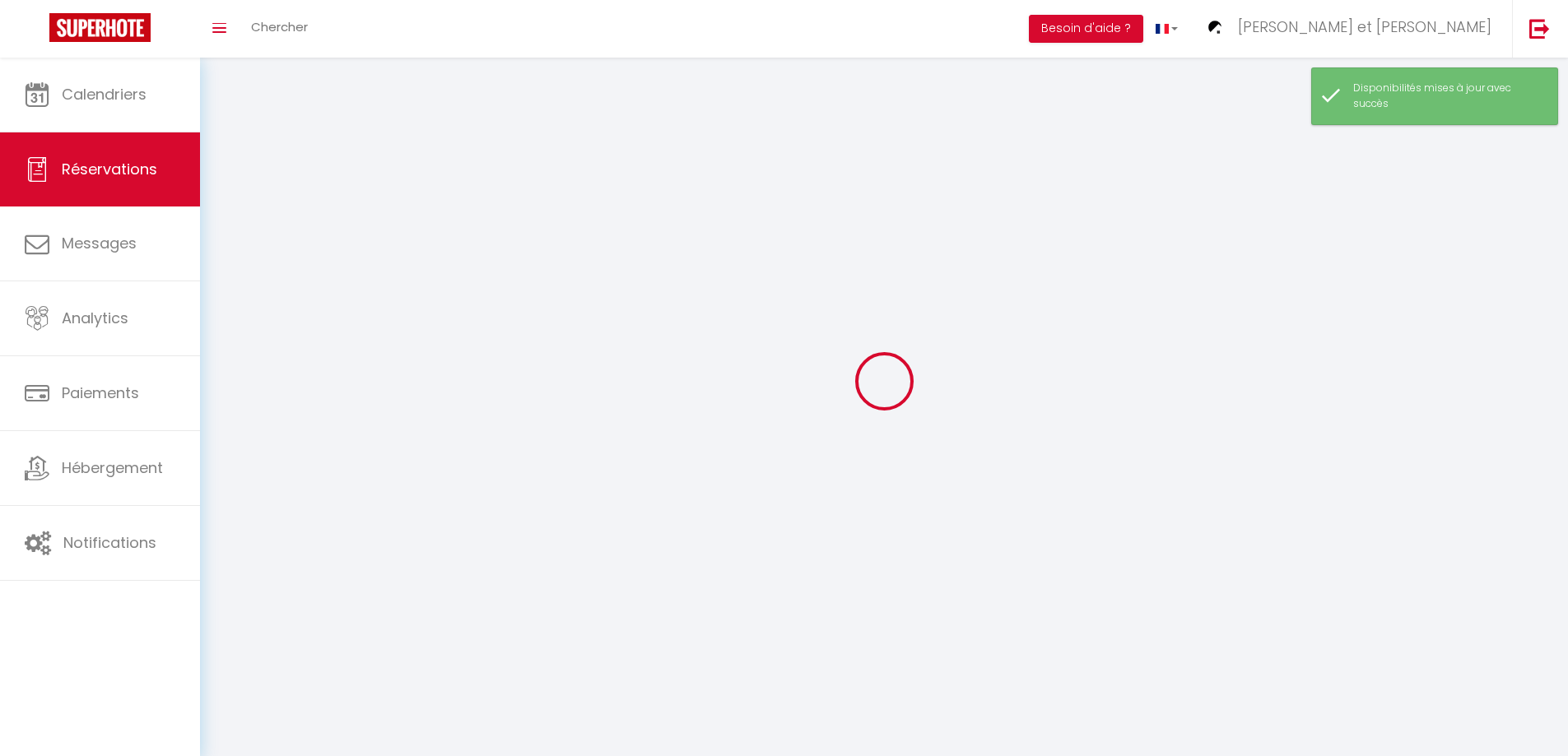
select select
checkbox input "false"
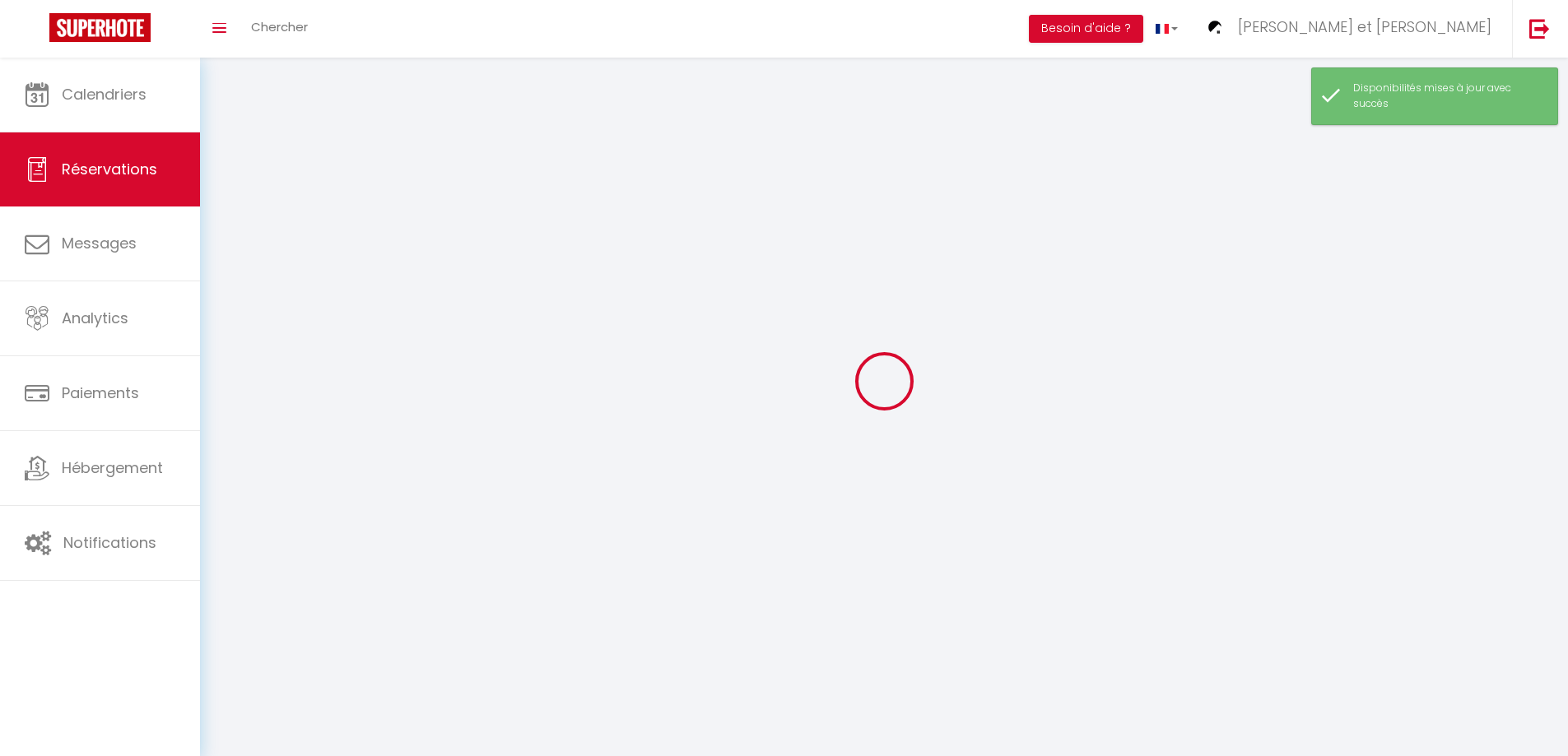
select select
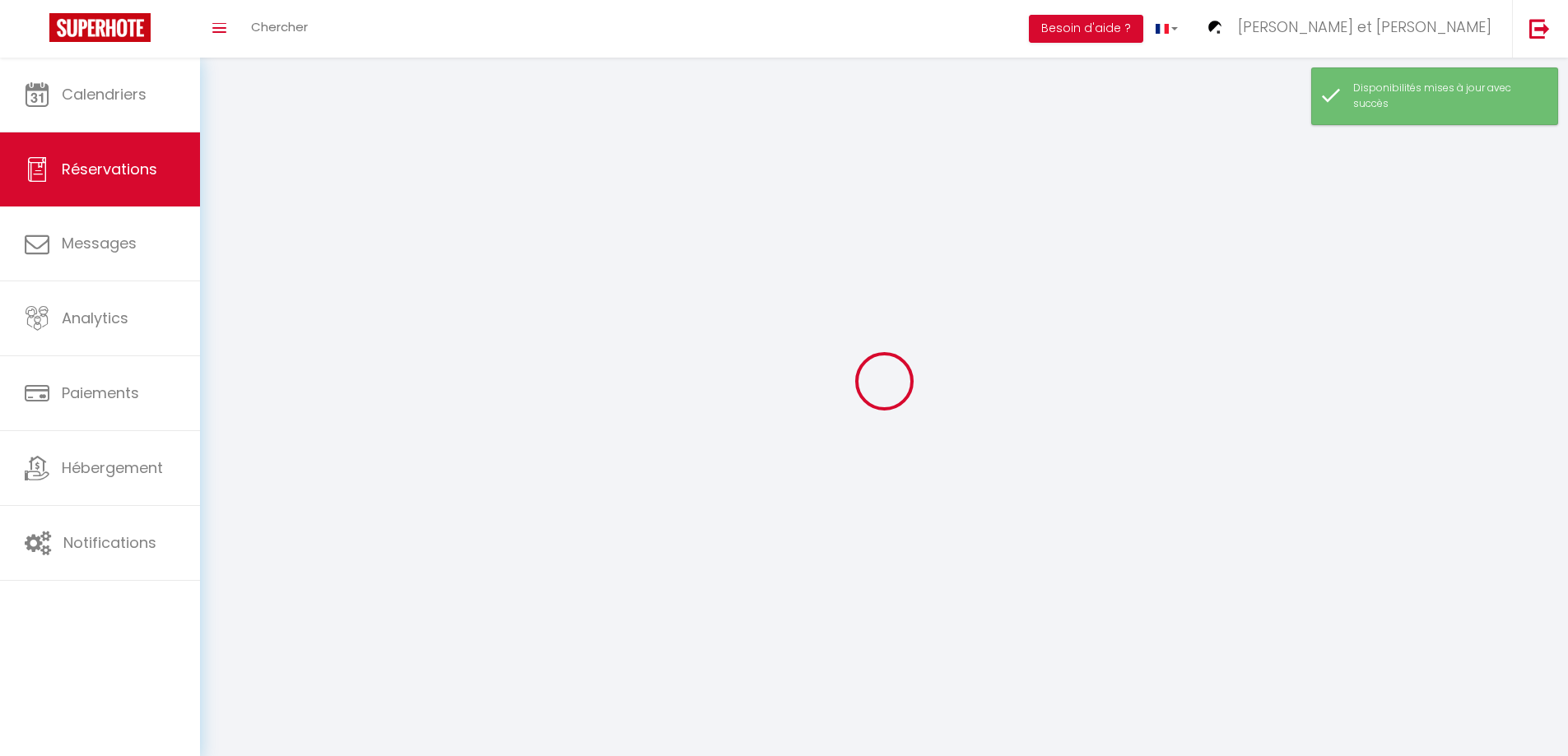
checkbox input "false"
select select
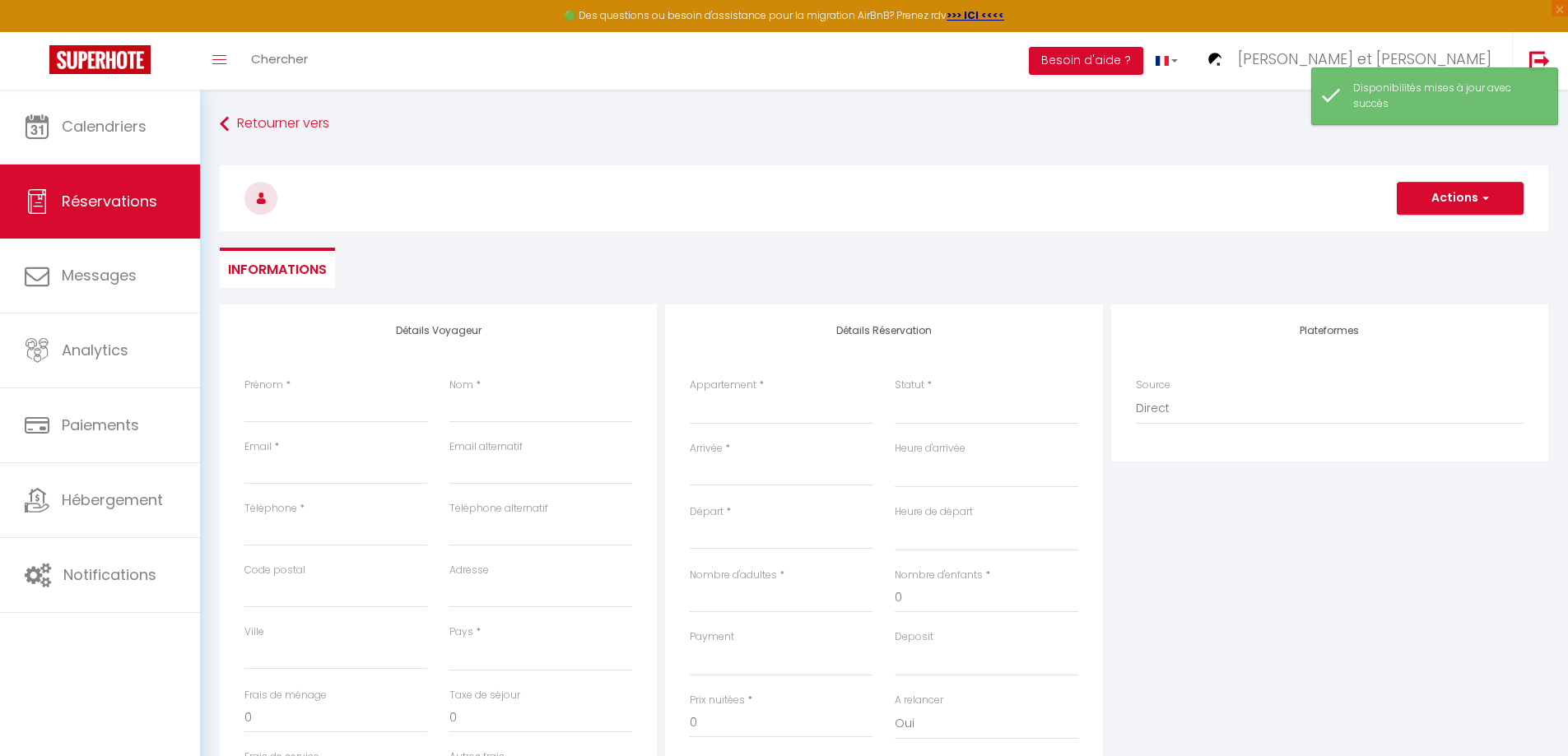
select select
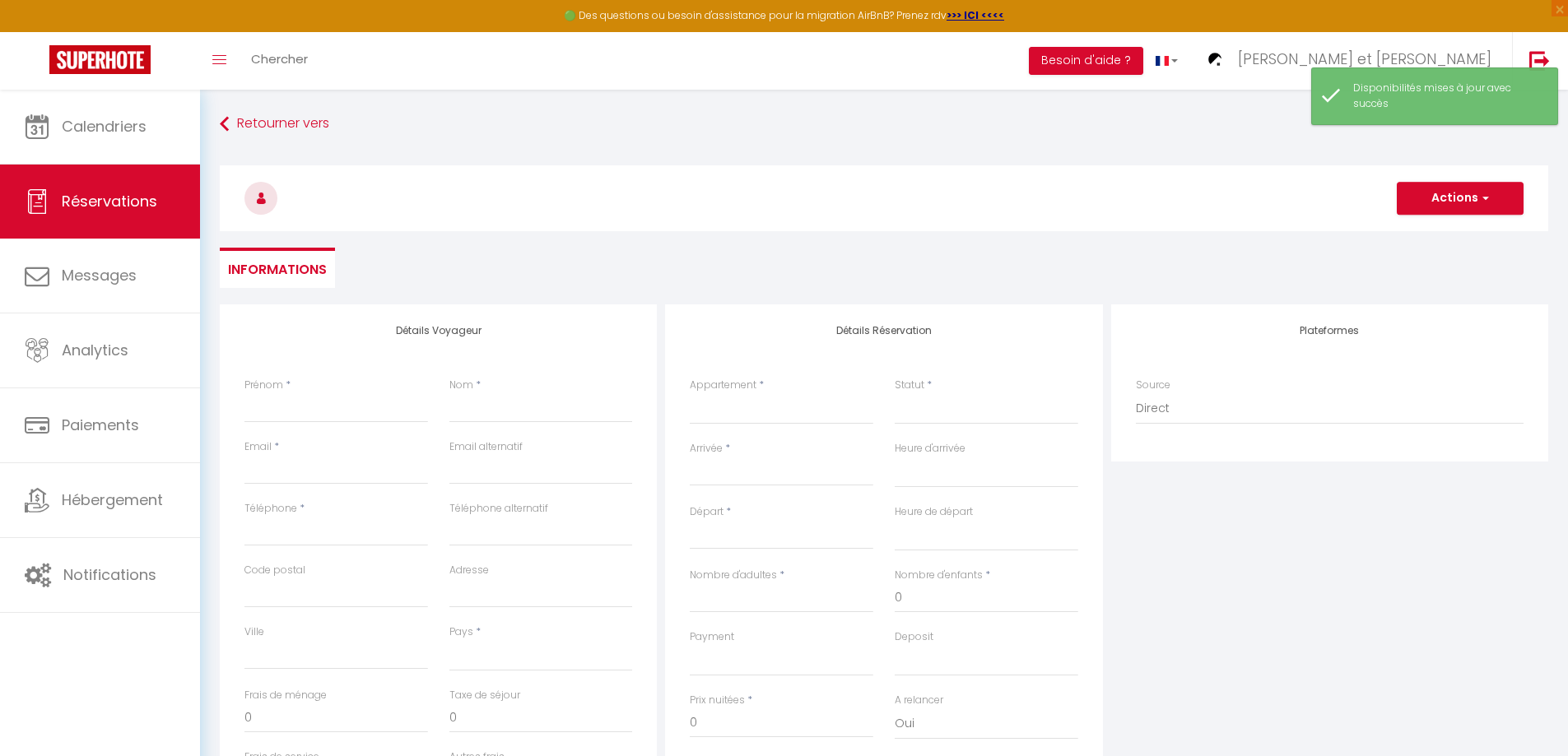
select select
checkbox input "false"
select select
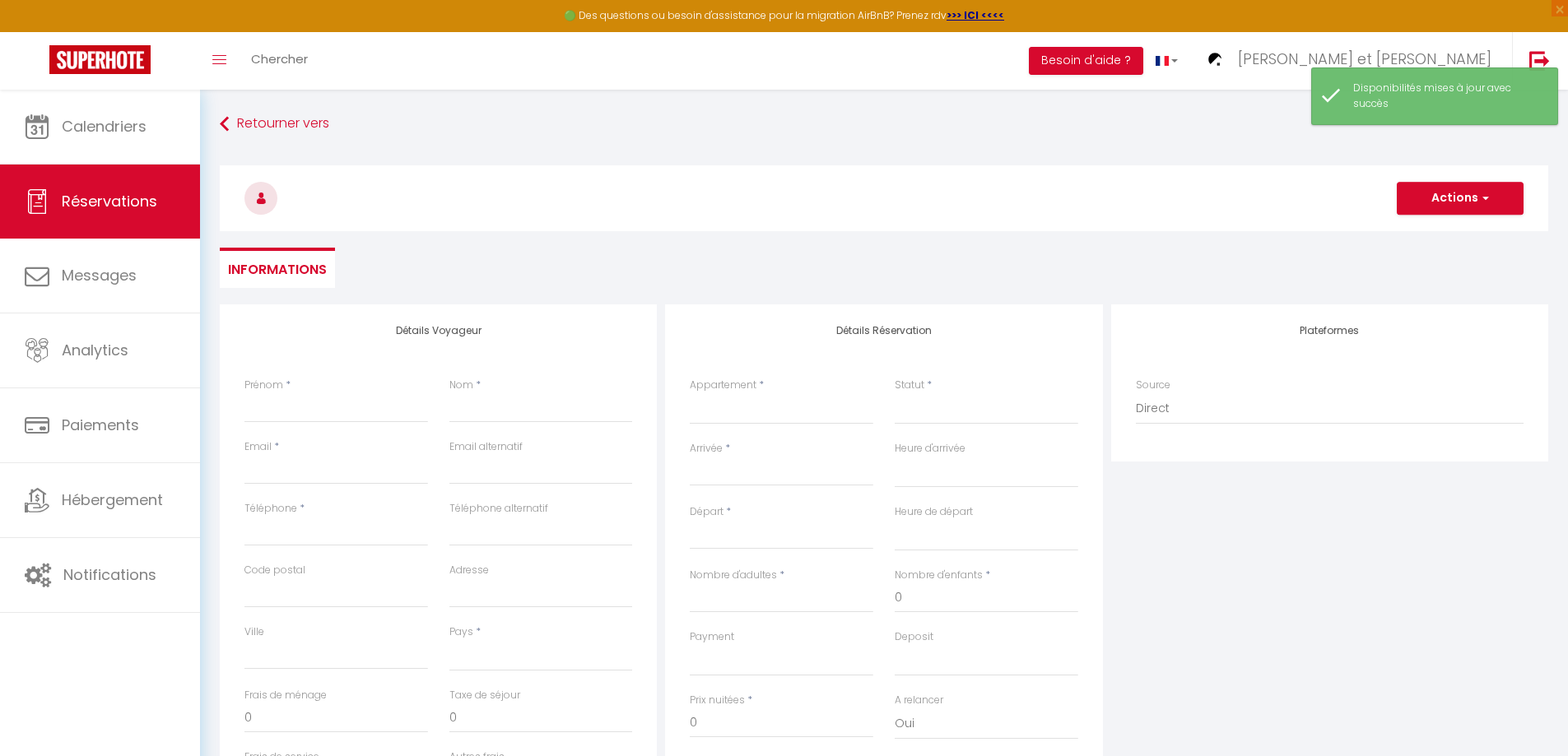
select select
checkbox input "false"
select select
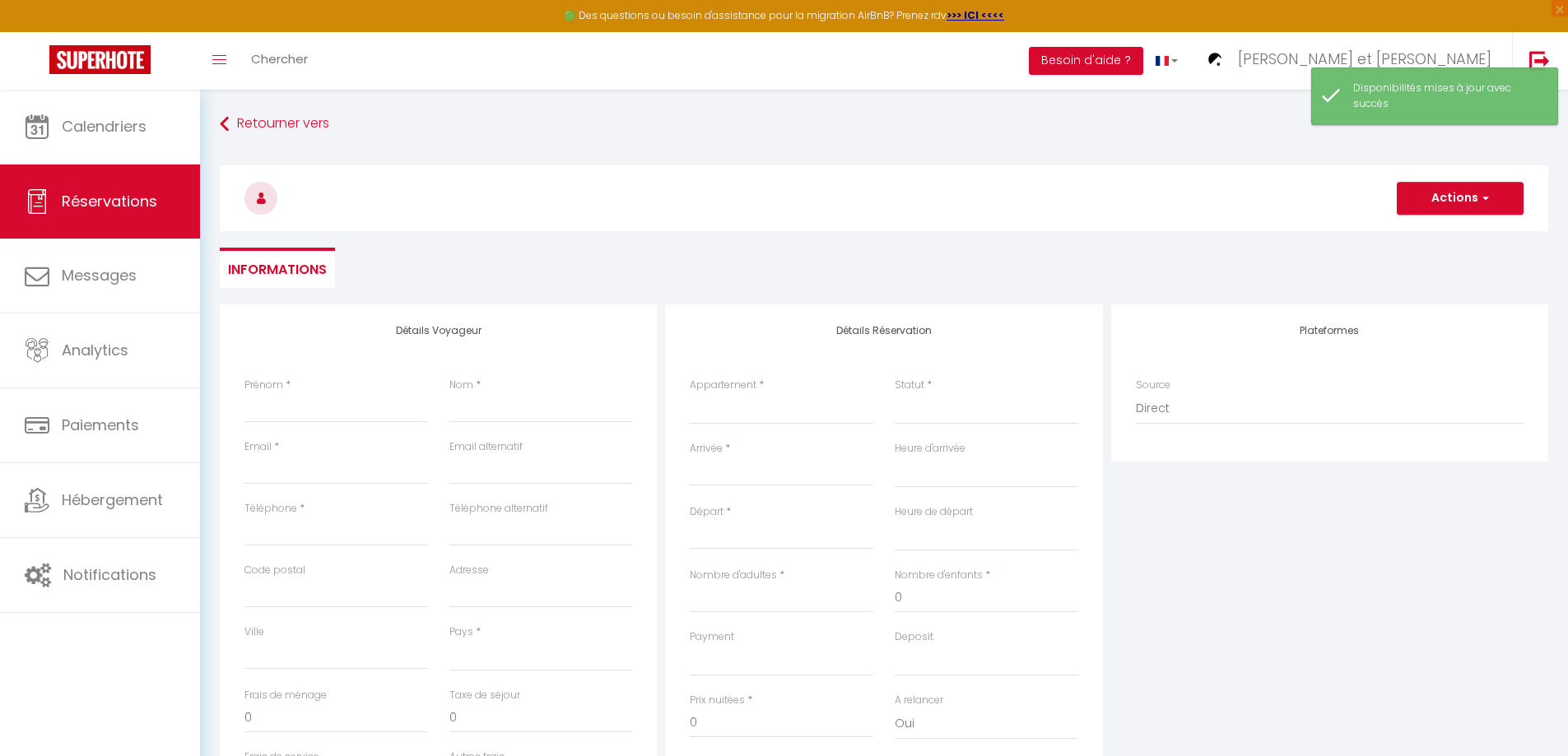
select select
click at [734, 411] on select "La Bohème, Studio, Proche Gare SNCF, Netflix L'Envolée, Proche Gare SNCF, [GEOG…" at bounding box center [781, 408] width 183 height 31
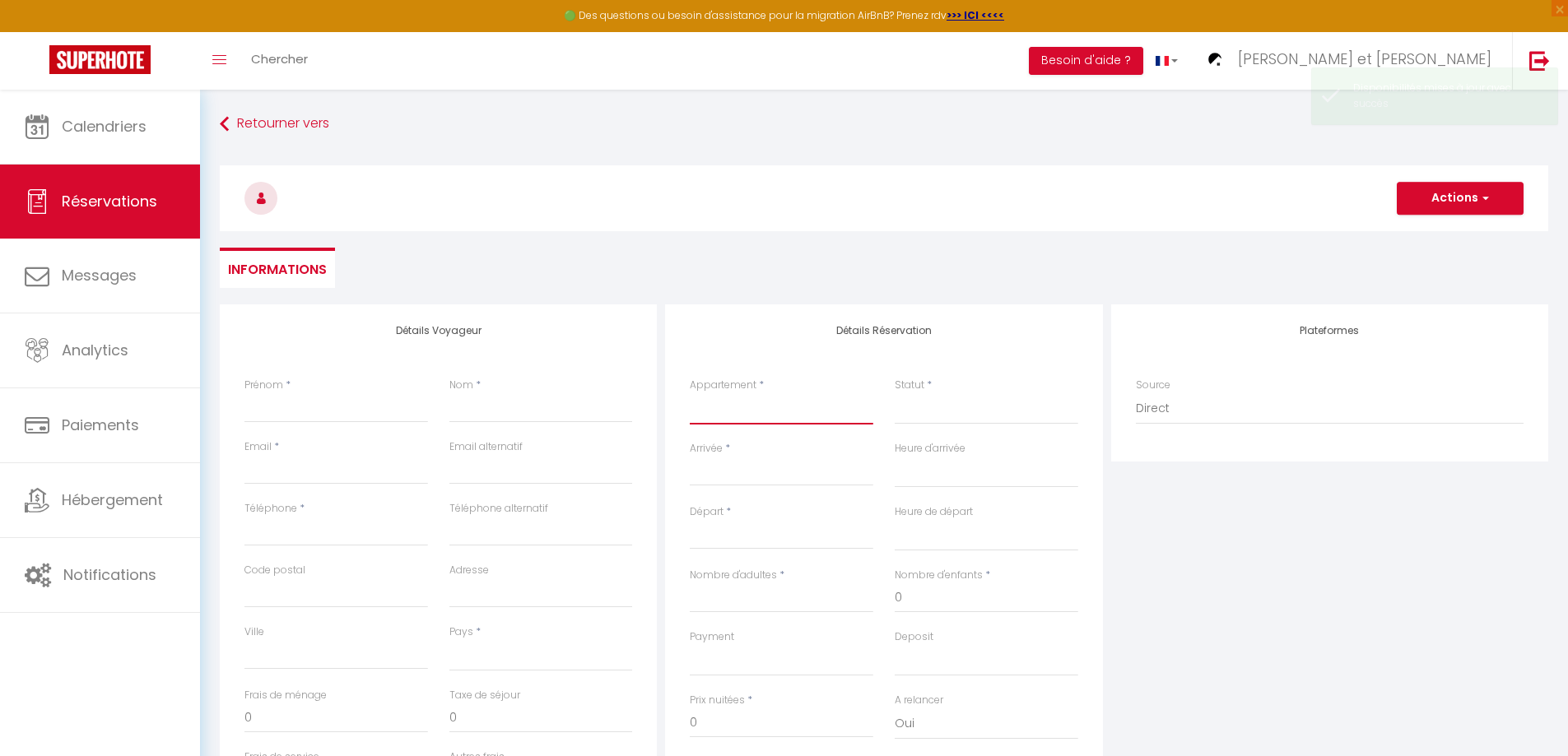
select select "66922"
click at [690, 393] on select "La Bohème, Studio, Proche Gare SNCF, Netflix L'Envolée, Proche Gare SNCF, [GEOG…" at bounding box center [781, 408] width 183 height 31
select select
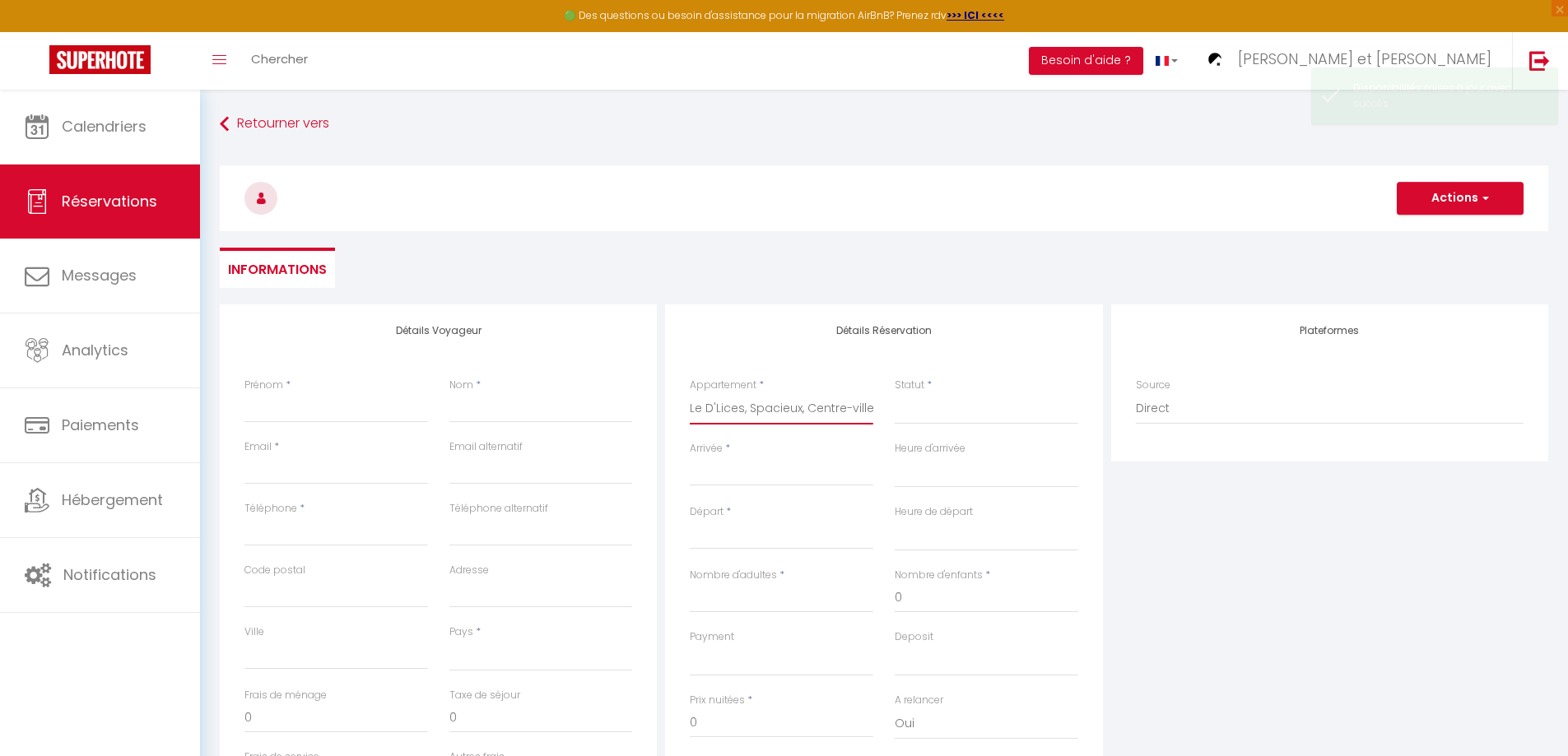
select select
checkbox input "false"
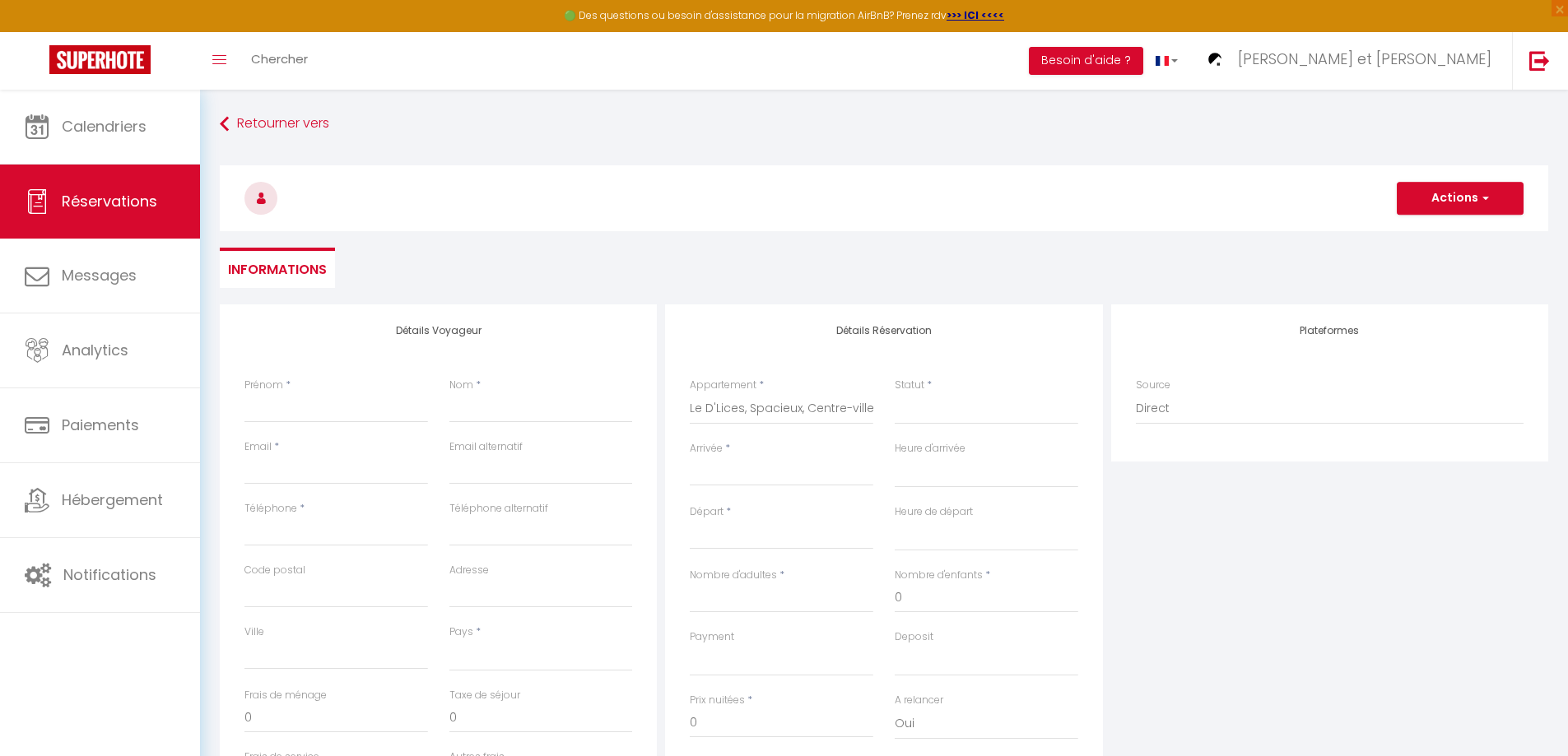
click at [729, 468] on input "Arrivée" at bounding box center [781, 472] width 183 height 21
select select
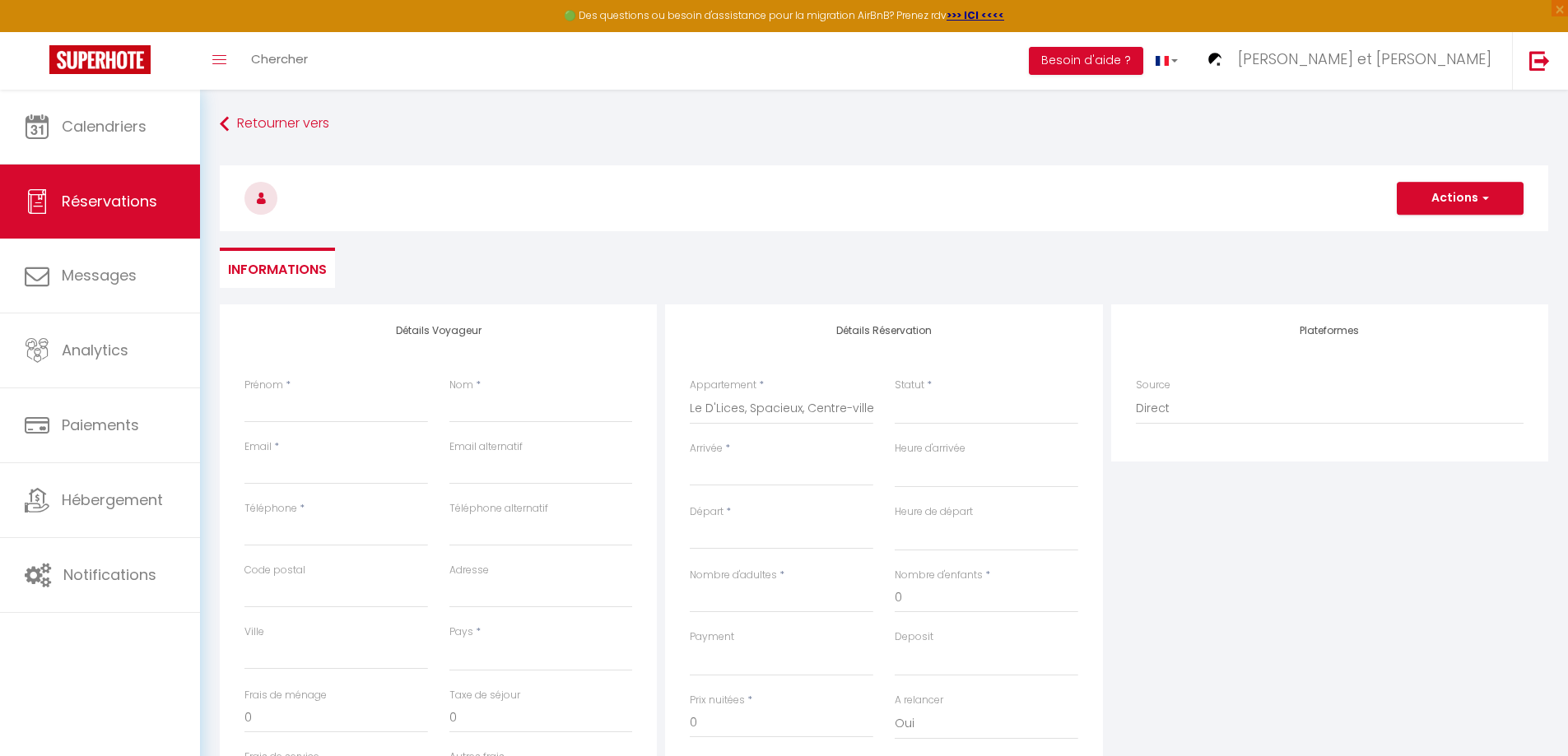
select select
checkbox input "false"
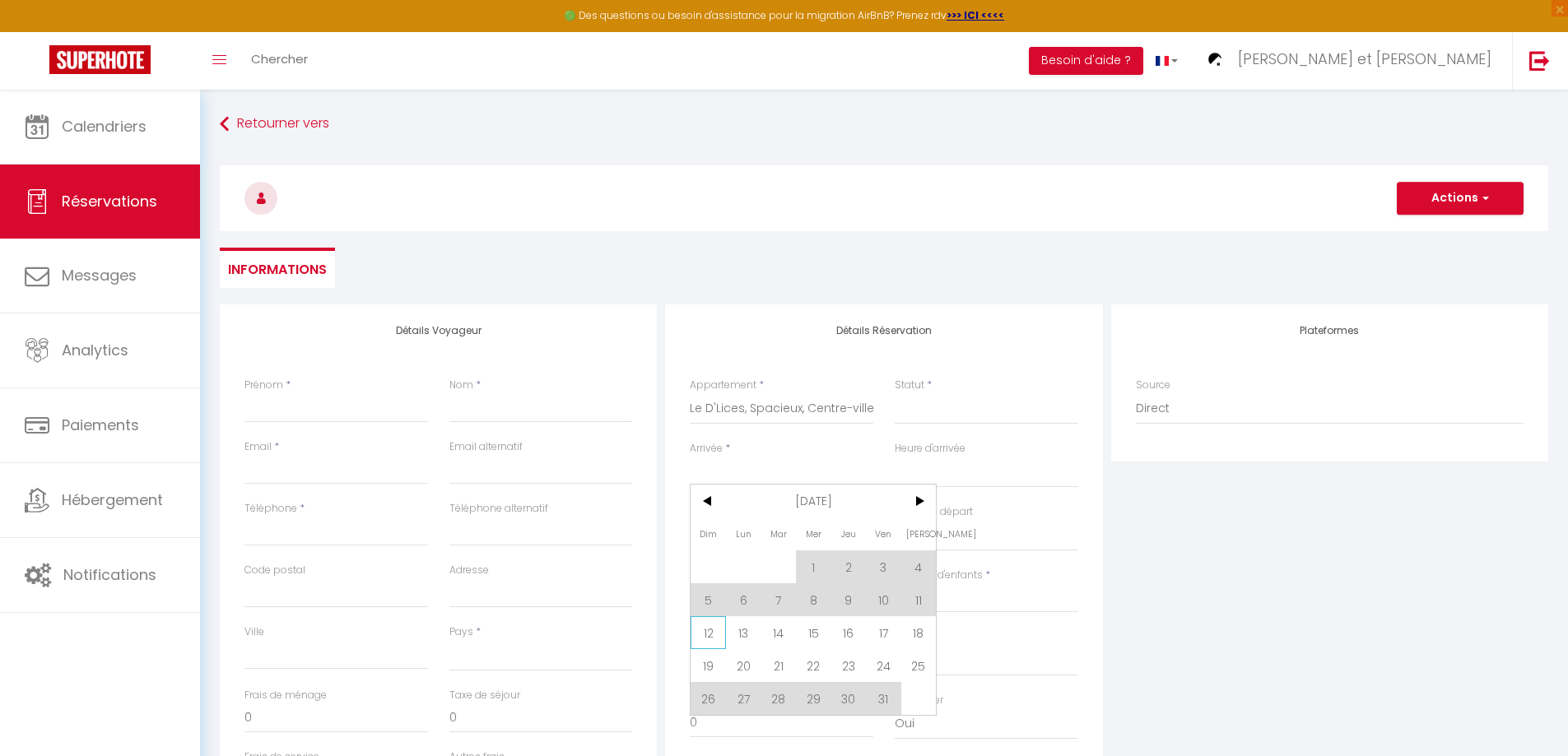
click at [709, 633] on span "12" at bounding box center [708, 633] width 35 height 33
select select
type input "Dim 12 Octobre 2025"
select select
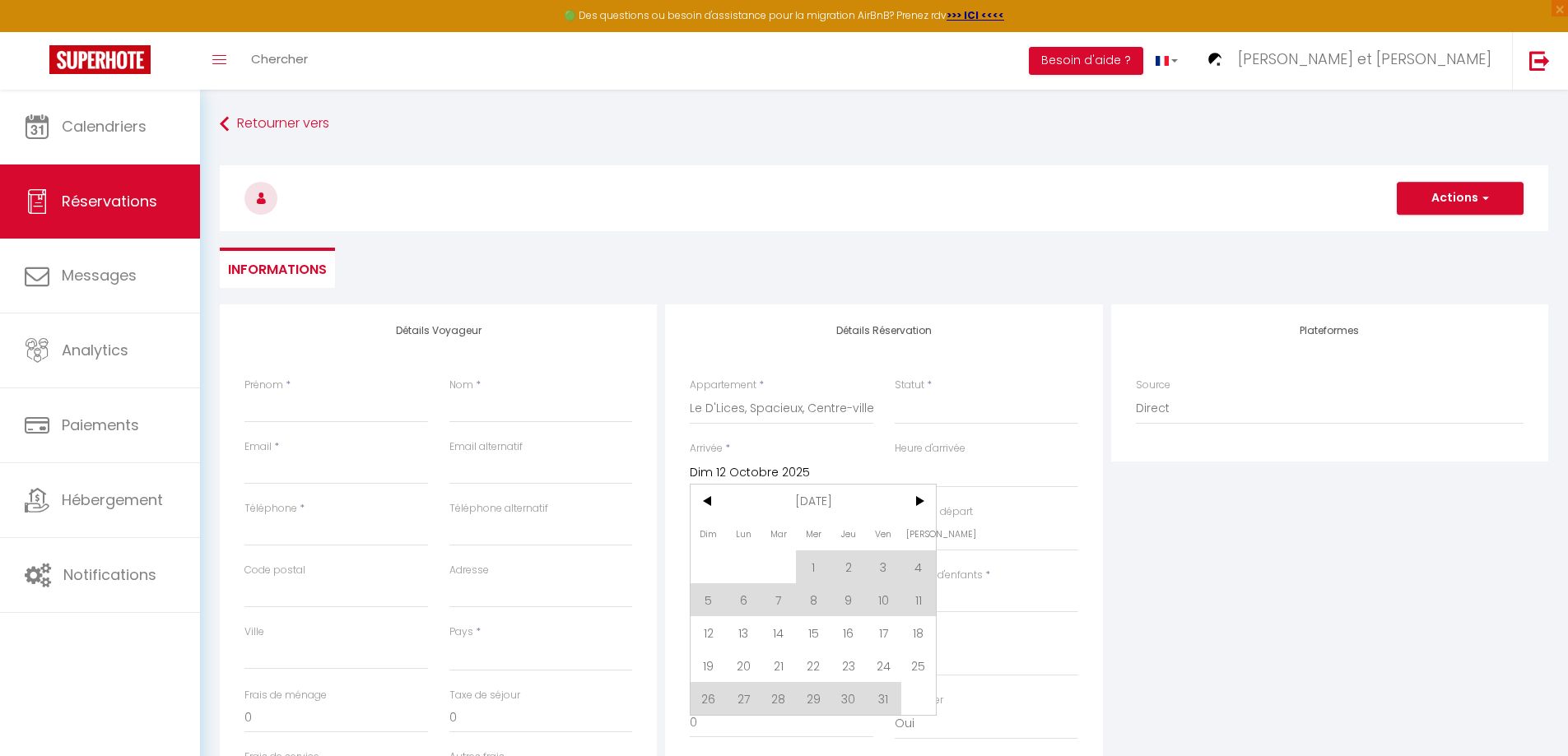
type input "Lun 13 Octobre 2025"
select select
checkbox input "false"
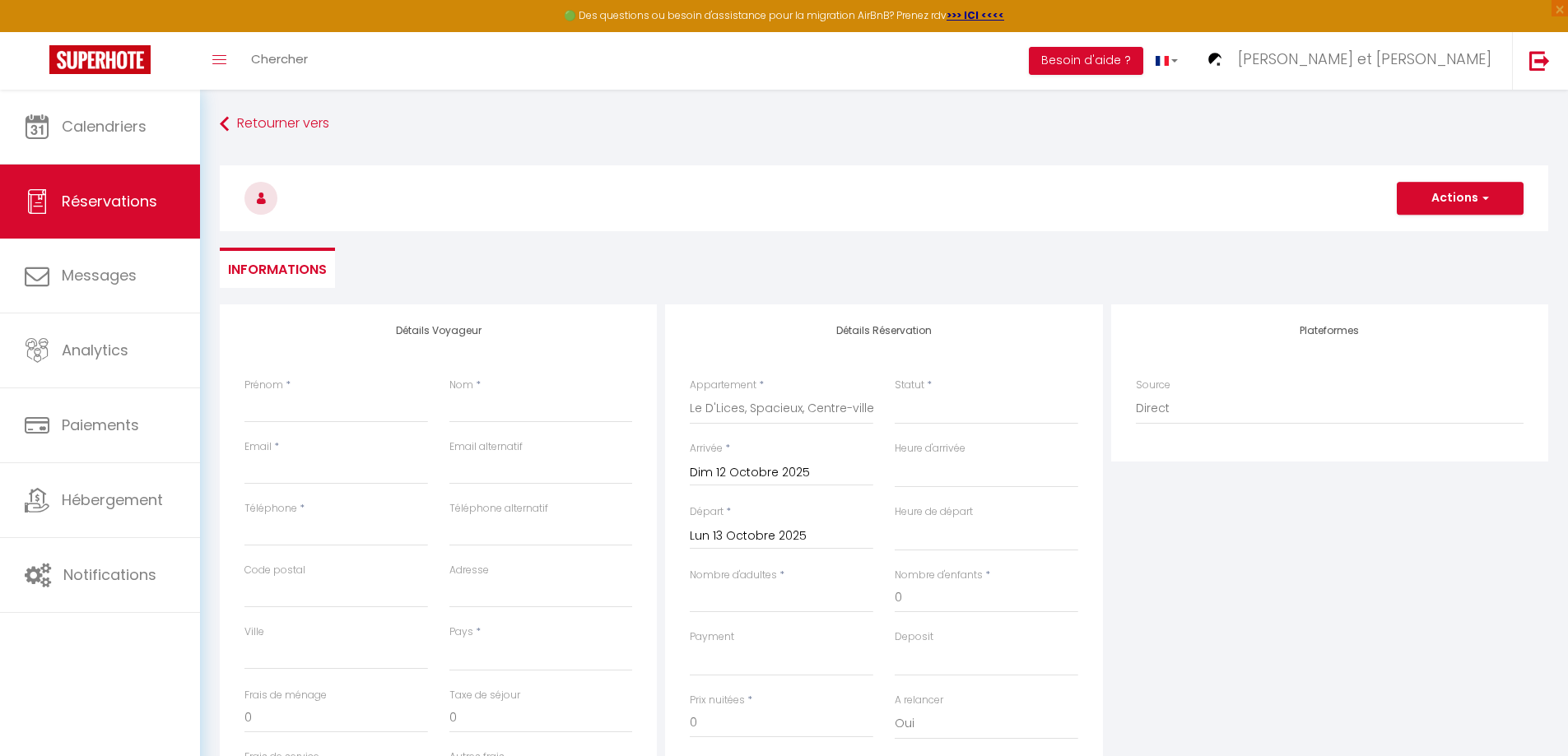
click at [752, 536] on input "Lun 13 Octobre 2025" at bounding box center [781, 536] width 183 height 21
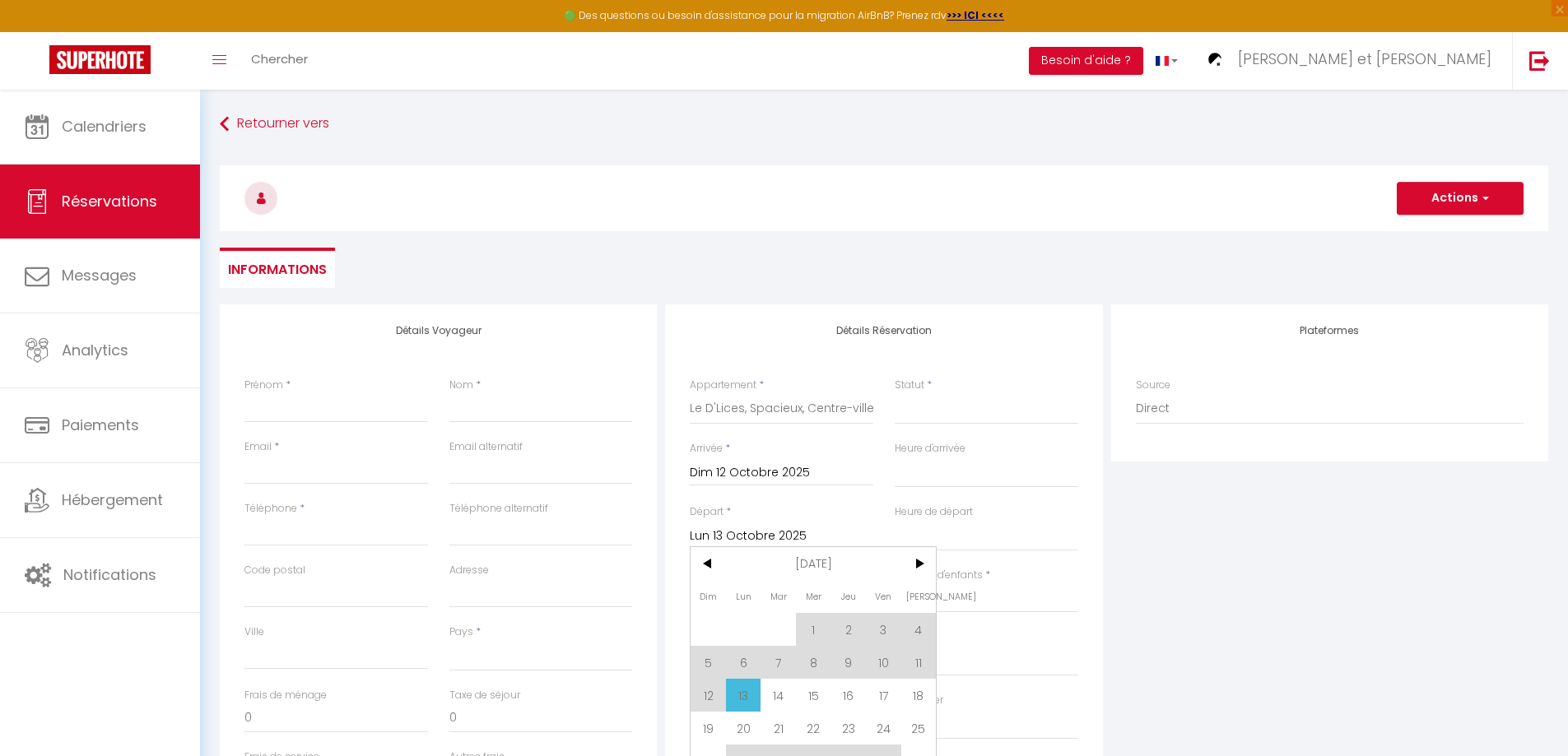
click at [815, 731] on span "22" at bounding box center [813, 727] width 35 height 33
select select
type input "Mer 22 Octobre 2025"
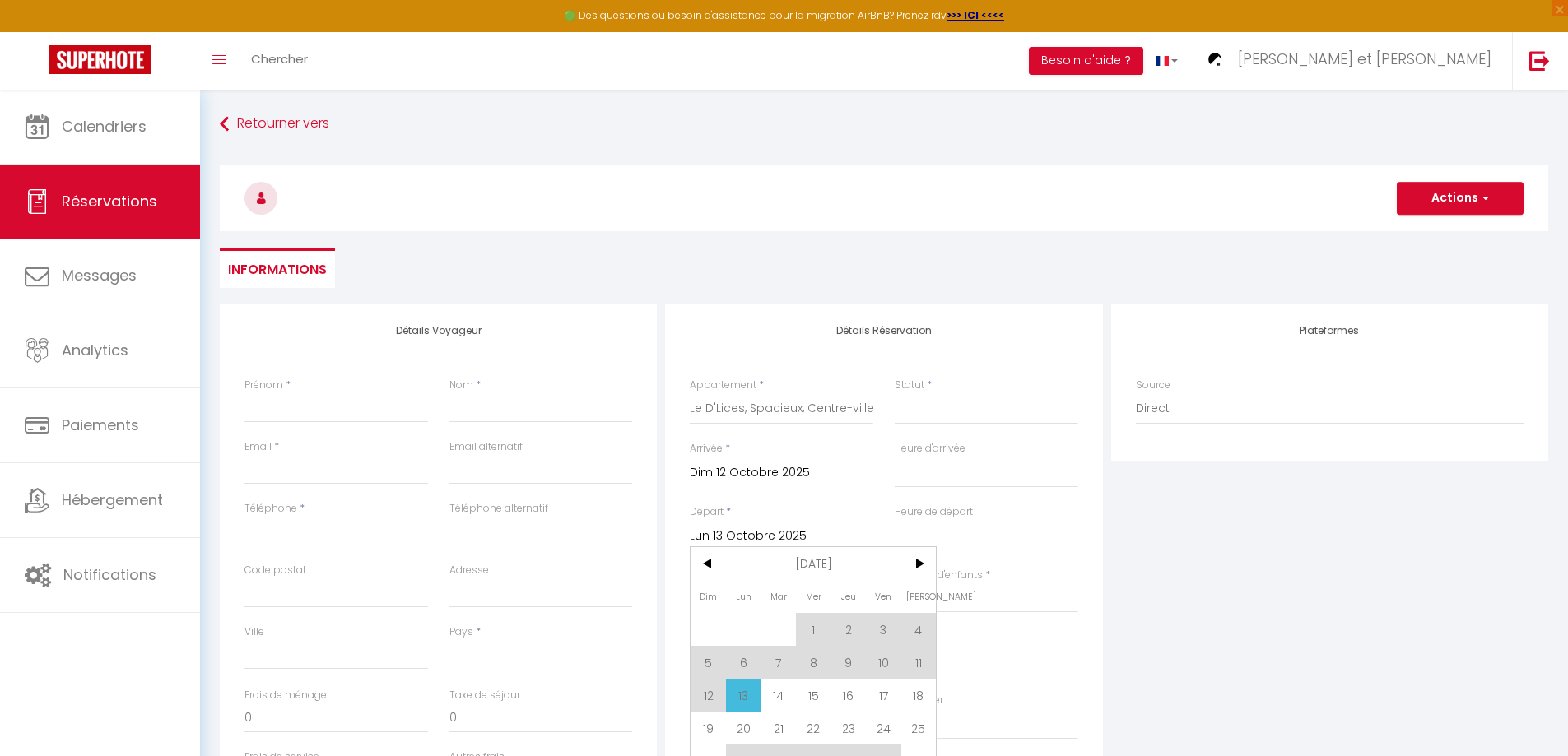
select select
checkbox input "false"
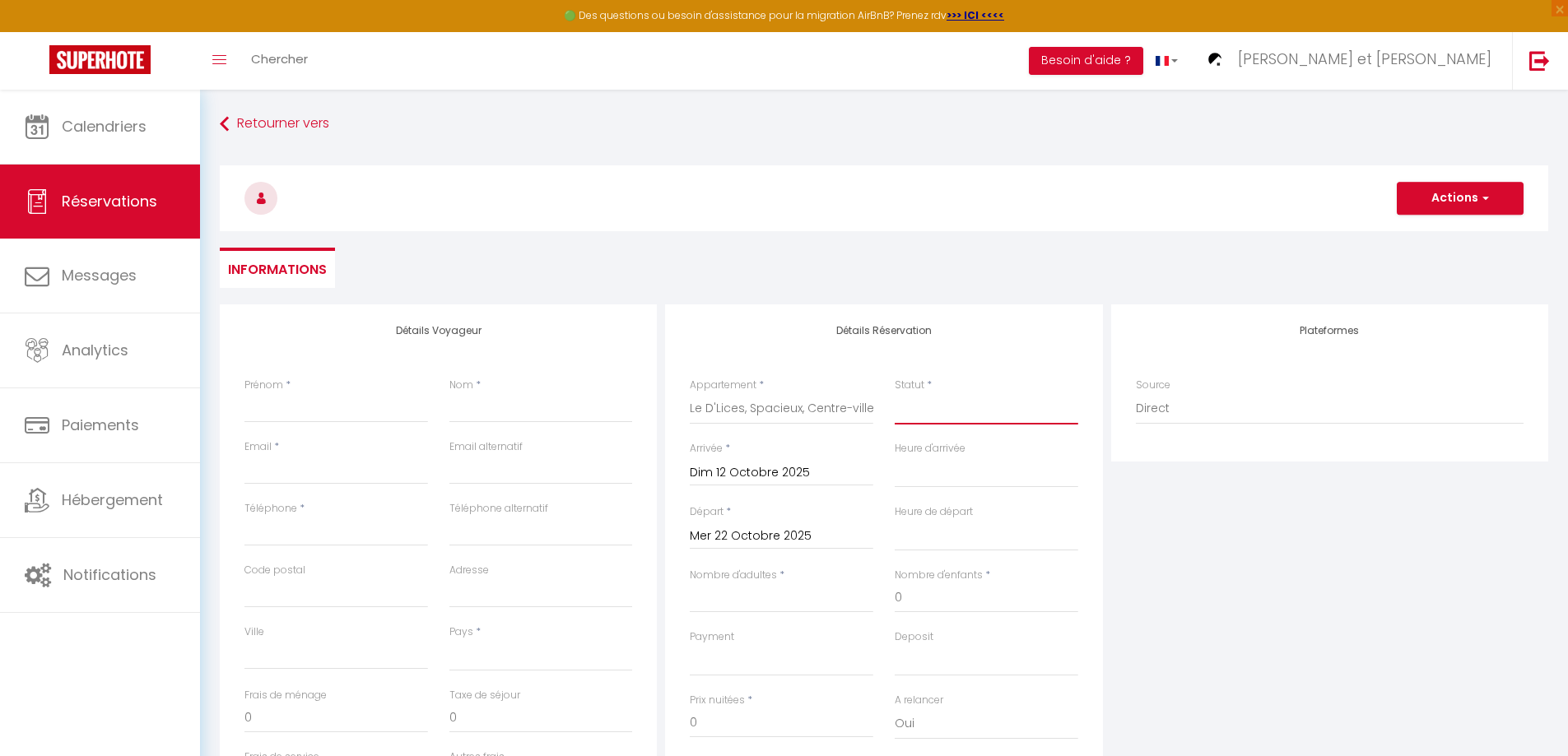
click at [923, 417] on select "Confirmé Non Confirmé [PERSON_NAME] par le voyageur No Show Request" at bounding box center [987, 408] width 183 height 31
select select "2"
click at [895, 393] on select "Confirmé Non Confirmé [PERSON_NAME] par le voyageur No Show Request" at bounding box center [987, 408] width 183 height 31
select select
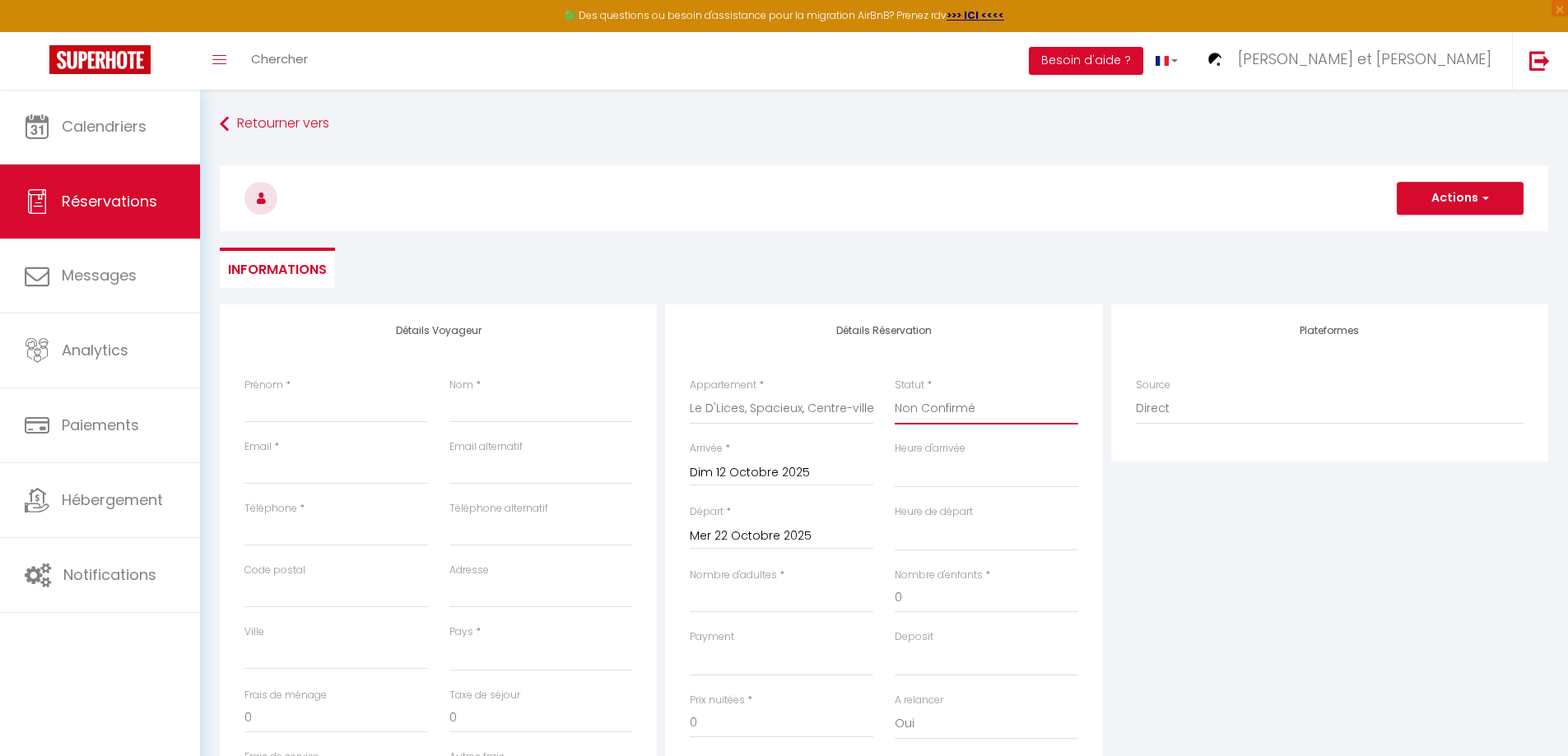
select select
checkbox input "false"
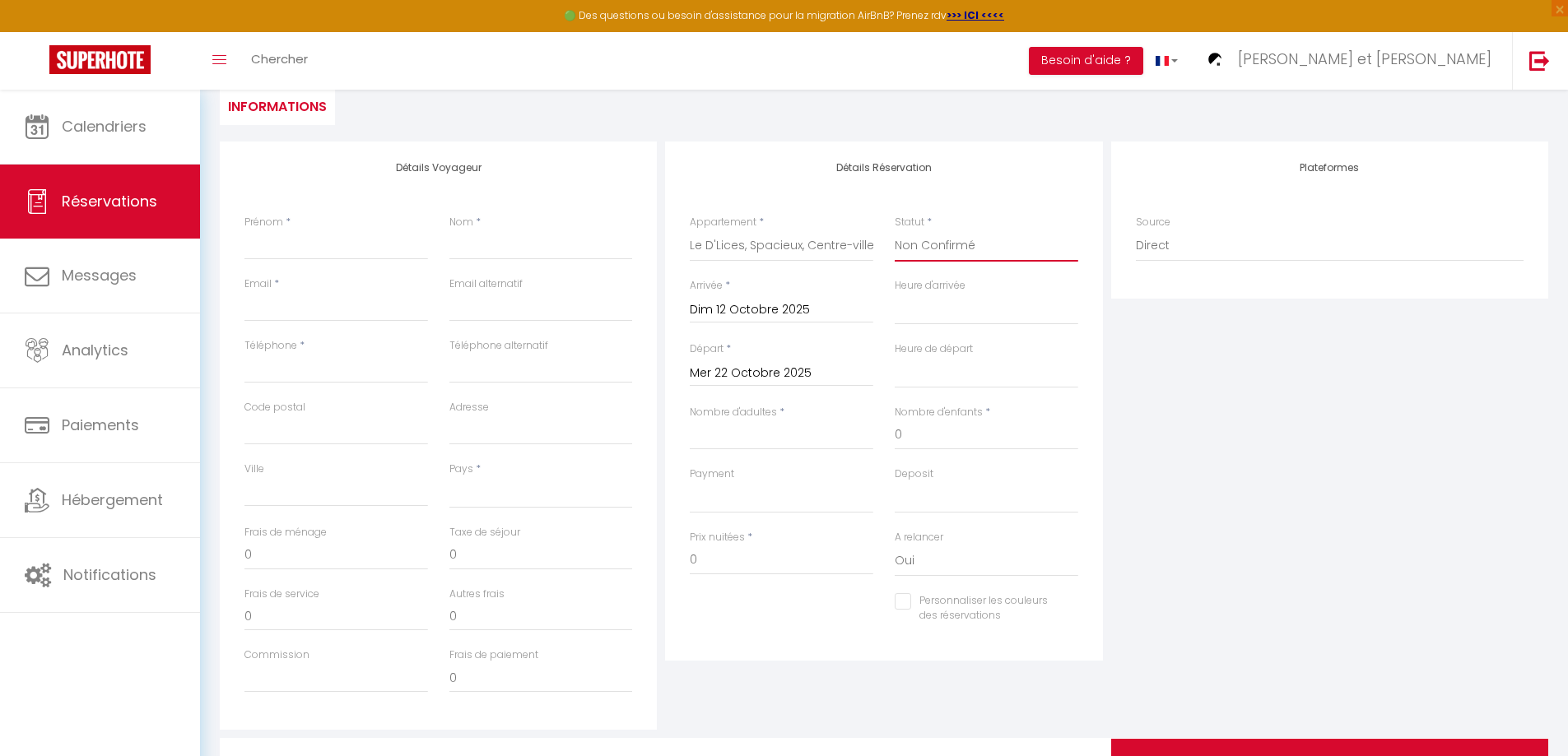
scroll to position [165, 0]
click at [708, 440] on input "Nombre d'adultes" at bounding box center [781, 433] width 183 height 29
type input "1"
select select
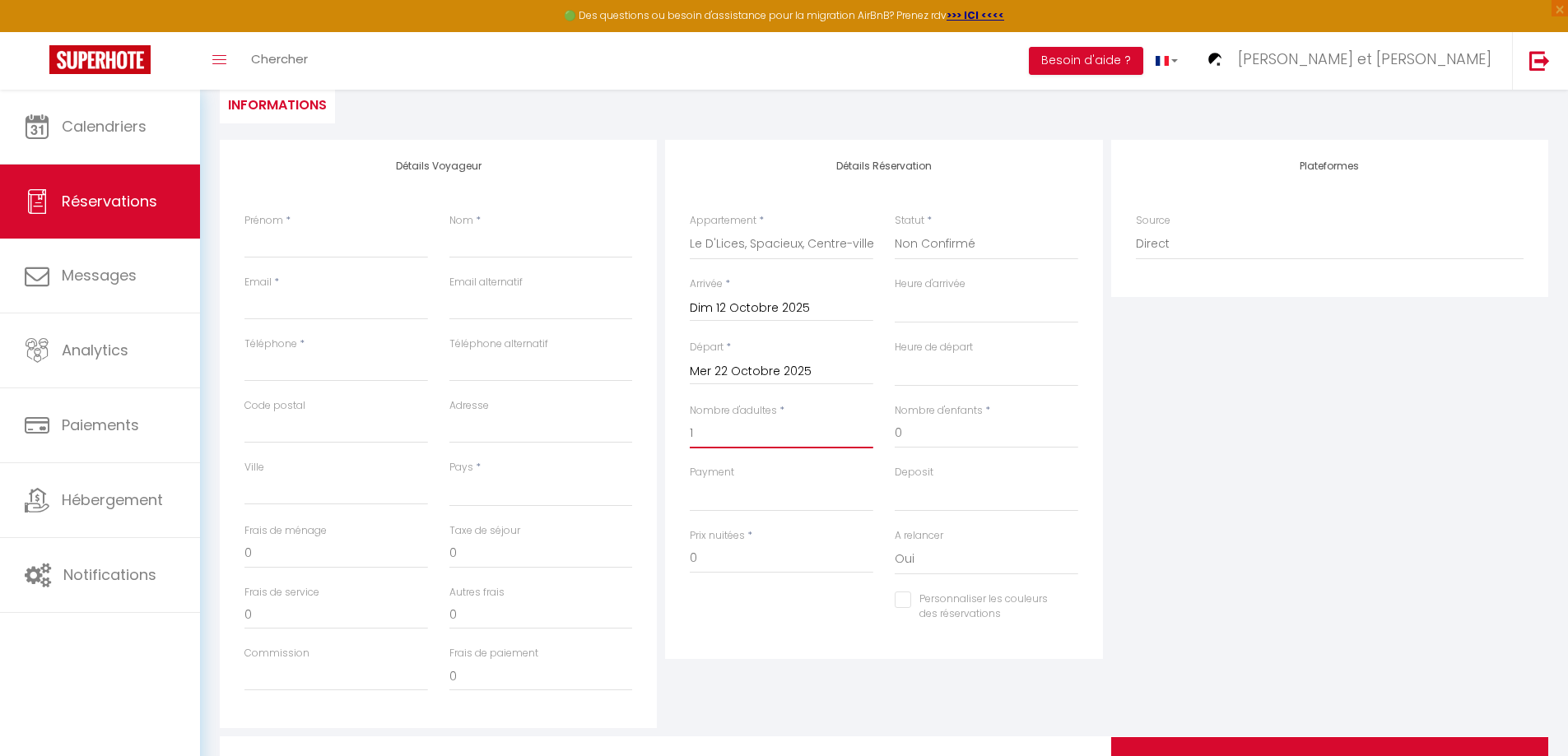
select select
checkbox input "false"
select select
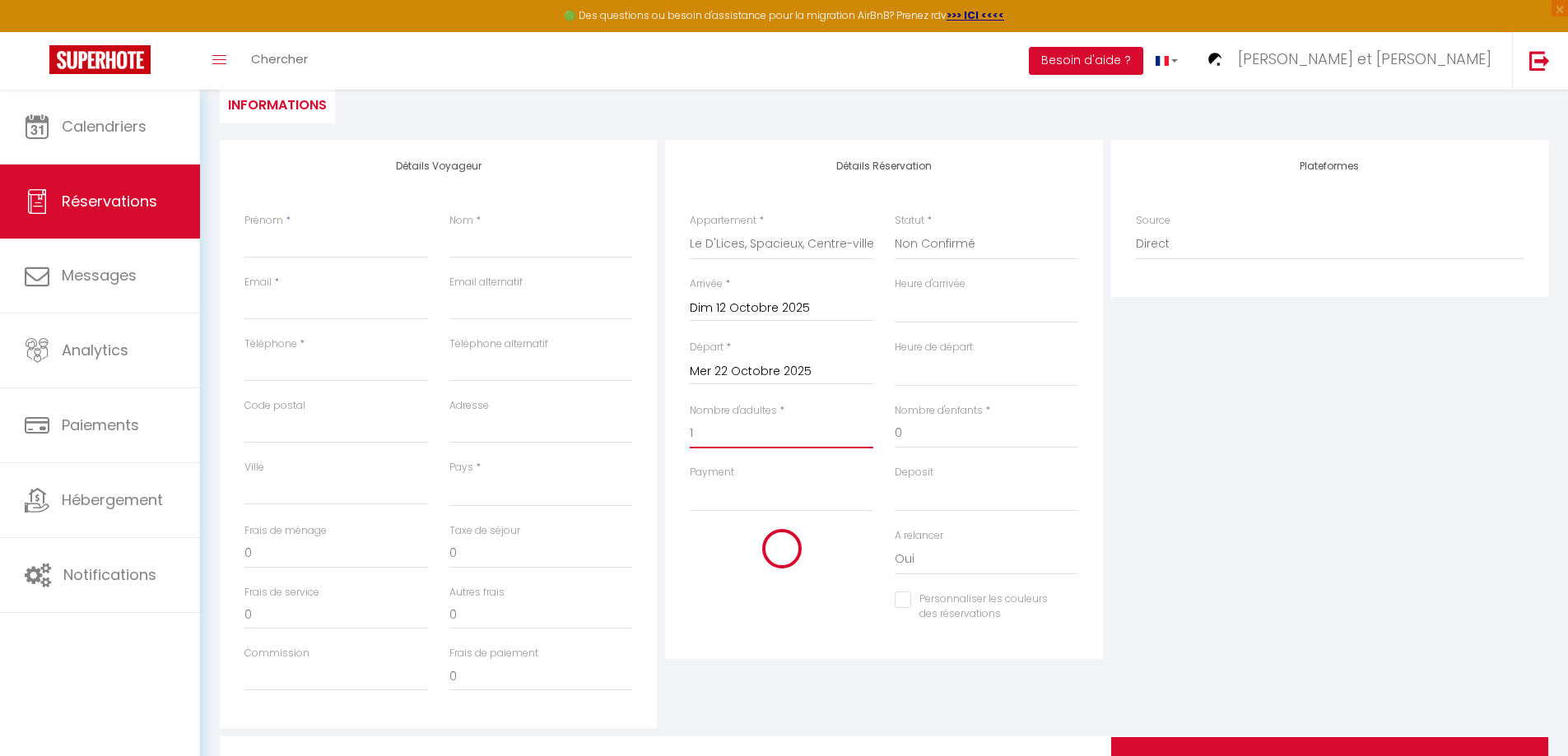
type input "50"
type input "23.2"
select select
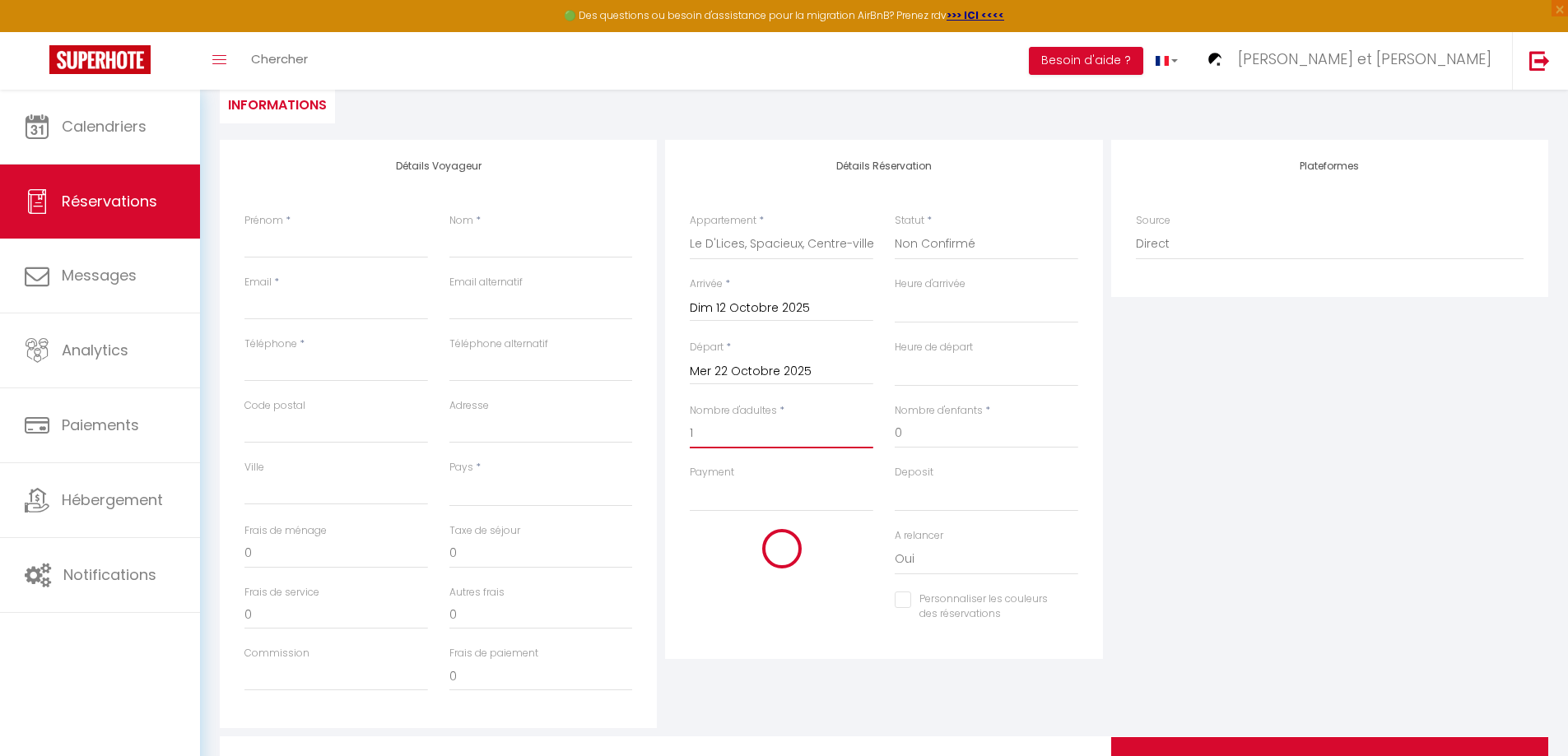
select select
type input "464"
checkbox input "false"
type input "1"
drag, startPoint x: 734, startPoint y: 555, endPoint x: 672, endPoint y: 560, distance: 62.2
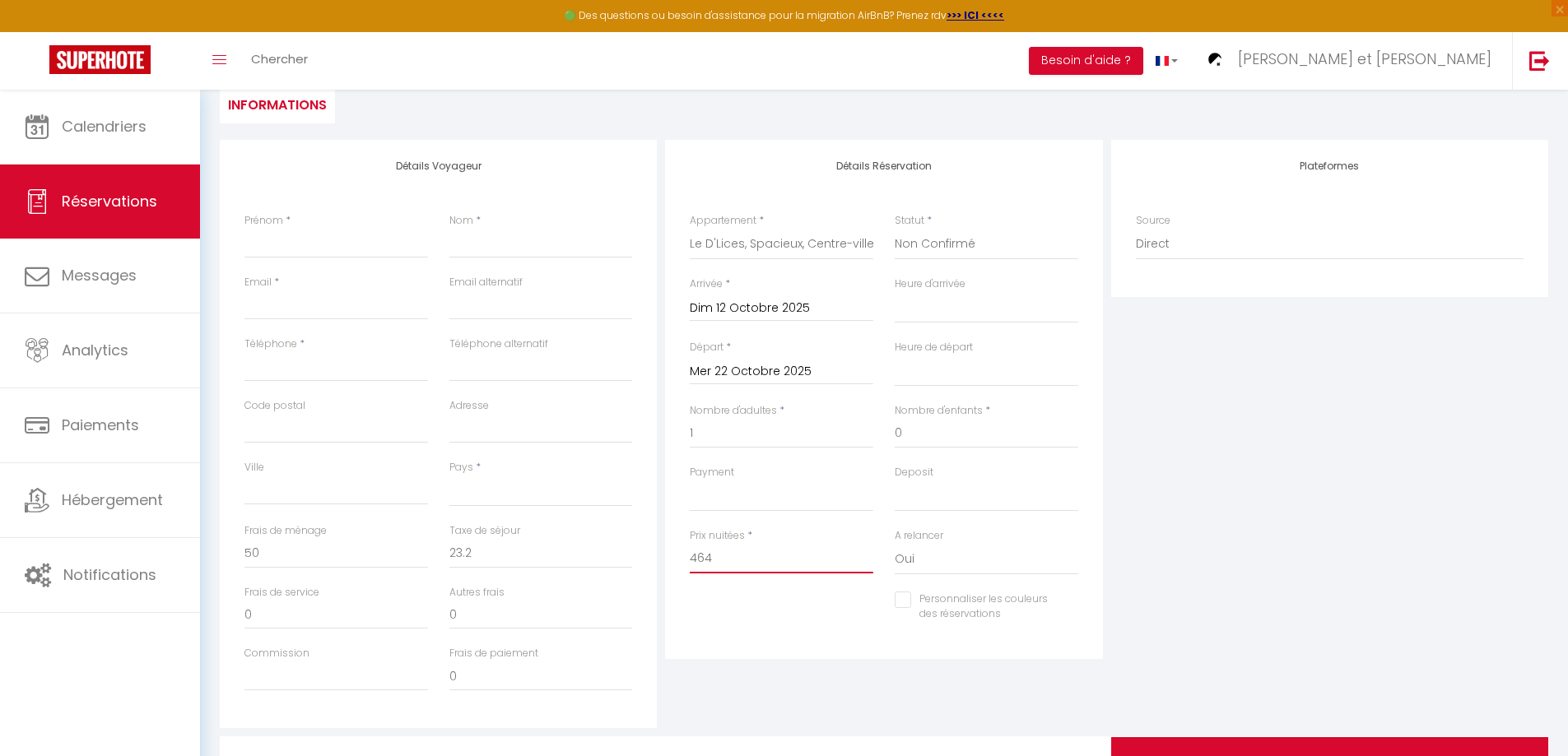
click at [674, 560] on div "Détails Réservation Appartement * La Bohème, Studio, Proche Gare SNCF, Netflix …" at bounding box center [883, 399] width 437 height 519
type input "3"
select select
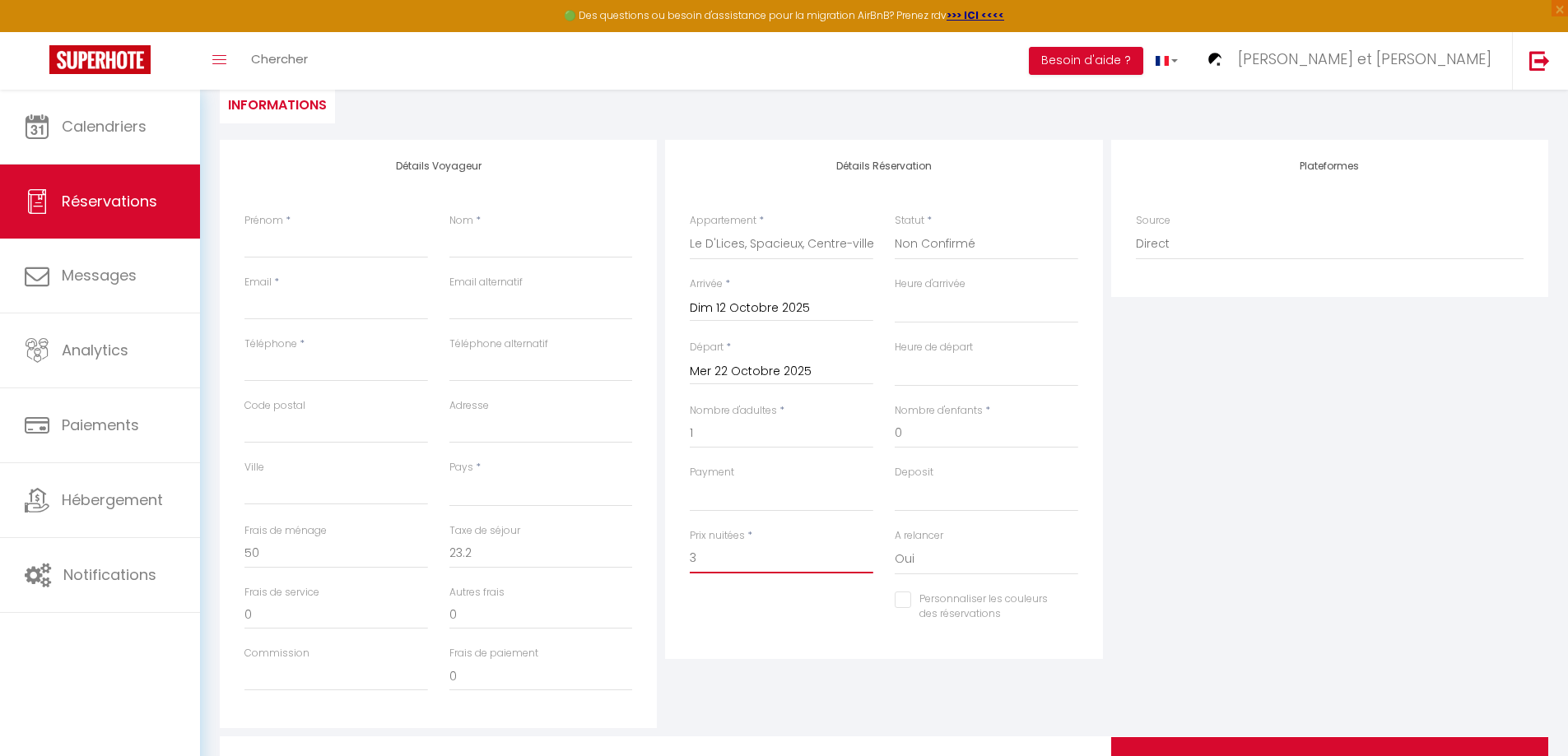
select select
drag, startPoint x: 491, startPoint y: 556, endPoint x: 427, endPoint y: 563, distance: 64.4
click at [427, 563] on div "Frais de ménage 0 Taxe de séjour 0" at bounding box center [439, 554] width 410 height 61
drag, startPoint x: 272, startPoint y: 551, endPoint x: 230, endPoint y: 565, distance: 44.3
click at [230, 565] on div "Détails Voyageur Prénom * Nom * Email * Email alternatif Téléphone * Téléphone …" at bounding box center [438, 433] width 437 height 588
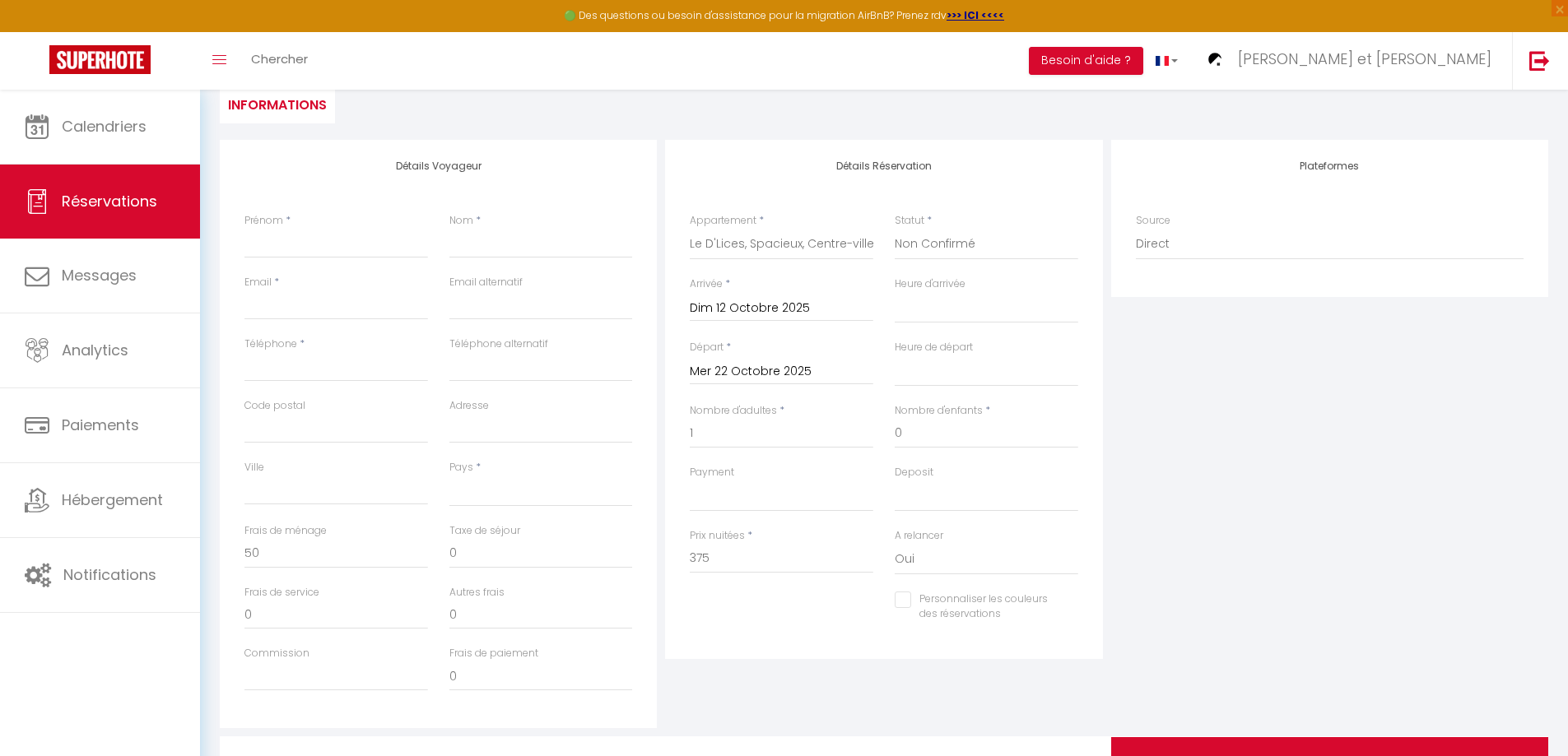
click at [957, 706] on div "Détails Réservation Appartement * La Bohème, Studio, Proche Gare SNCF, Netflix …" at bounding box center [883, 433] width 445 height 588
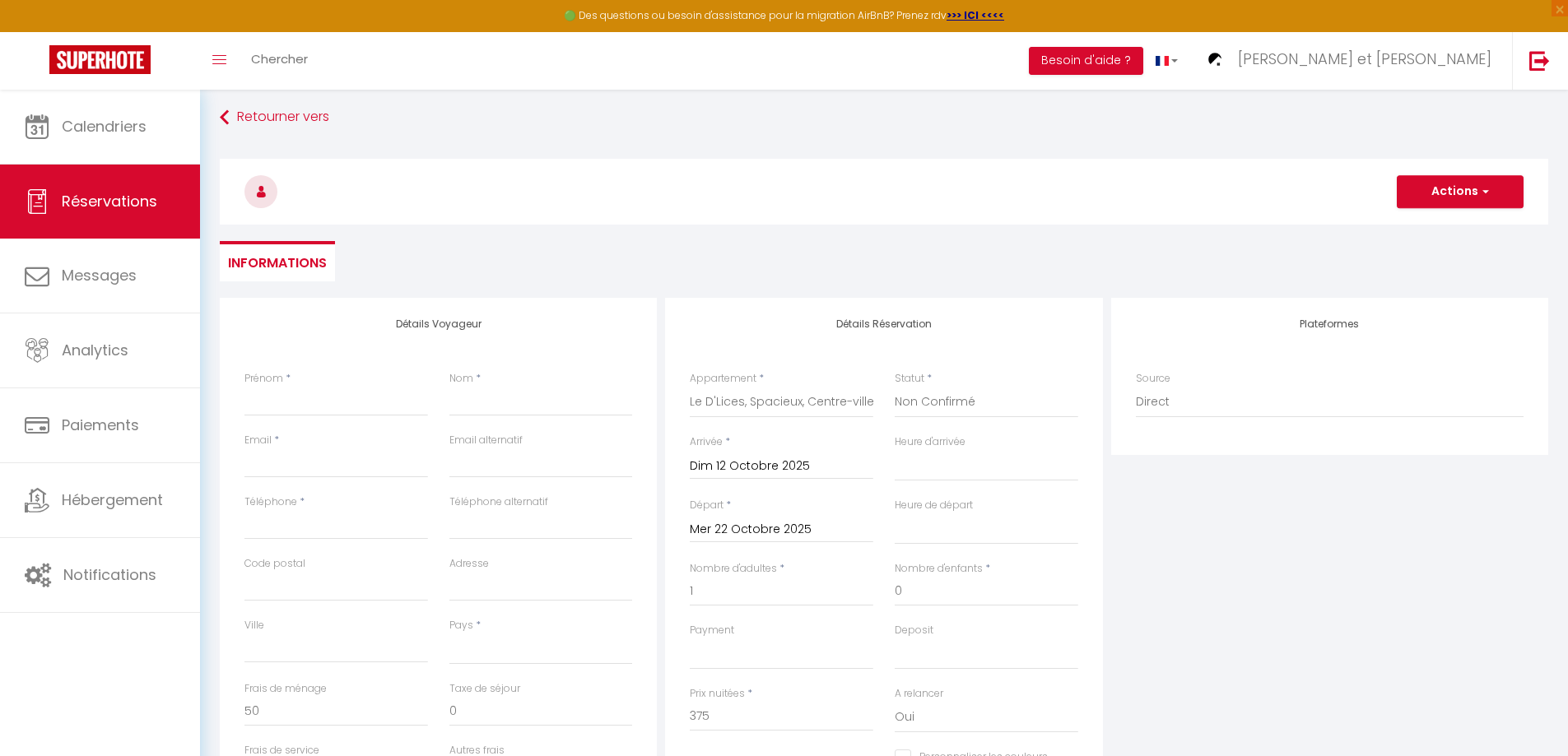
scroll to position [0, 0]
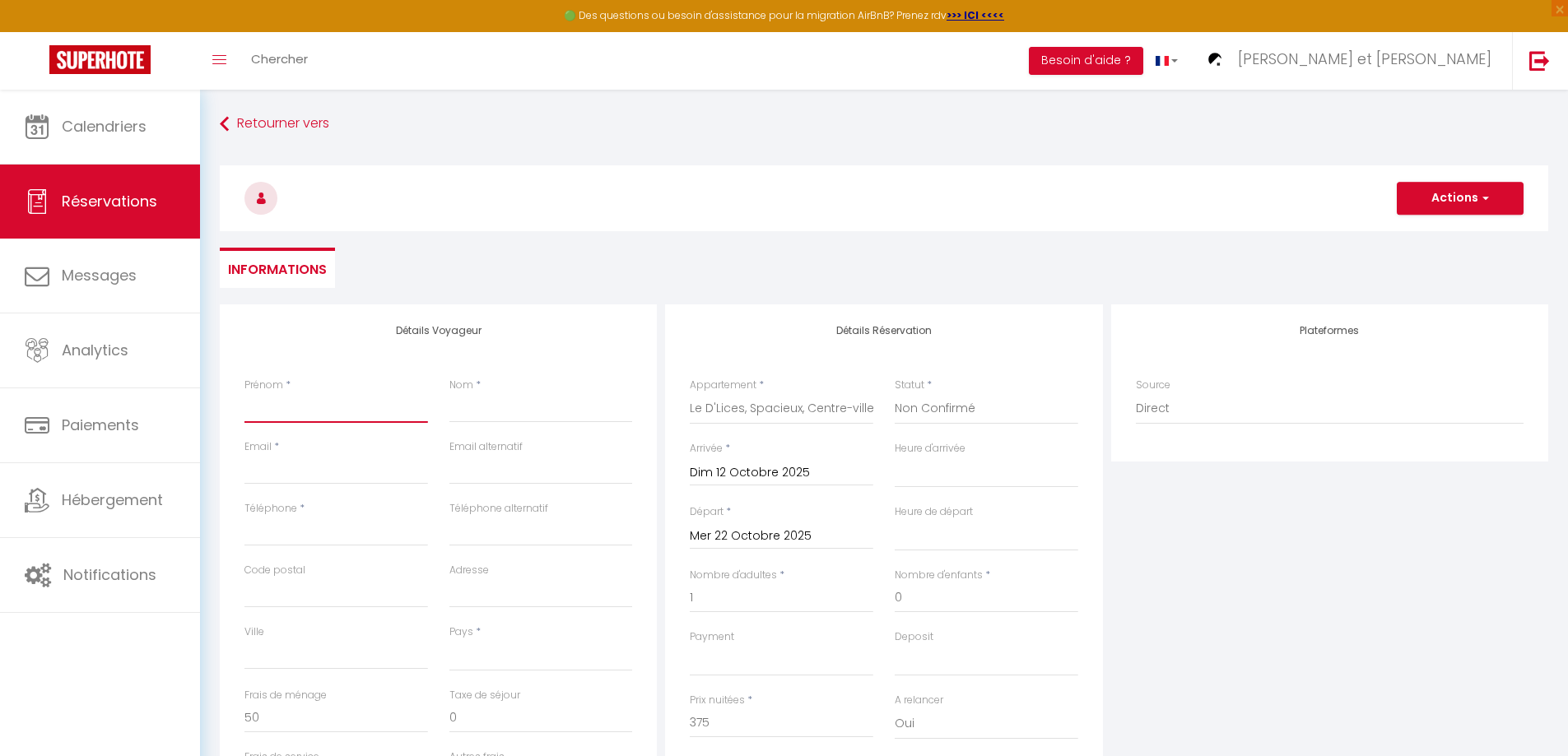
click at [292, 413] on input "Prénom" at bounding box center [336, 407] width 183 height 29
click at [453, 407] on input "Nom" at bounding box center [541, 407] width 183 height 29
click at [313, 473] on input "Email client" at bounding box center [336, 470] width 183 height 29
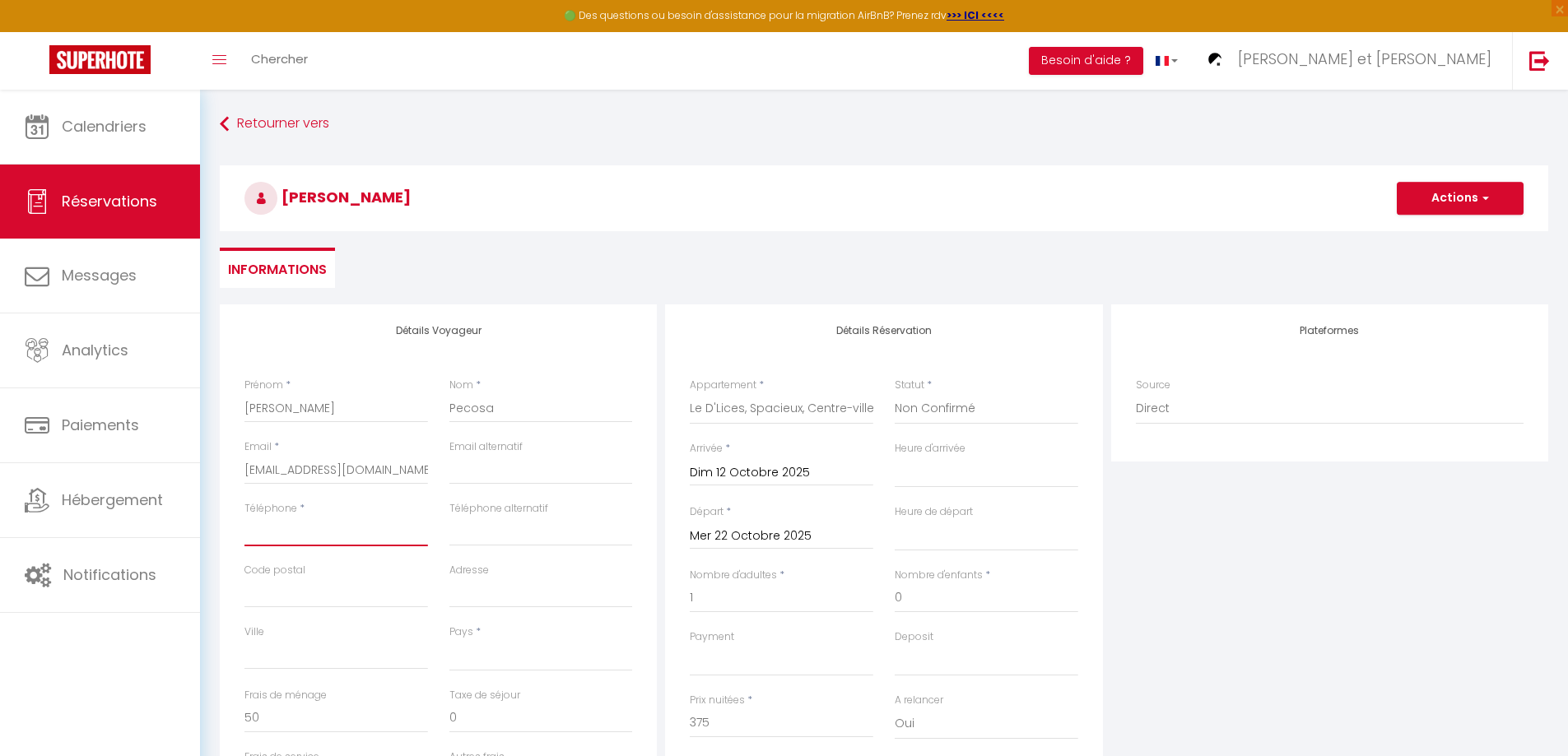
click at [271, 544] on input "Téléphone" at bounding box center [336, 531] width 183 height 29
click at [345, 640] on input "Ville" at bounding box center [336, 654] width 183 height 29
click at [1244, 543] on div "Plateformes Source Direct [DOMAIN_NAME] [DOMAIN_NAME] Chalet montagne Expedia G…" at bounding box center [1329, 598] width 445 height 588
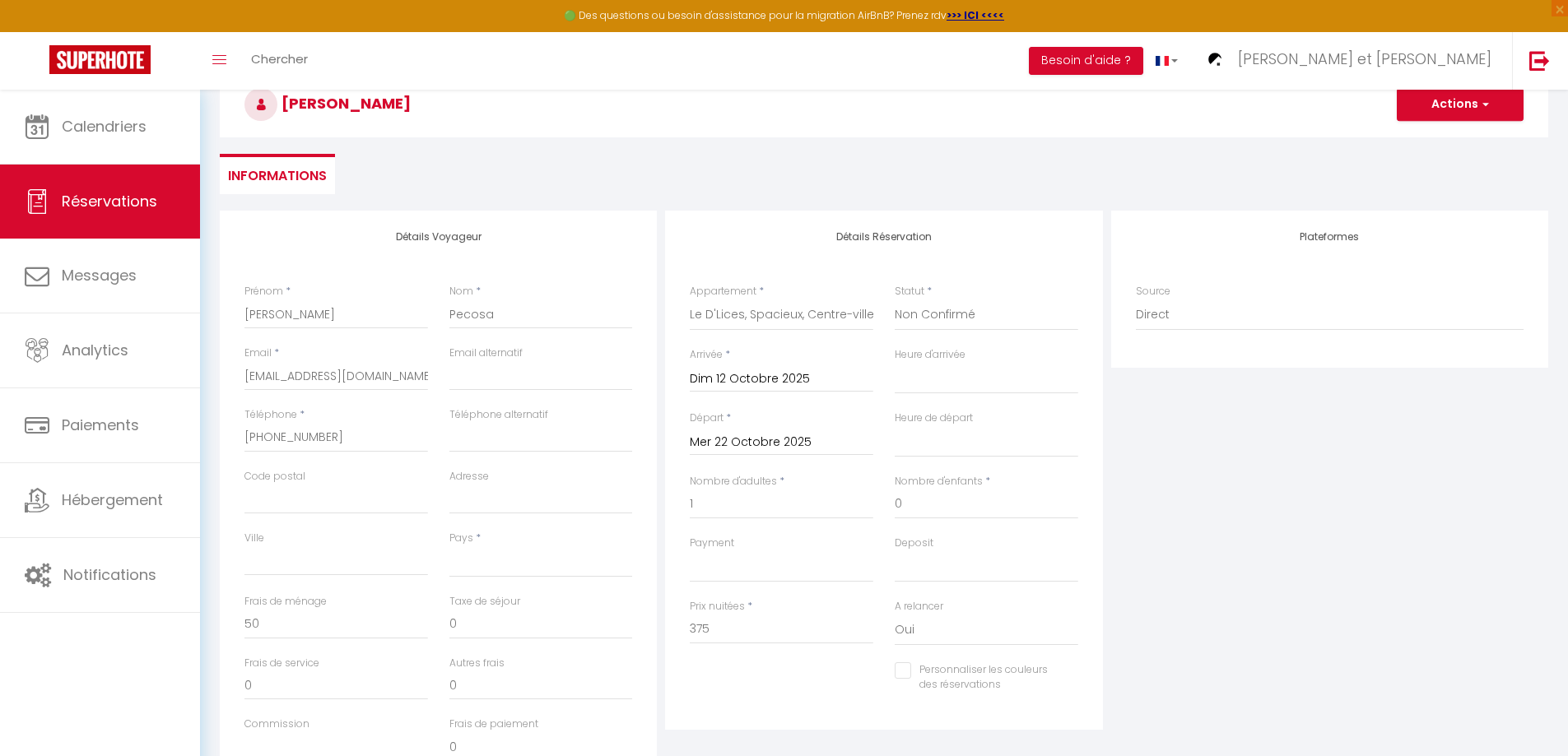
scroll to position [82, 0]
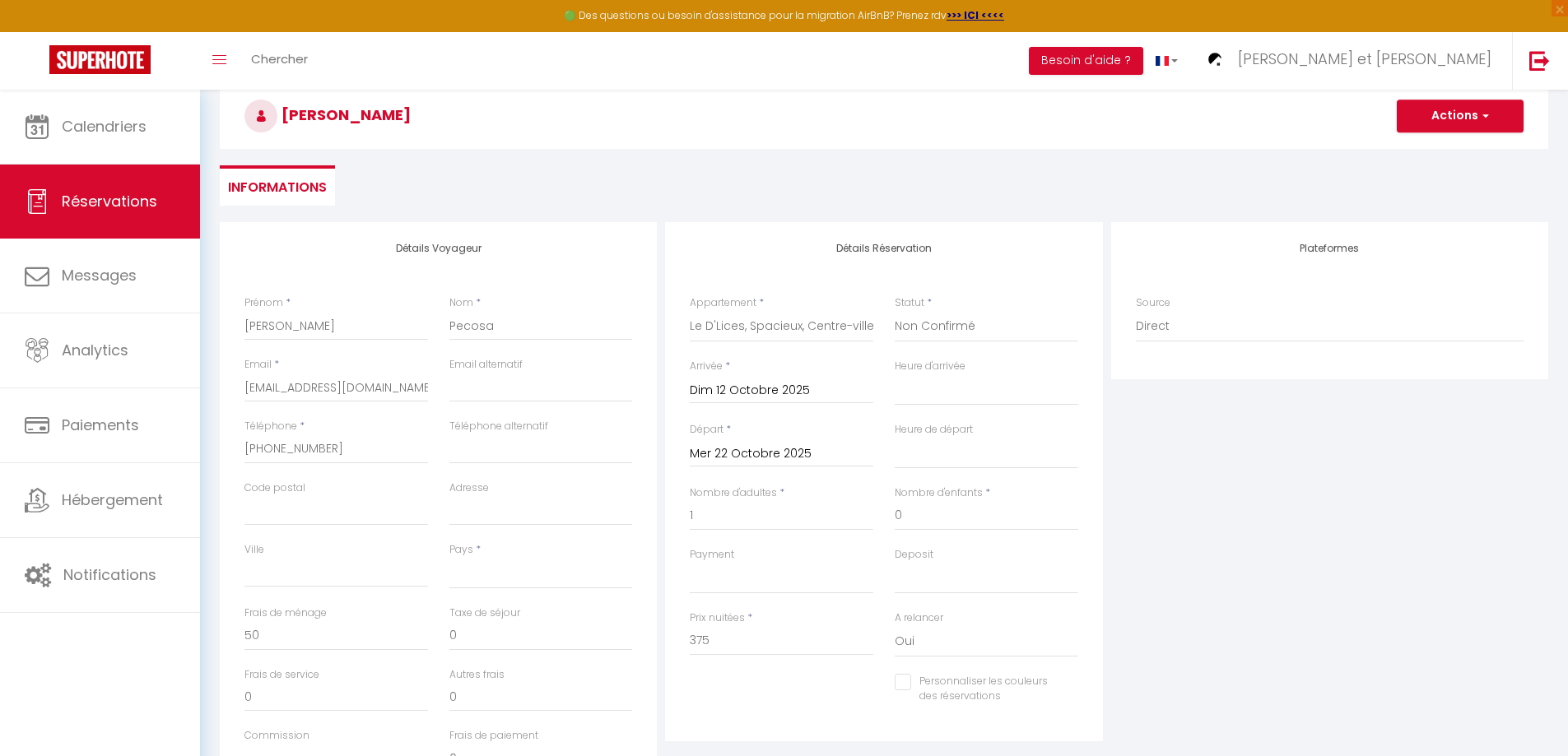
click at [1306, 441] on div "Plateformes Source Direct [DOMAIN_NAME] [DOMAIN_NAME] Chalet montagne Expedia G…" at bounding box center [1329, 516] width 445 height 588
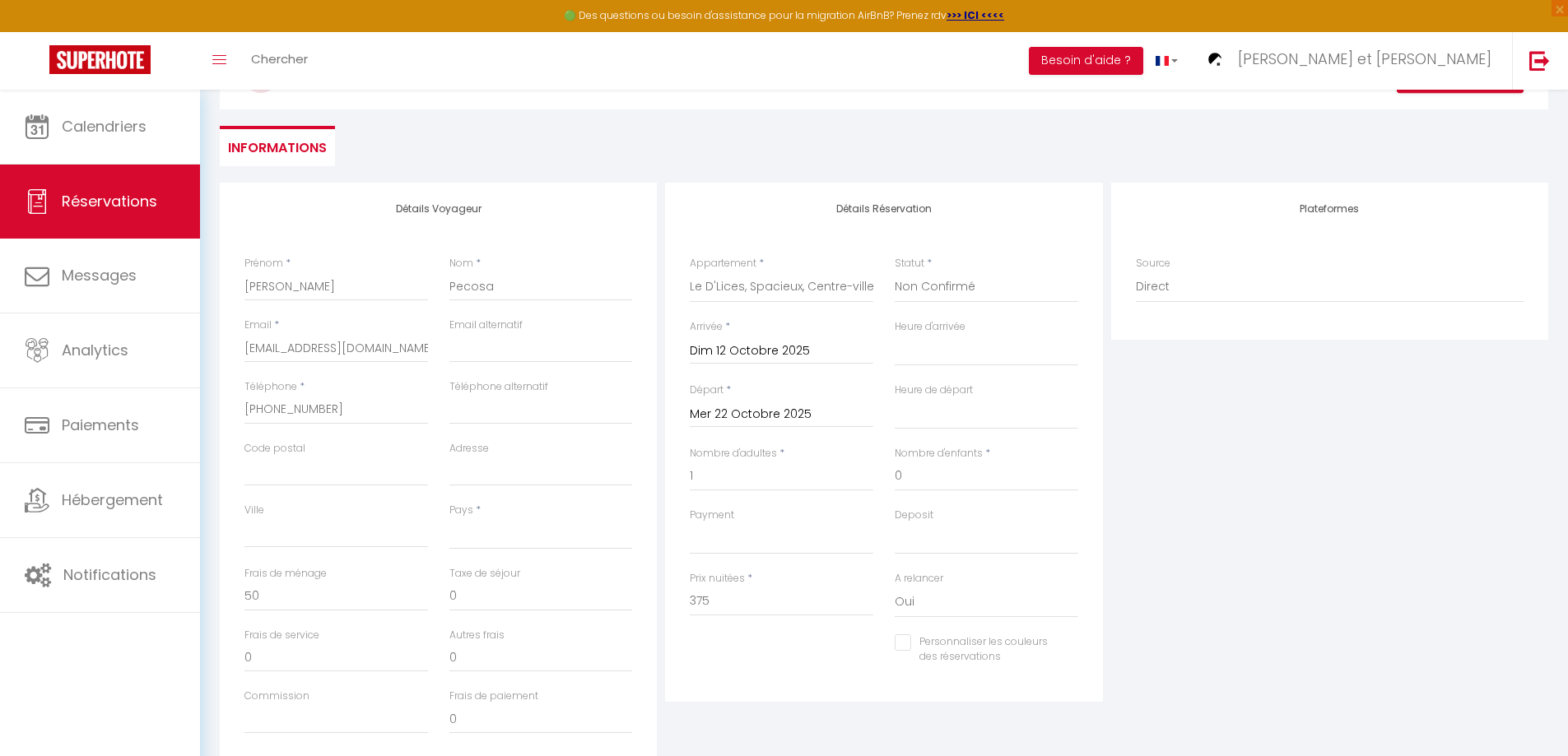
scroll to position [0, 0]
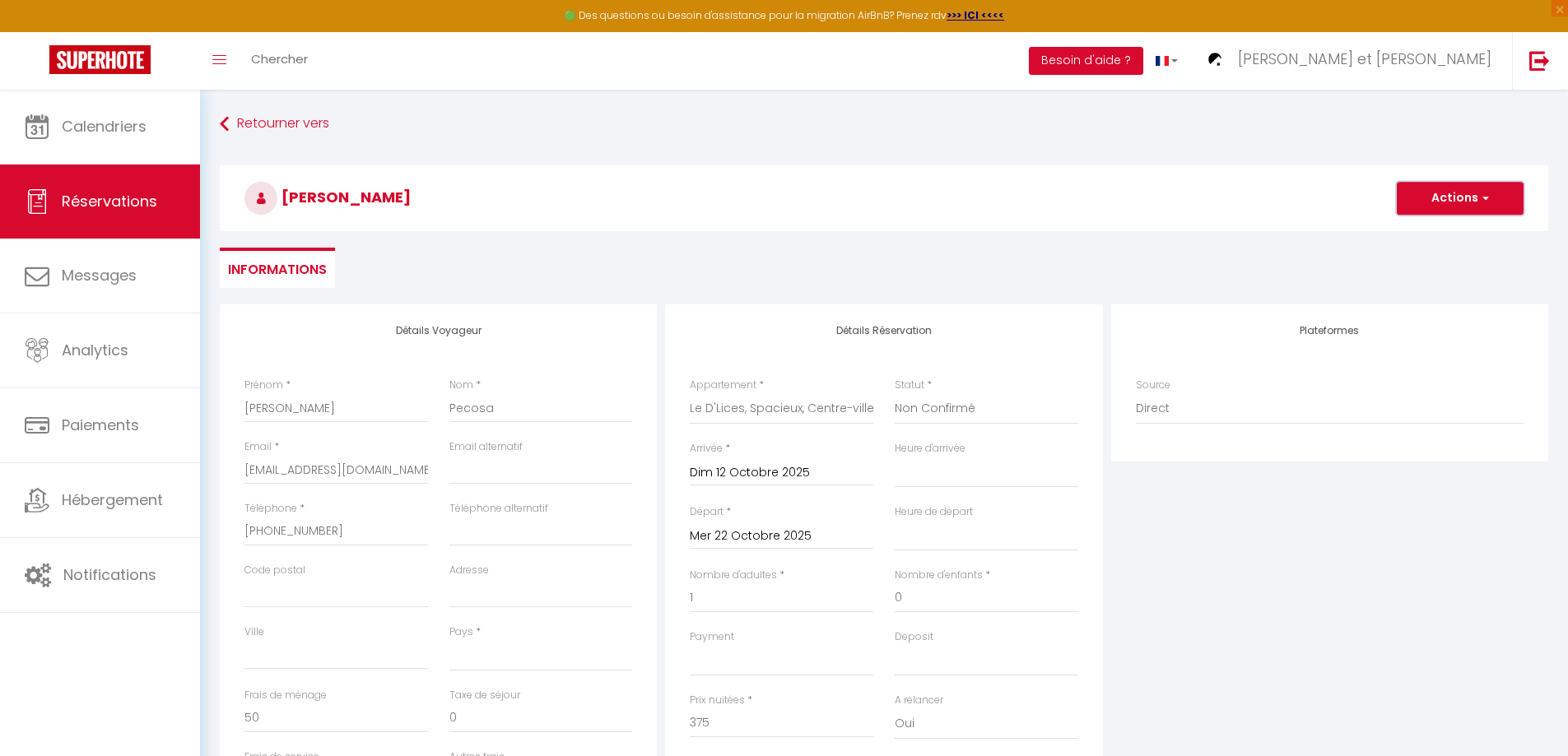
click at [1434, 197] on button "Actions" at bounding box center [1460, 197] width 127 height 33
click at [1412, 234] on link "Enregistrer" at bounding box center [1443, 234] width 130 height 21
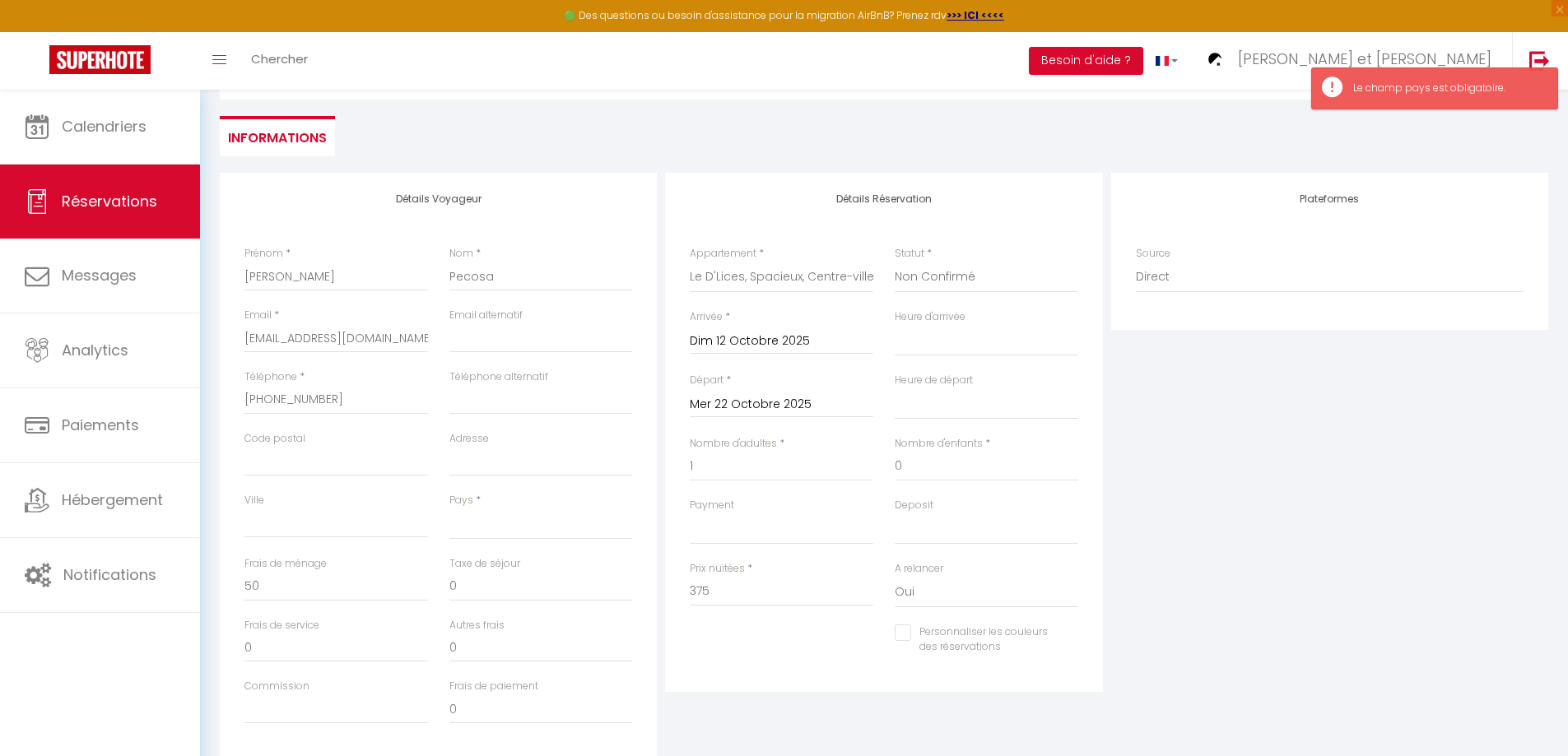
scroll to position [247, 0]
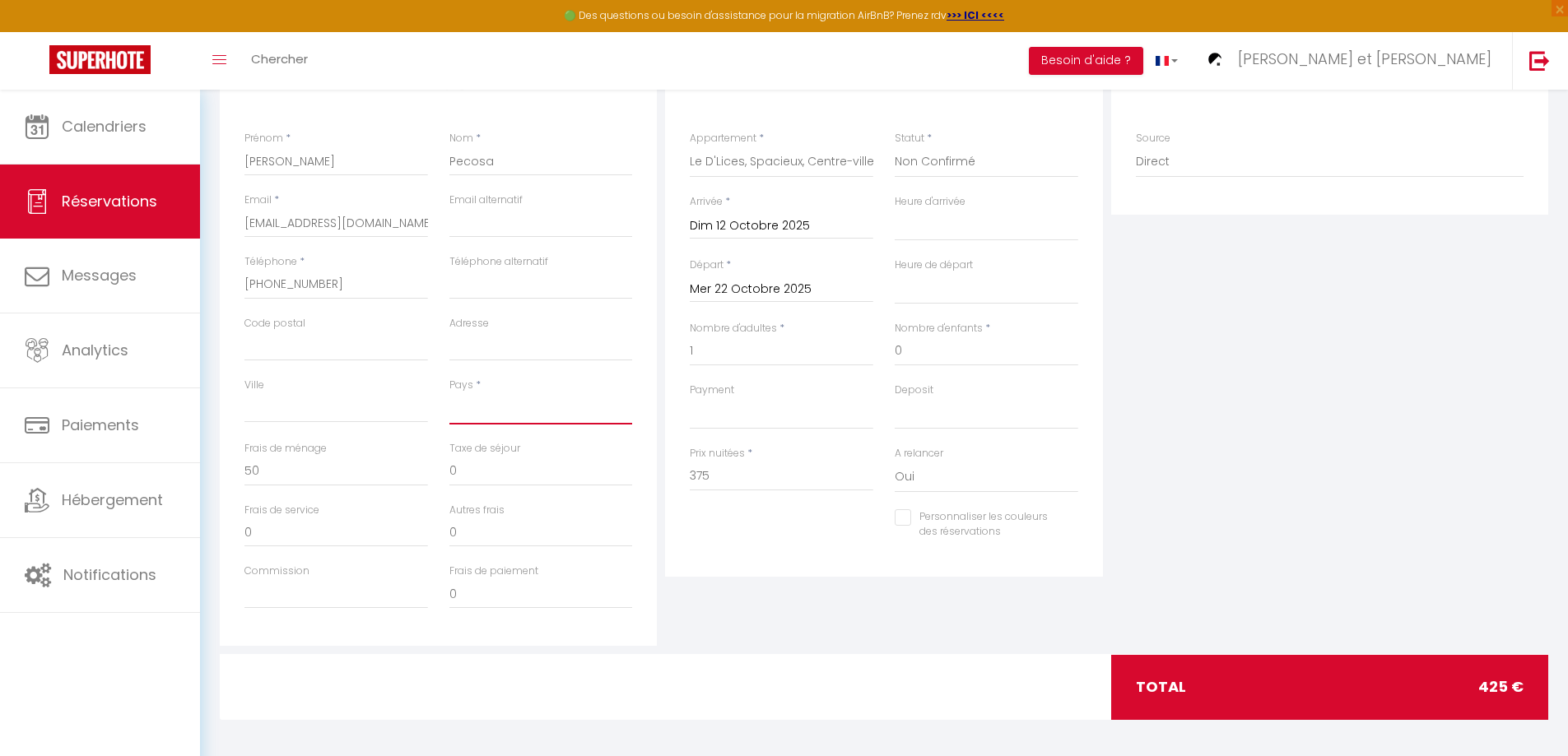
click at [478, 413] on select "[GEOGRAPHIC_DATA] [GEOGRAPHIC_DATA] [GEOGRAPHIC_DATA] [GEOGRAPHIC_DATA] [GEOGRA…" at bounding box center [541, 408] width 183 height 31
click at [450, 393] on select "[GEOGRAPHIC_DATA] [GEOGRAPHIC_DATA] [GEOGRAPHIC_DATA] [GEOGRAPHIC_DATA] [GEOGRA…" at bounding box center [541, 408] width 183 height 31
click at [1337, 380] on div "Plateformes Source Direct [DOMAIN_NAME] [DOMAIN_NAME] Chalet montagne Expedia G…" at bounding box center [1329, 352] width 445 height 588
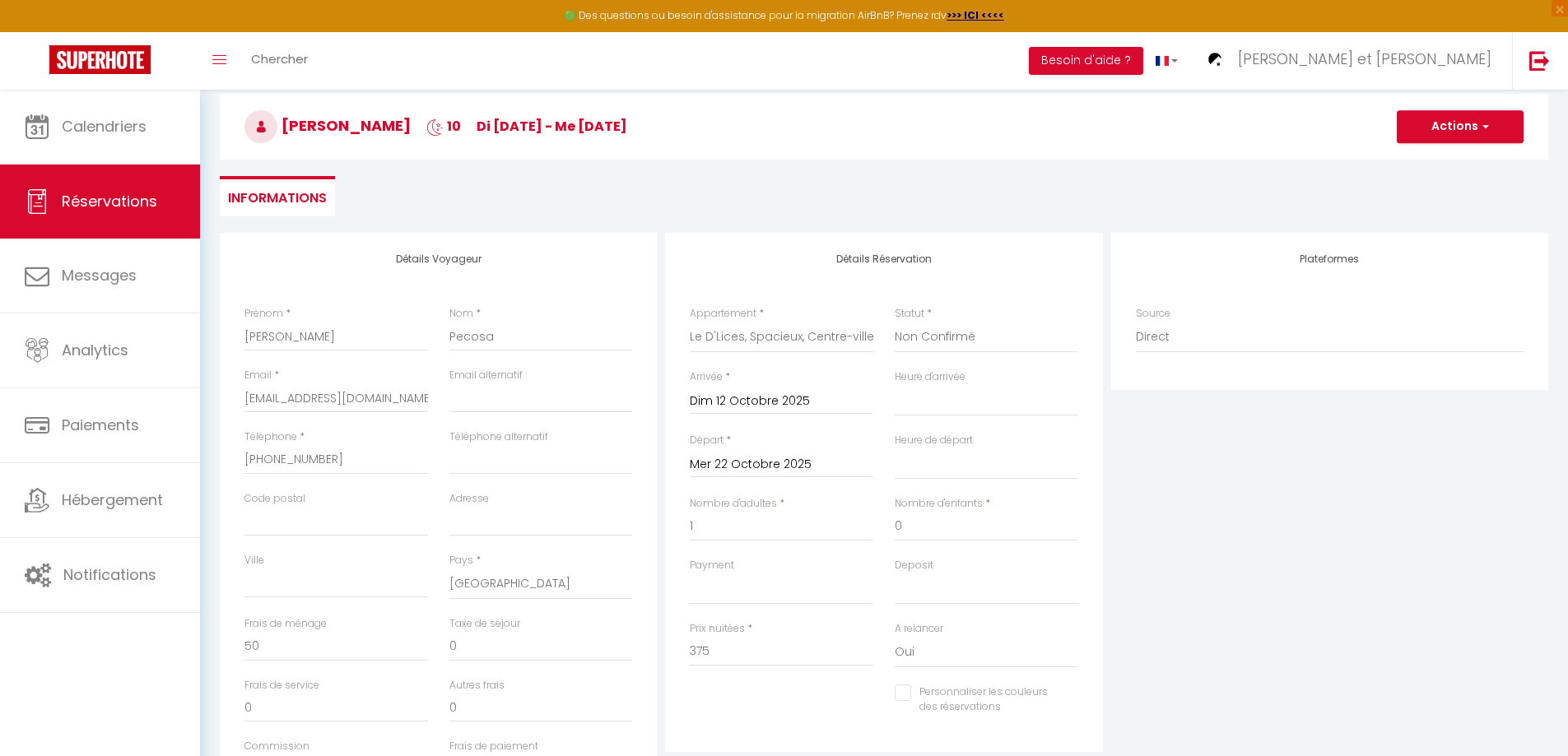
scroll to position [0, 0]
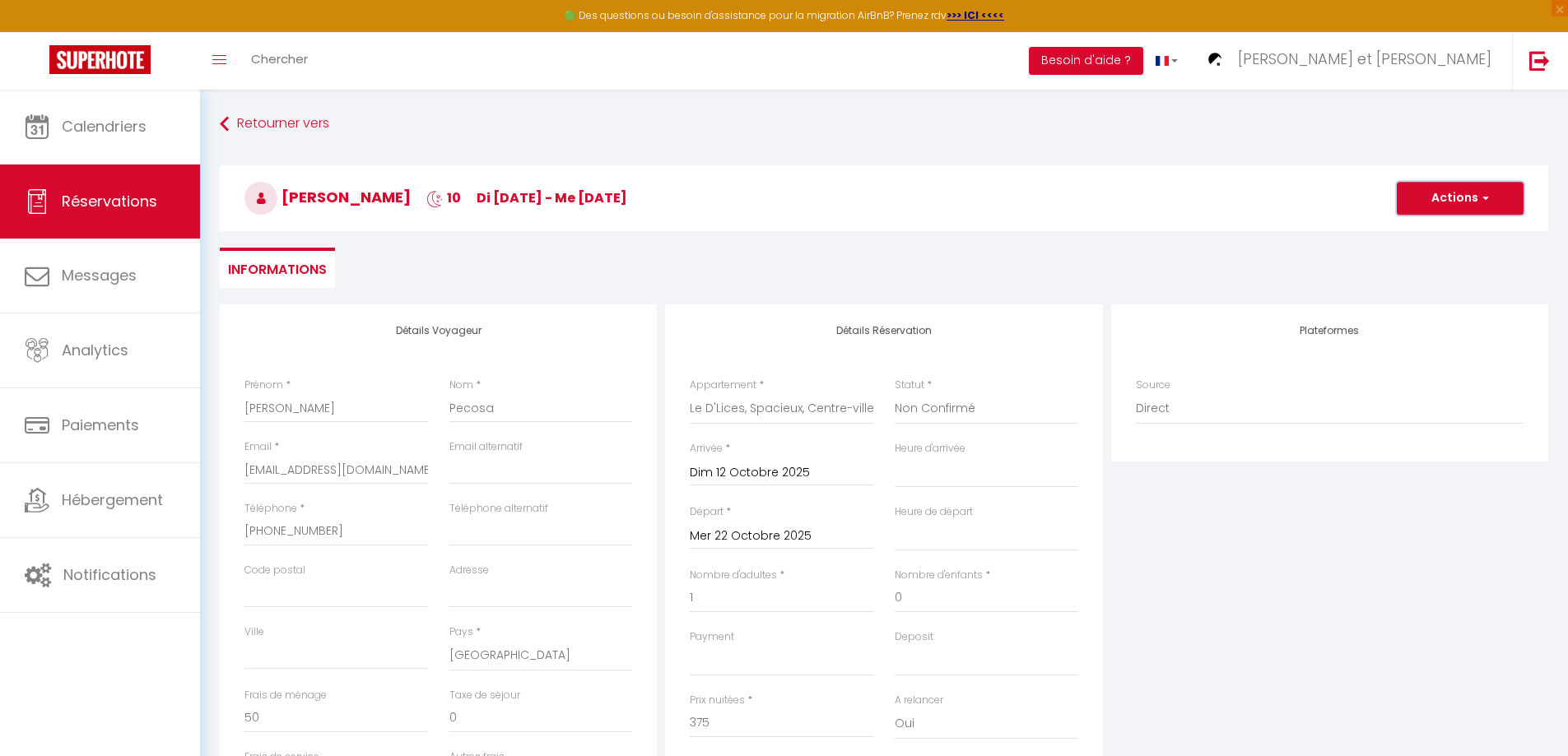
click at [1421, 198] on button "Actions" at bounding box center [1460, 197] width 127 height 33
click at [1419, 233] on link "Enregistrer" at bounding box center [1443, 234] width 130 height 21
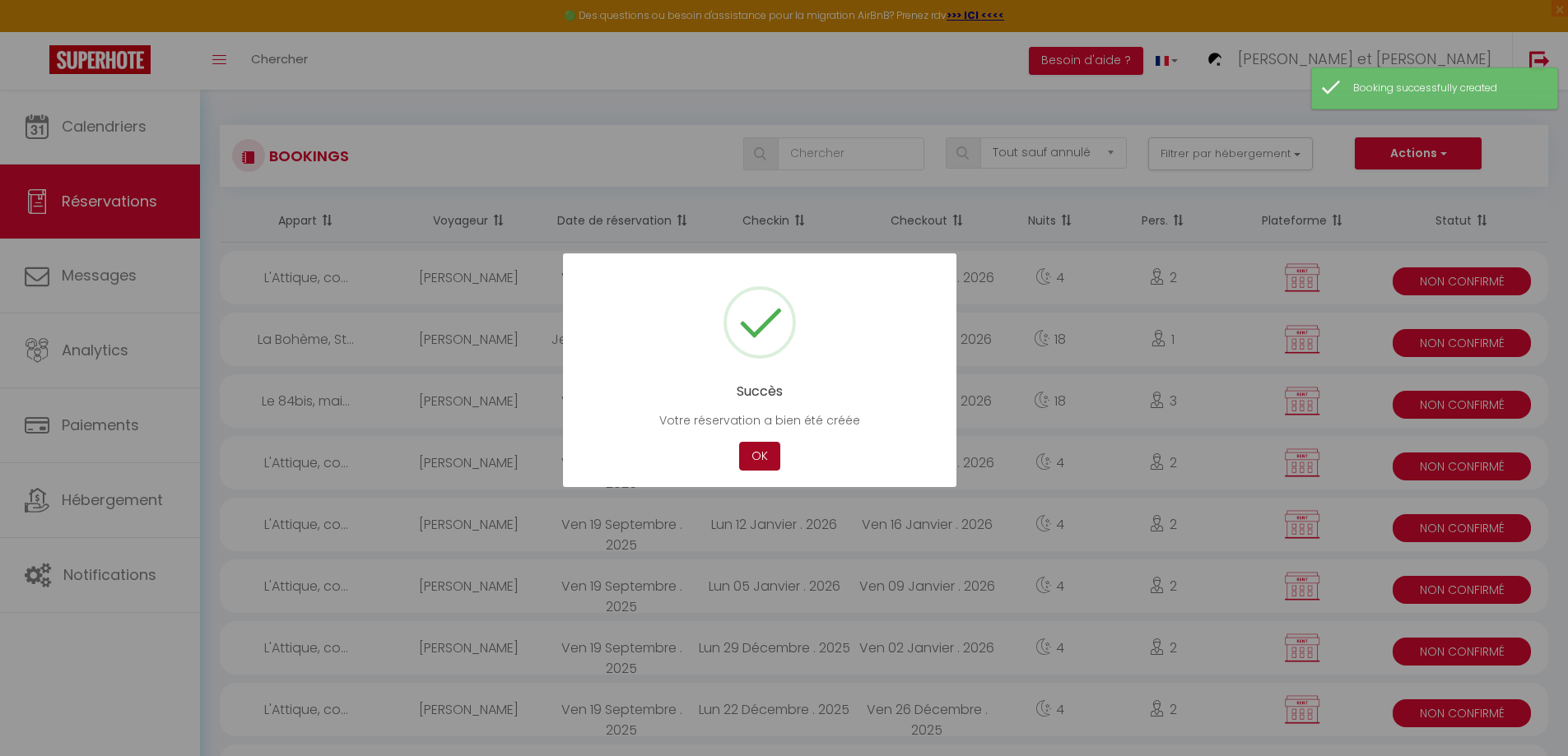
click at [758, 457] on button "OK" at bounding box center [759, 456] width 41 height 29
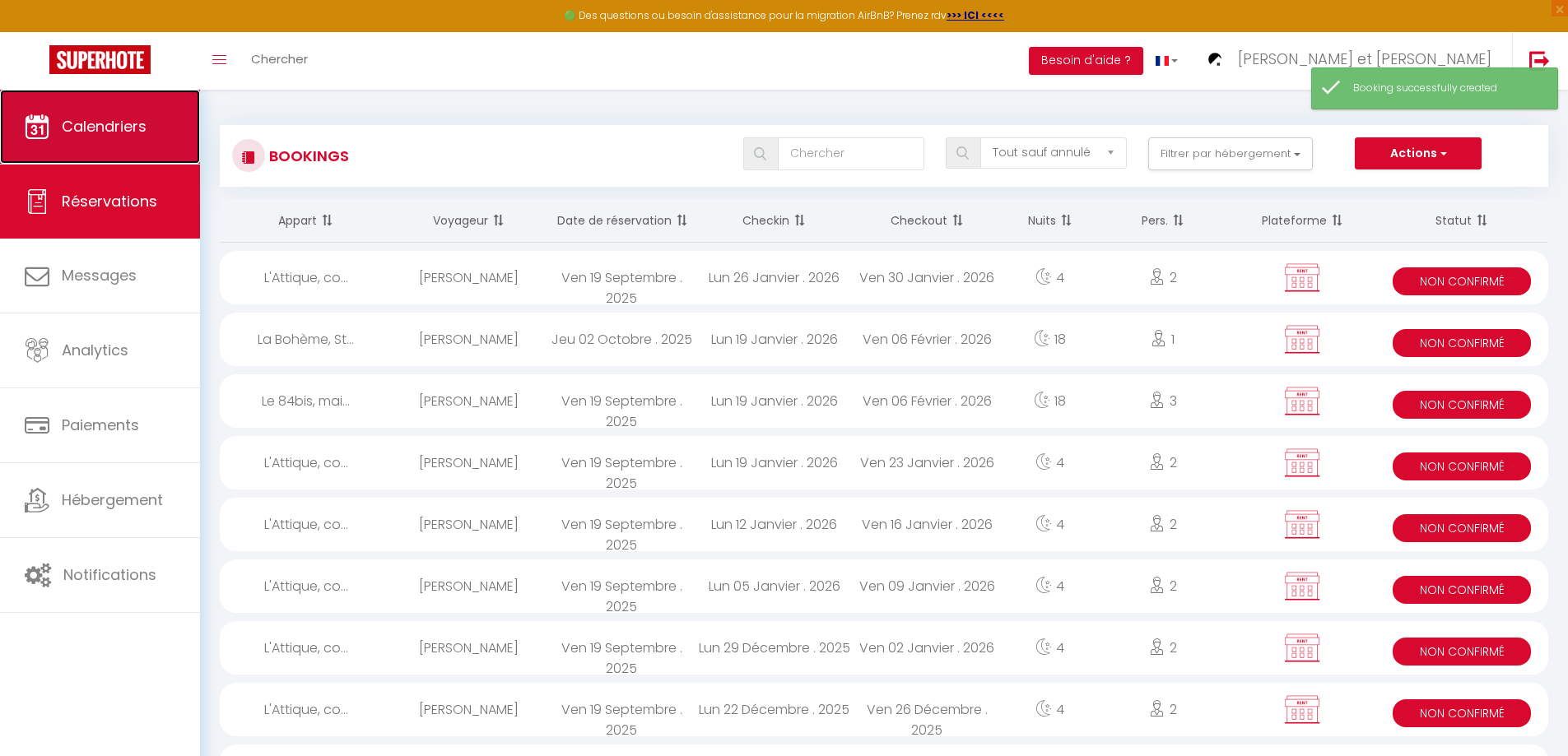
click at [86, 122] on span "Calendriers" at bounding box center [103, 126] width 85 height 20
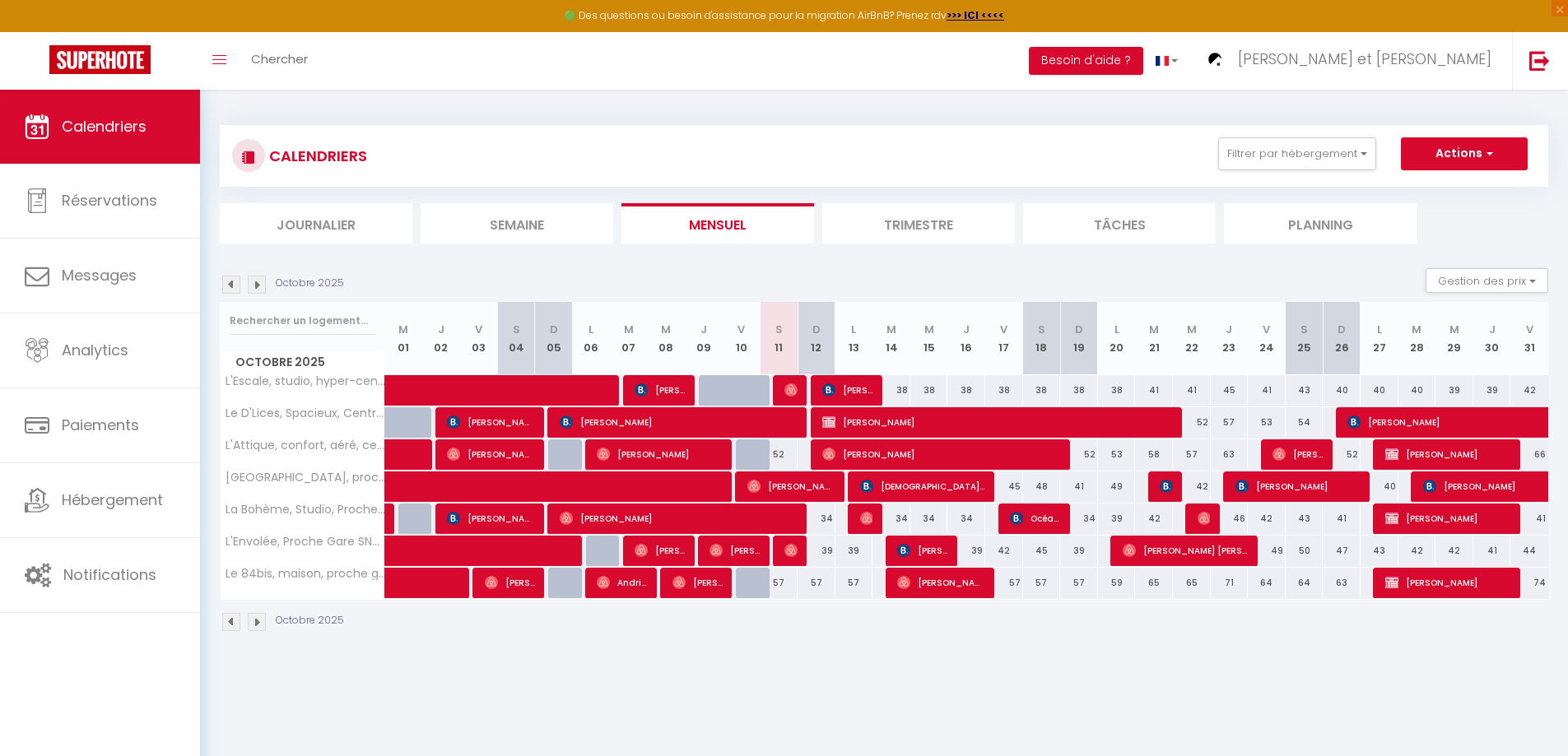
click at [797, 684] on body "🟢 Des questions ou besoin d'assistance pour la migration AirBnB? Prenez rdv >>>…" at bounding box center [784, 468] width 1568 height 756
click at [883, 422] on span "[PERSON_NAME]" at bounding box center [998, 422] width 353 height 31
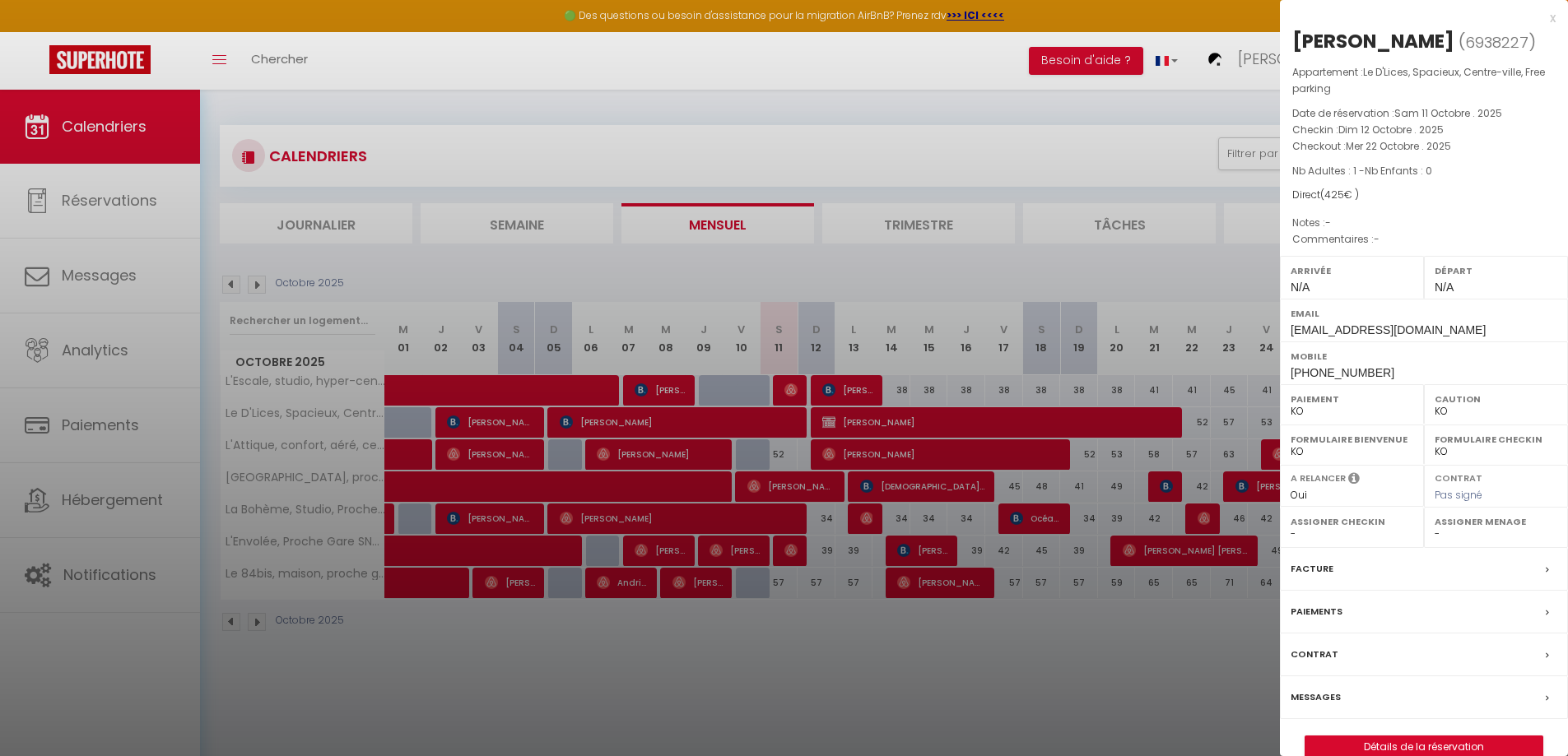
click at [1453, 538] on select "- [PERSON_NAME] et [PERSON_NAME] [PERSON_NAME]" at bounding box center [1496, 534] width 123 height 15
click at [1434, 527] on select "- [PERSON_NAME] et [PERSON_NAME] [PERSON_NAME]" at bounding box center [1496, 534] width 123 height 15
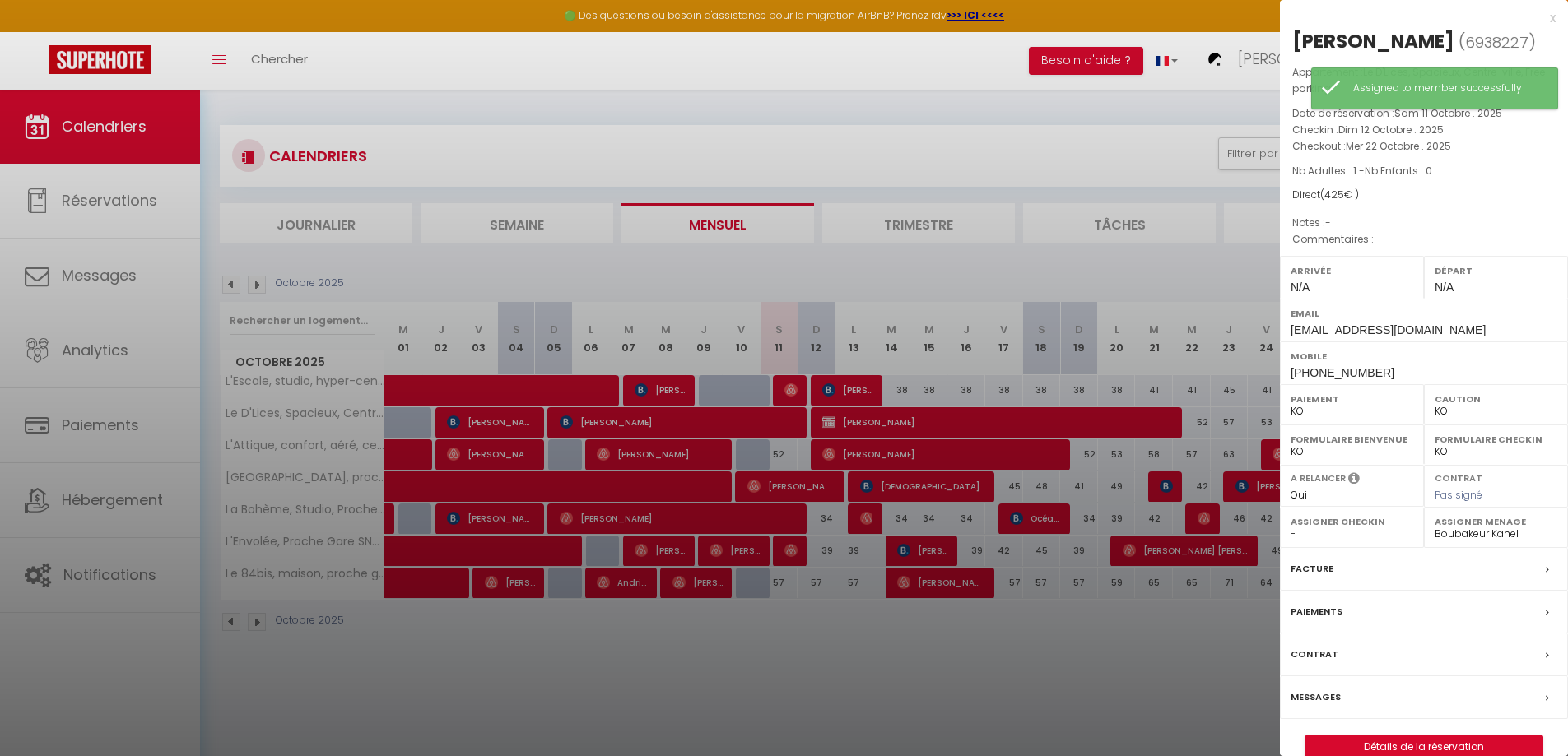
click at [895, 456] on div at bounding box center [784, 378] width 1568 height 756
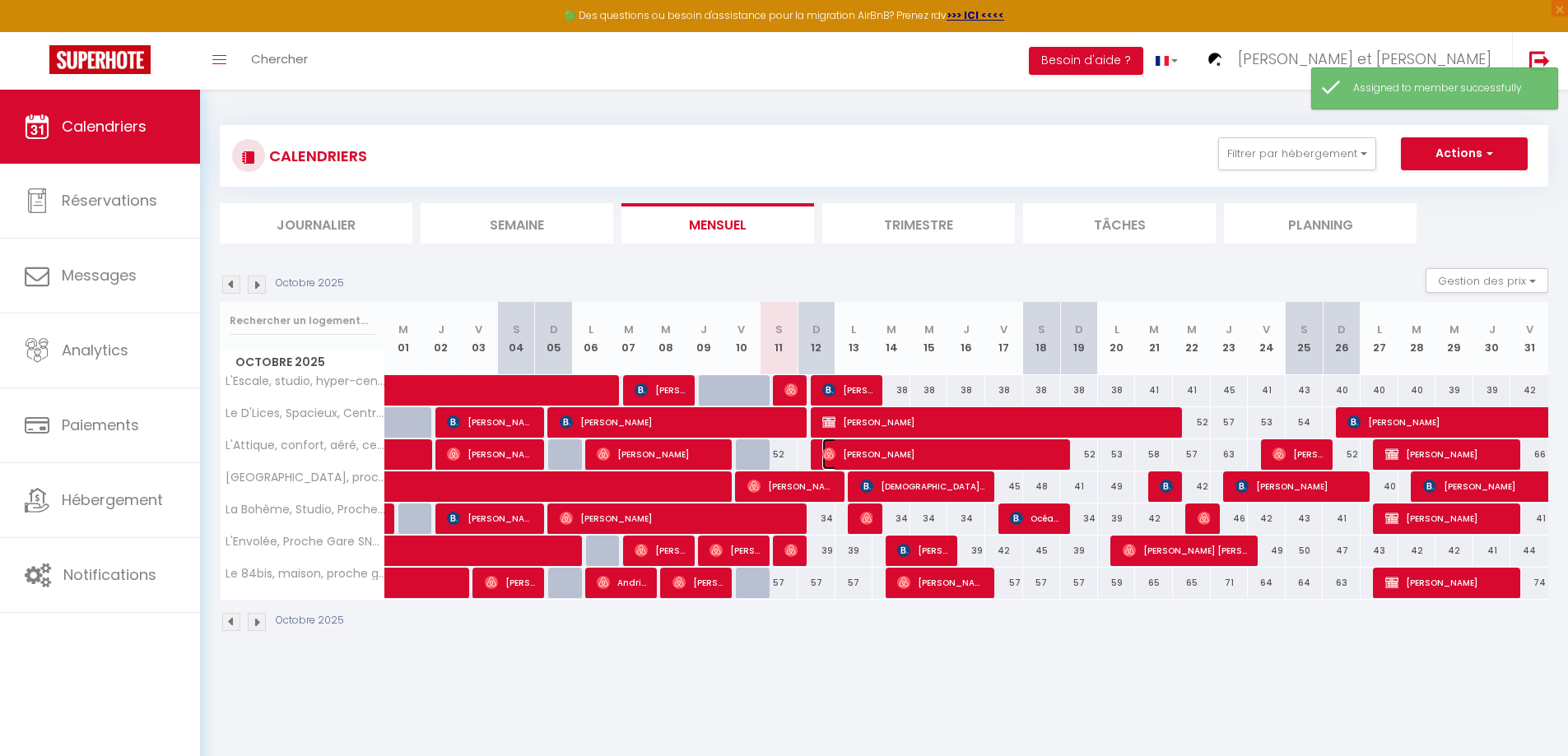
click at [894, 454] on span "[PERSON_NAME]" at bounding box center [941, 454] width 239 height 31
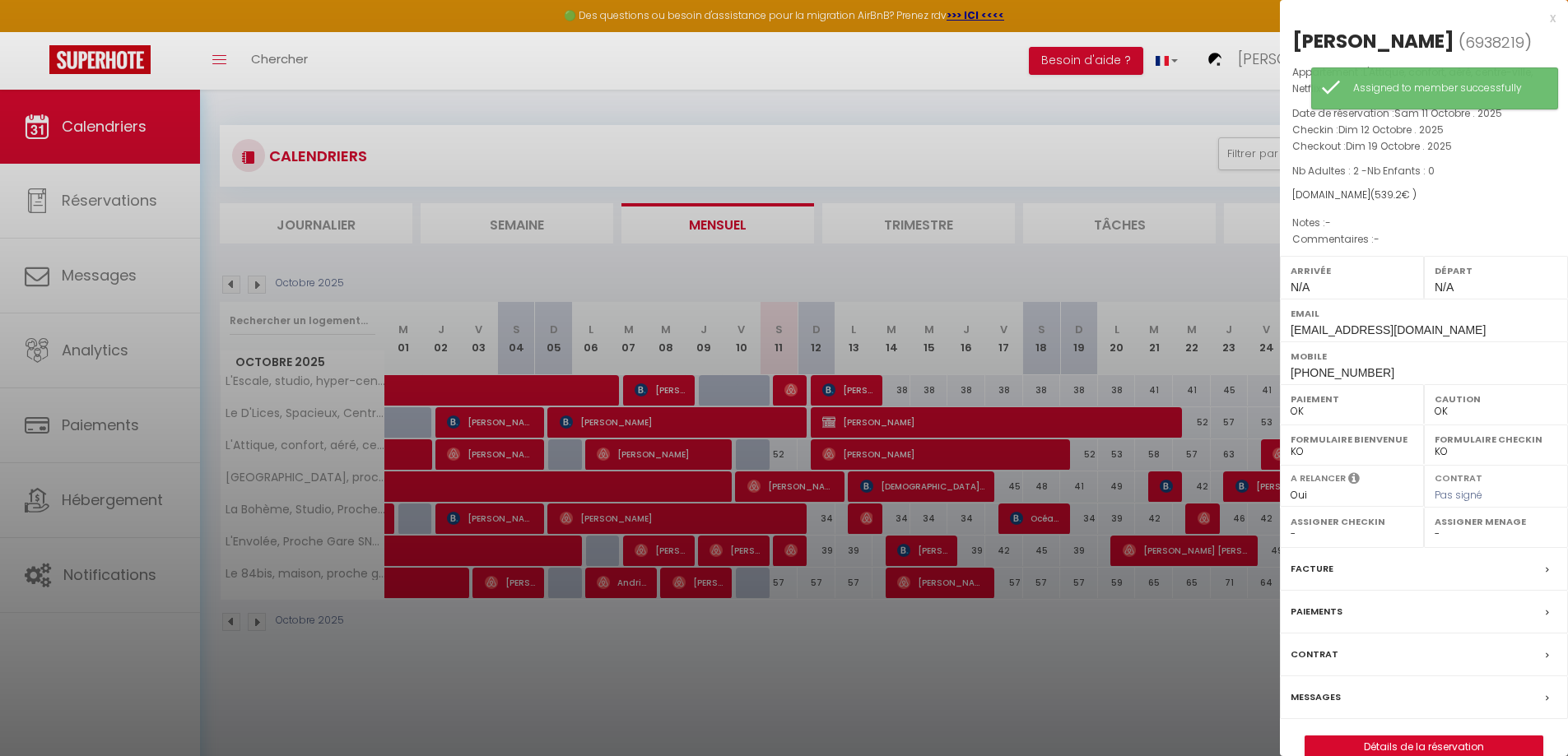
click at [1491, 527] on label "Assigner Menage" at bounding box center [1496, 522] width 123 height 17
click at [1434, 533] on select "- [PERSON_NAME] et [PERSON_NAME] [PERSON_NAME]" at bounding box center [1496, 534] width 123 height 15
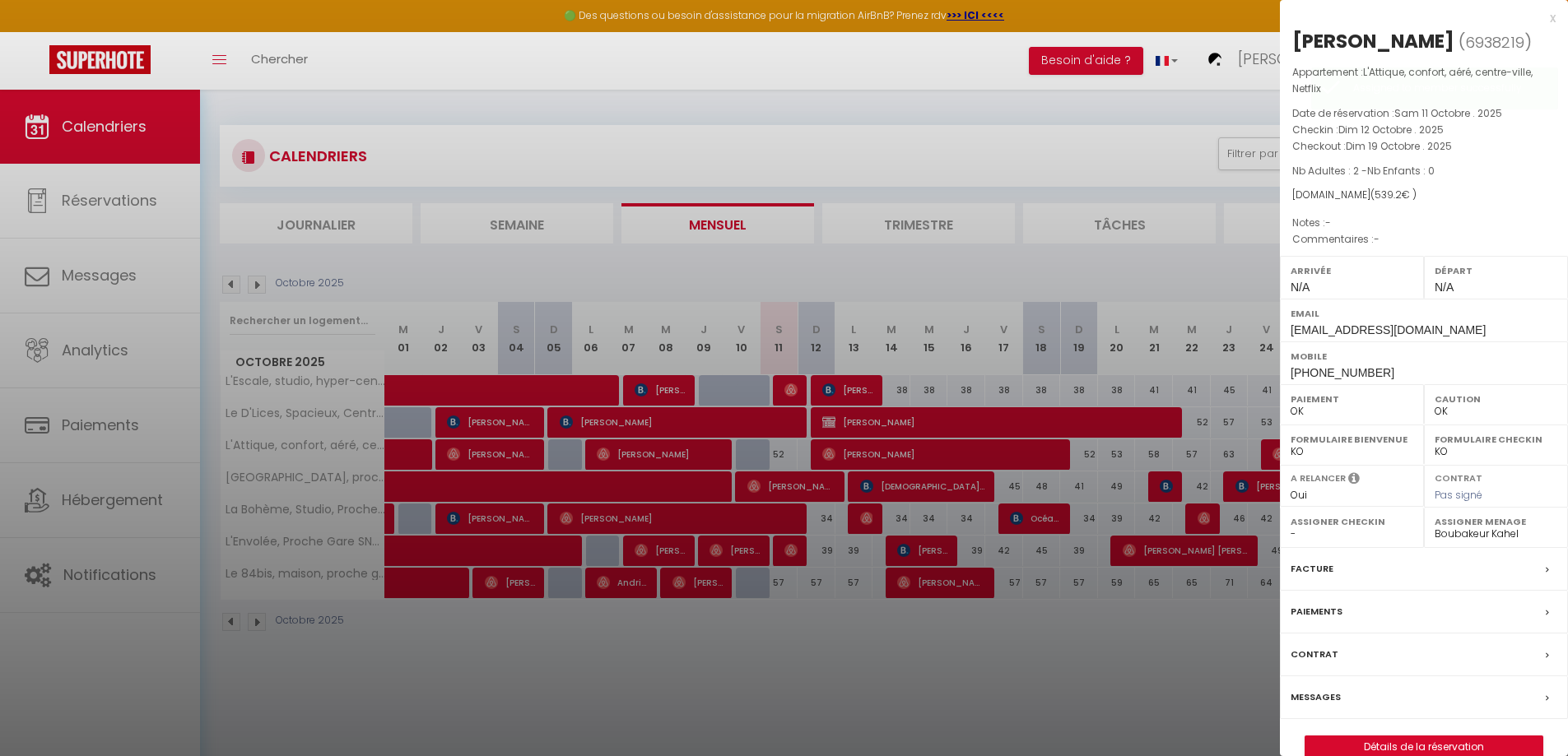
click at [1434, 527] on select "- [PERSON_NAME] et [PERSON_NAME] [PERSON_NAME]" at bounding box center [1496, 534] width 123 height 15
click at [1117, 711] on div at bounding box center [784, 378] width 1568 height 756
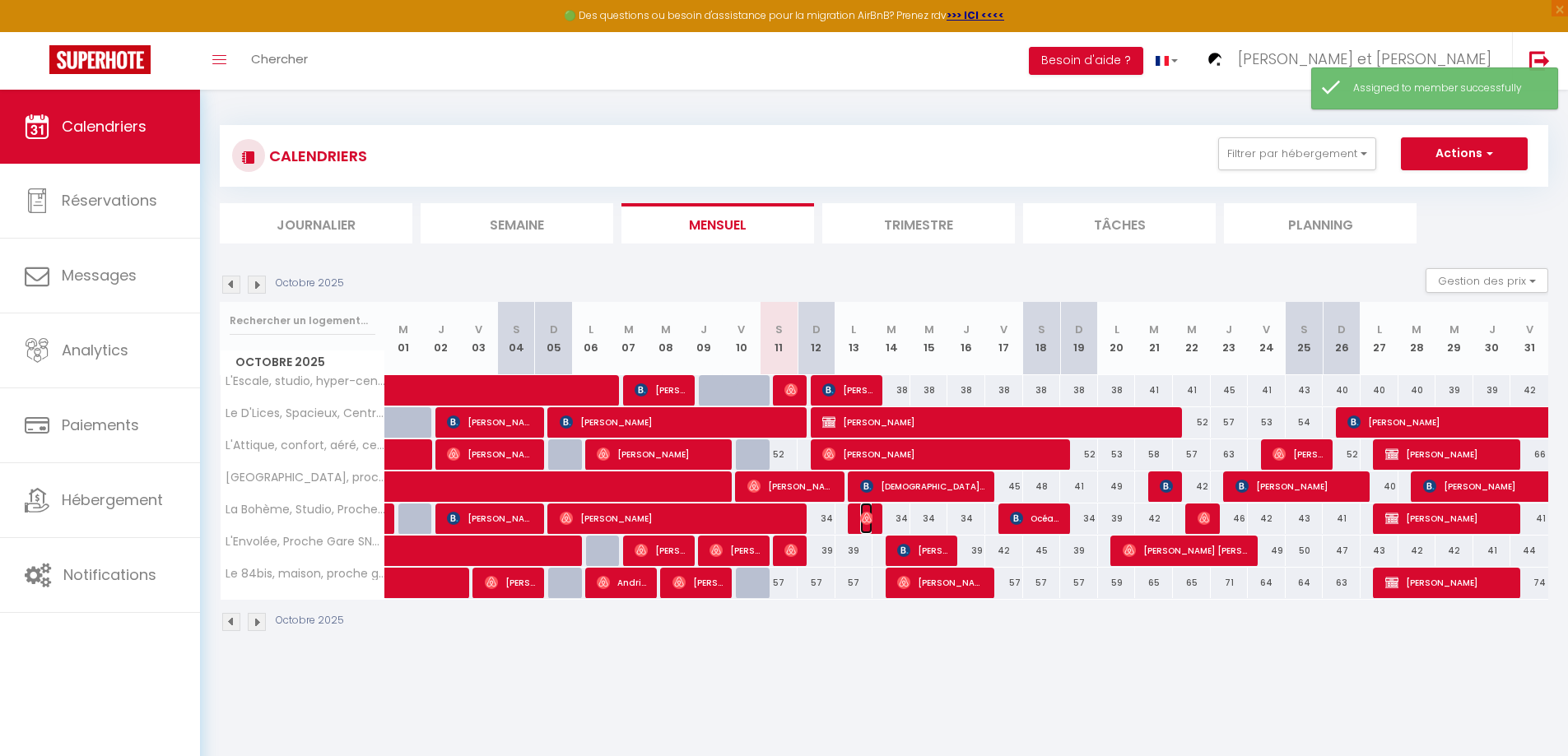
click at [866, 522] on img at bounding box center [866, 518] width 13 height 13
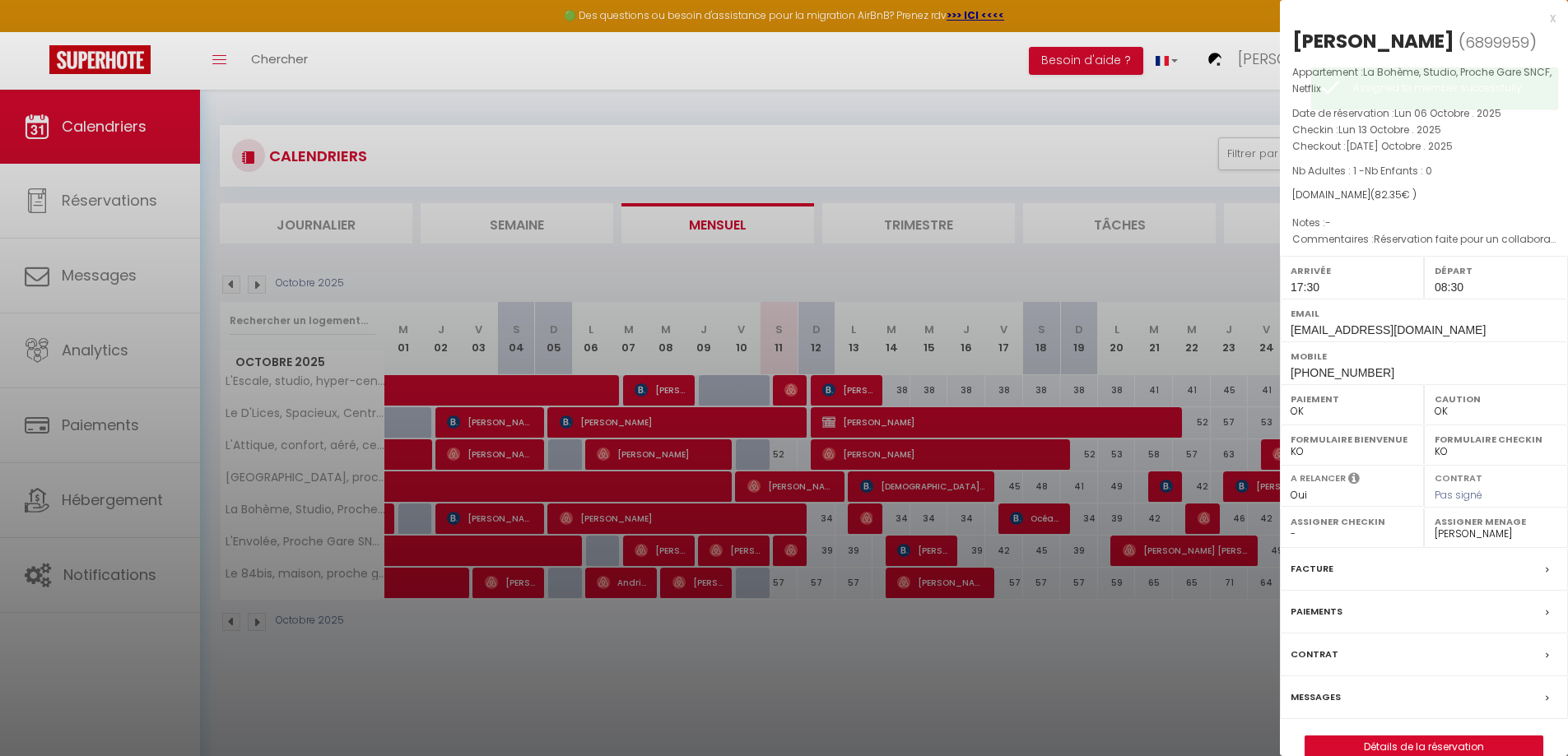
click at [999, 699] on div at bounding box center [784, 378] width 1568 height 756
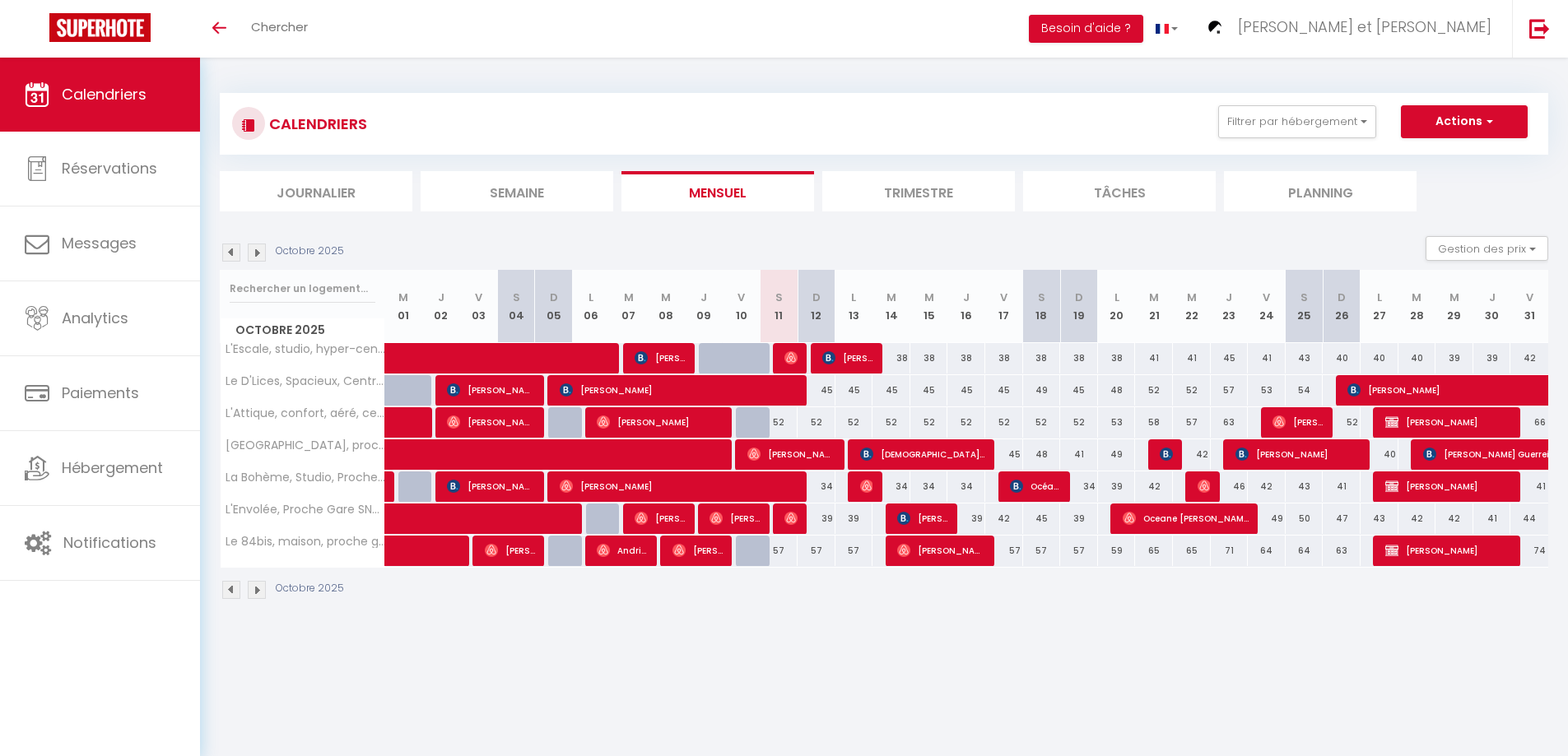
click at [734, 647] on body "🟢 Des questions ou besoin d'assistance pour la migration AirBnB? Prenez rdv >>>…" at bounding box center [784, 436] width 1568 height 756
